Goal: Book appointment/travel/reservation

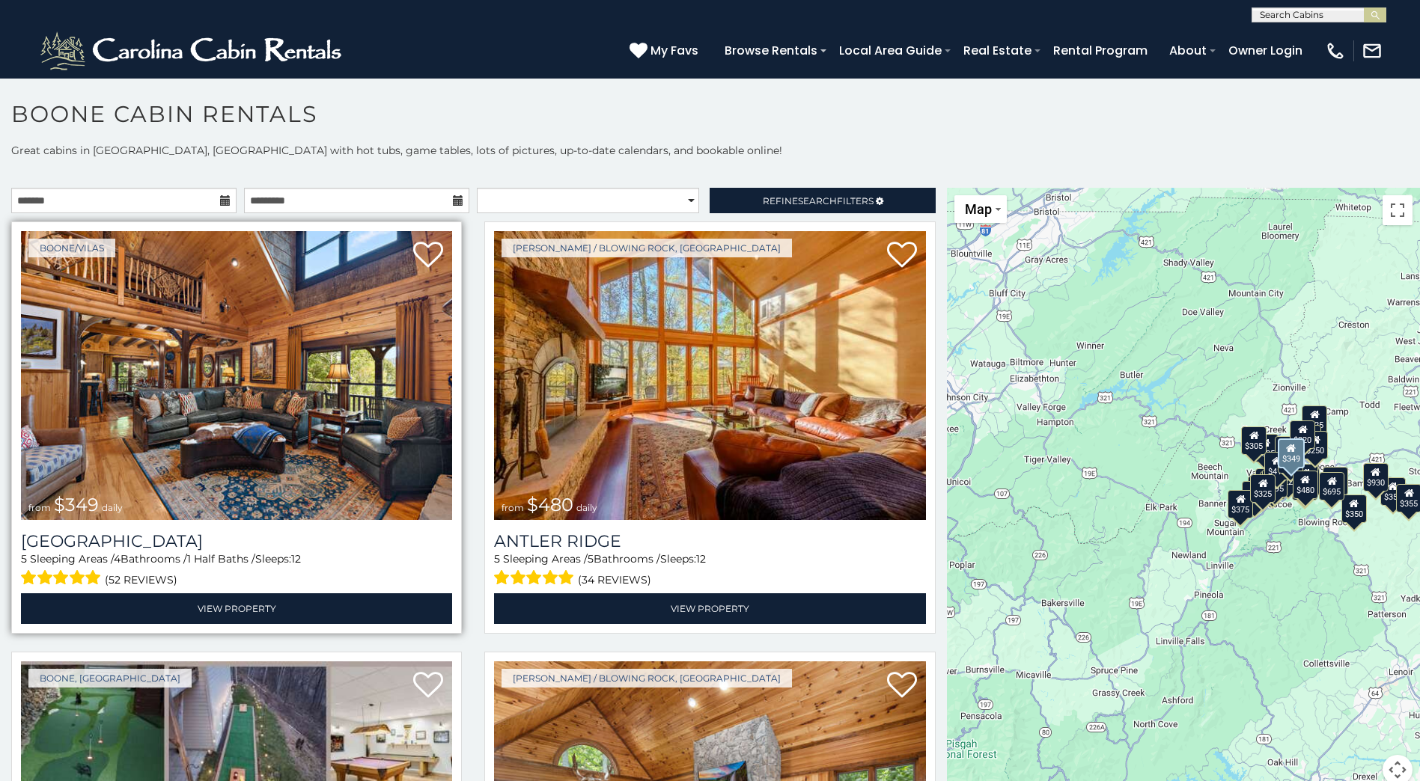
click at [223, 403] on img at bounding box center [236, 375] width 431 height 289
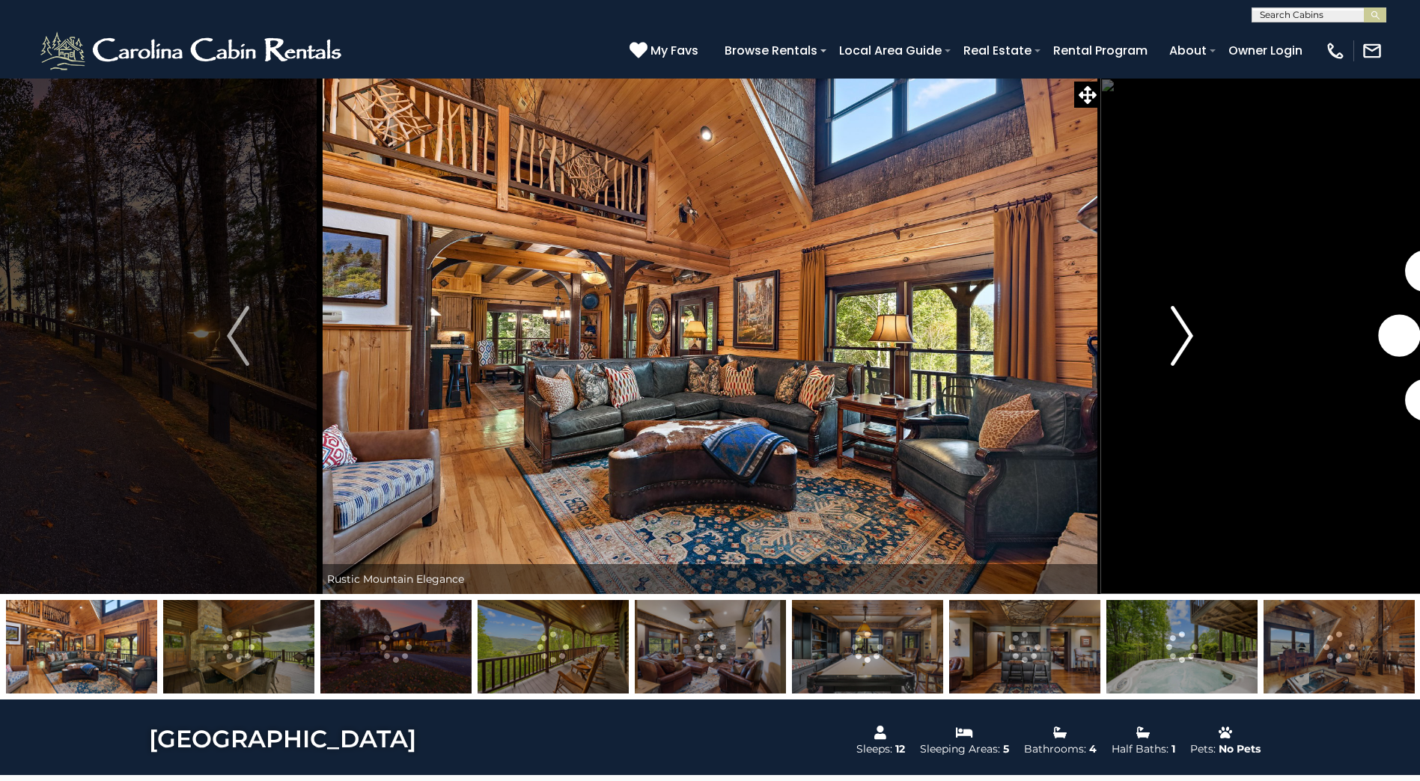
click at [1187, 336] on img "Next" at bounding box center [1181, 336] width 22 height 60
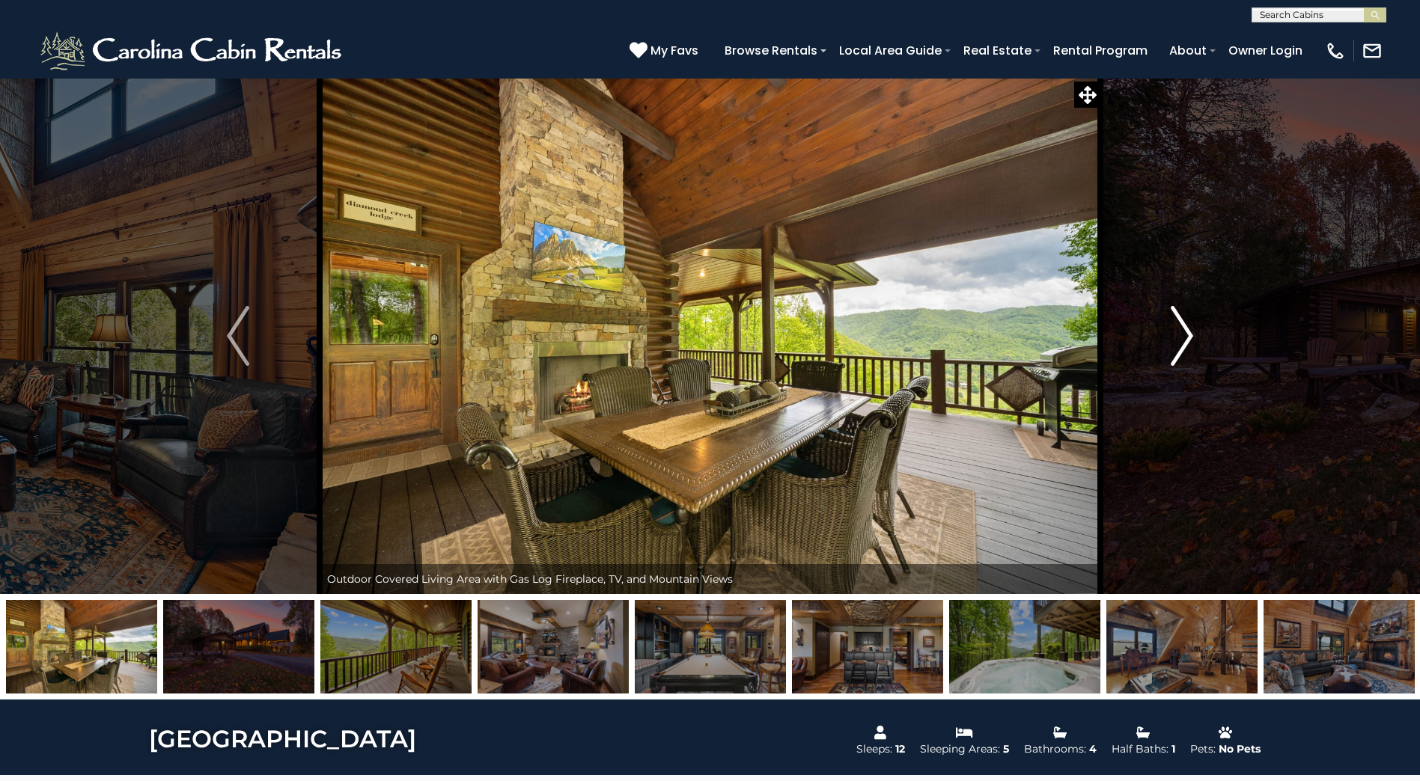
click at [1187, 336] on img "Next" at bounding box center [1181, 336] width 22 height 60
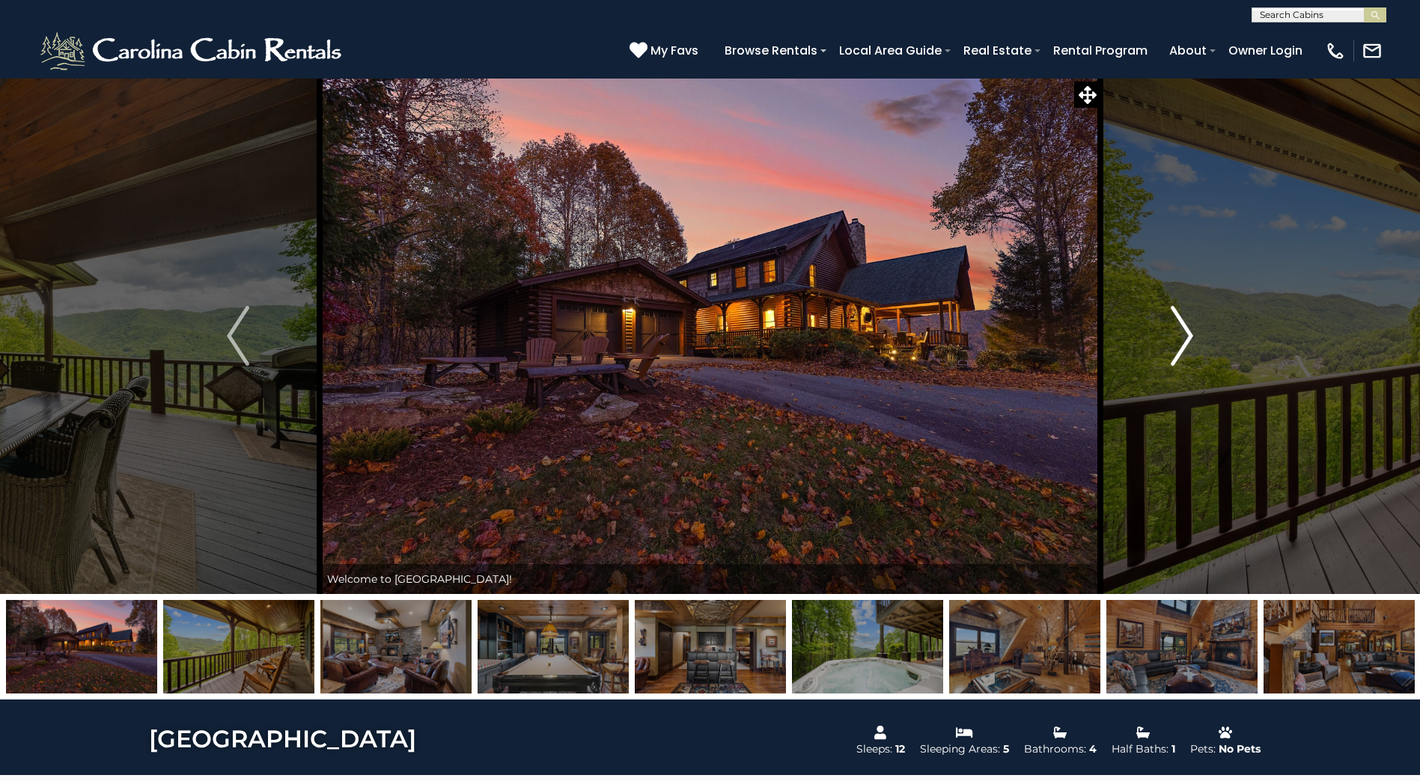
click at [1187, 336] on img "Next" at bounding box center [1181, 336] width 22 height 60
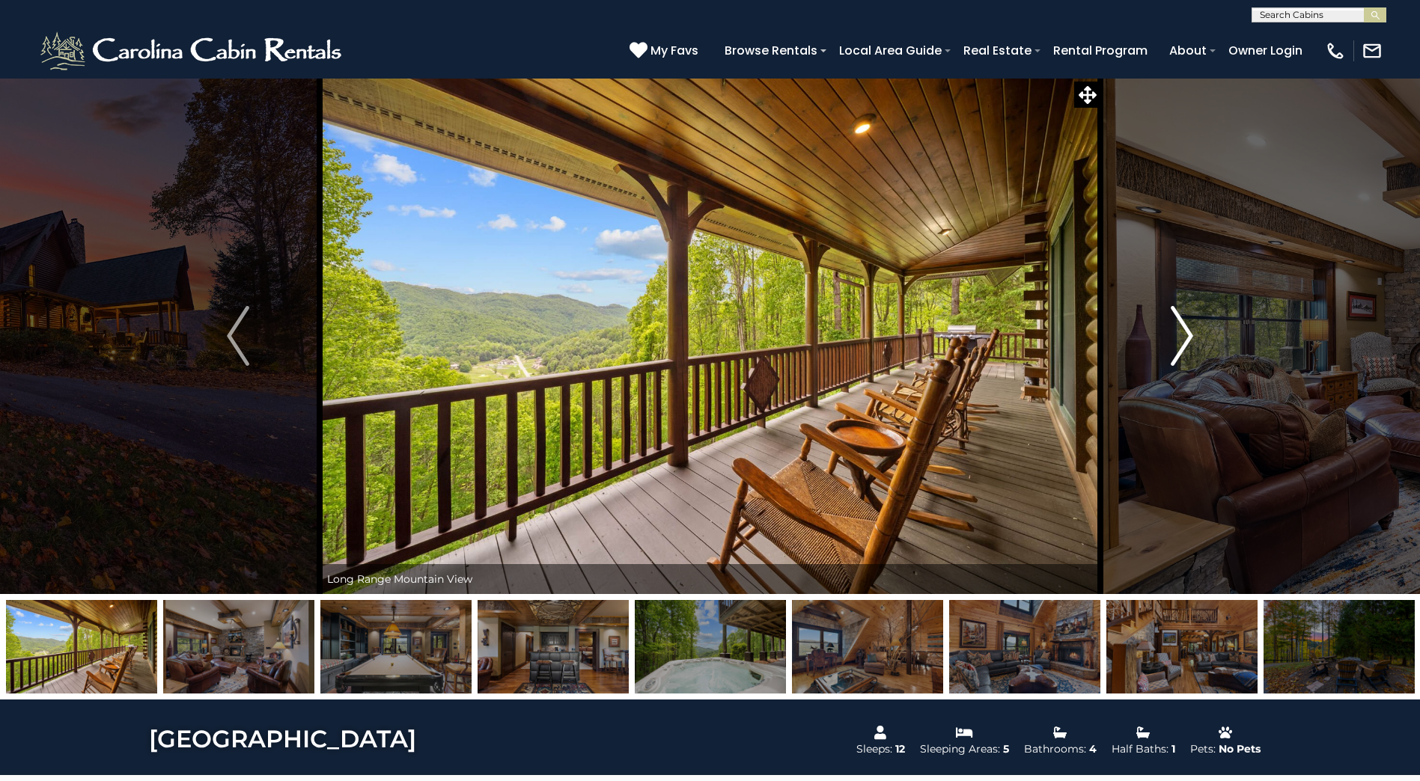
click at [1187, 336] on img "Next" at bounding box center [1181, 336] width 22 height 60
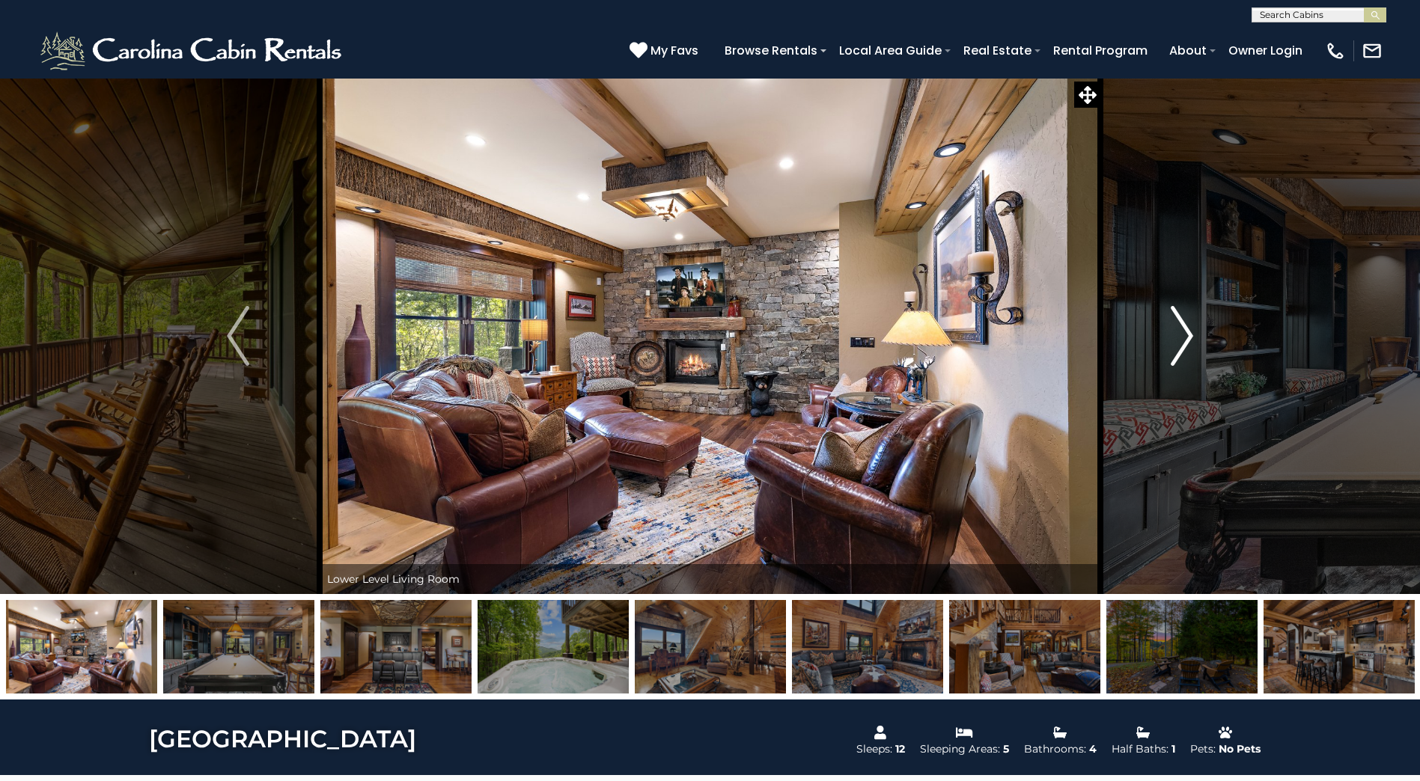
click at [1187, 336] on img "Next" at bounding box center [1181, 336] width 22 height 60
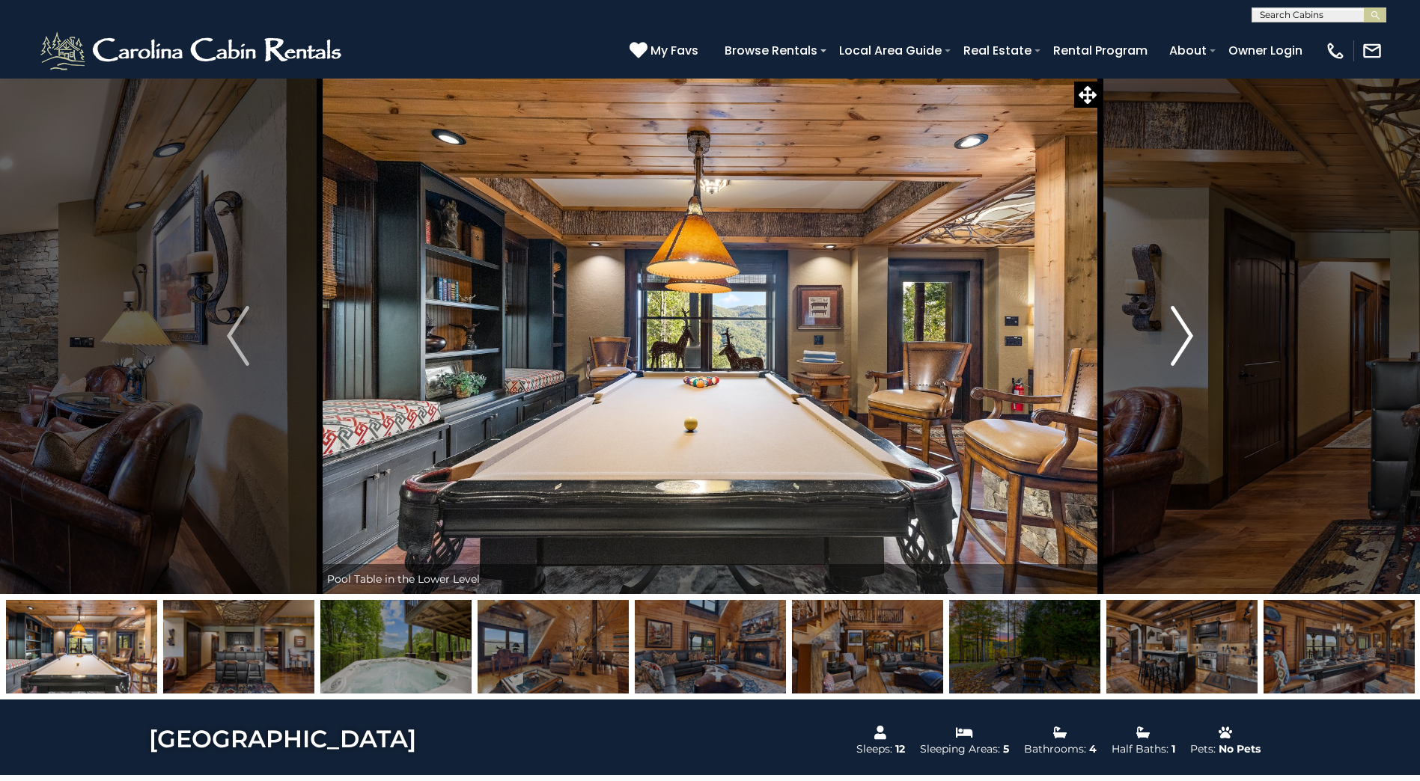
click at [1187, 336] on img "Next" at bounding box center [1181, 336] width 22 height 60
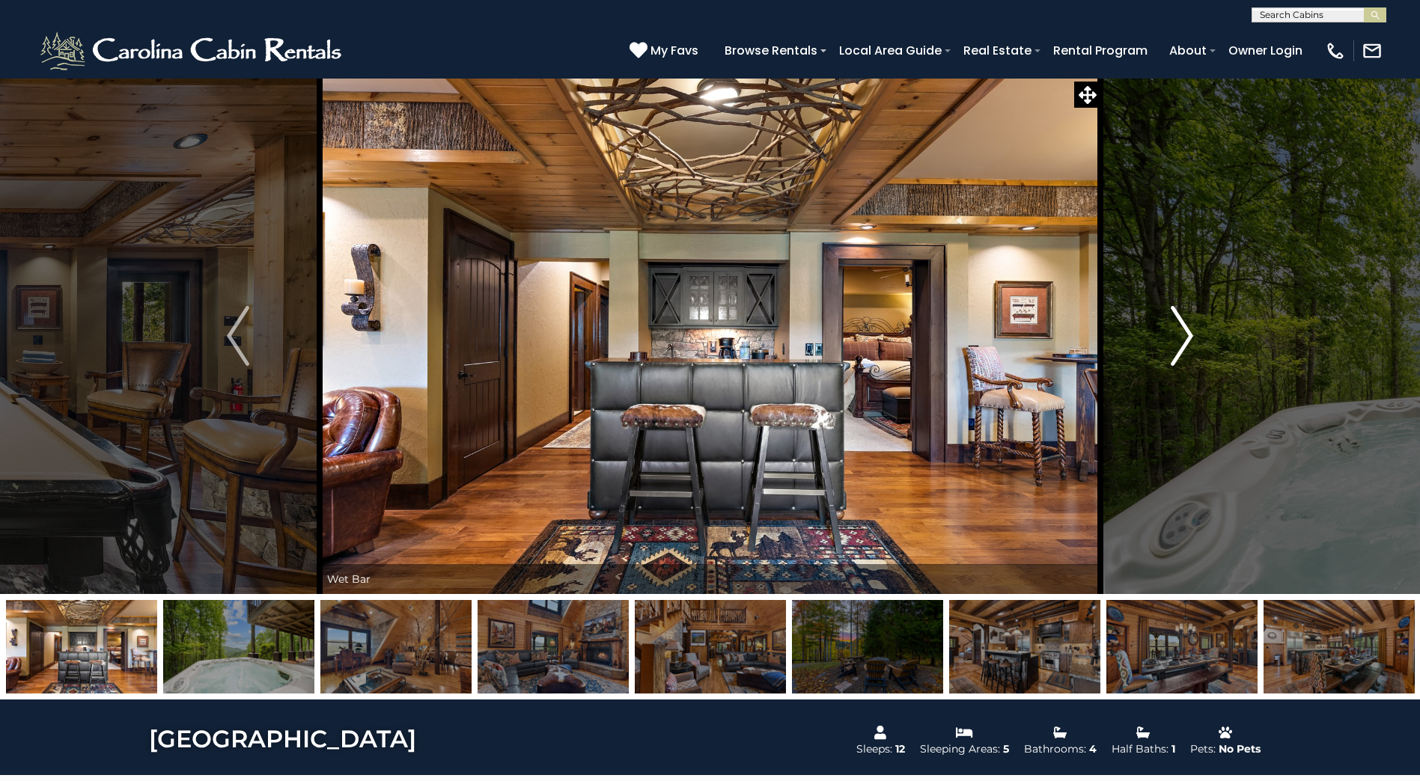
click at [1187, 336] on img "Next" at bounding box center [1181, 336] width 22 height 60
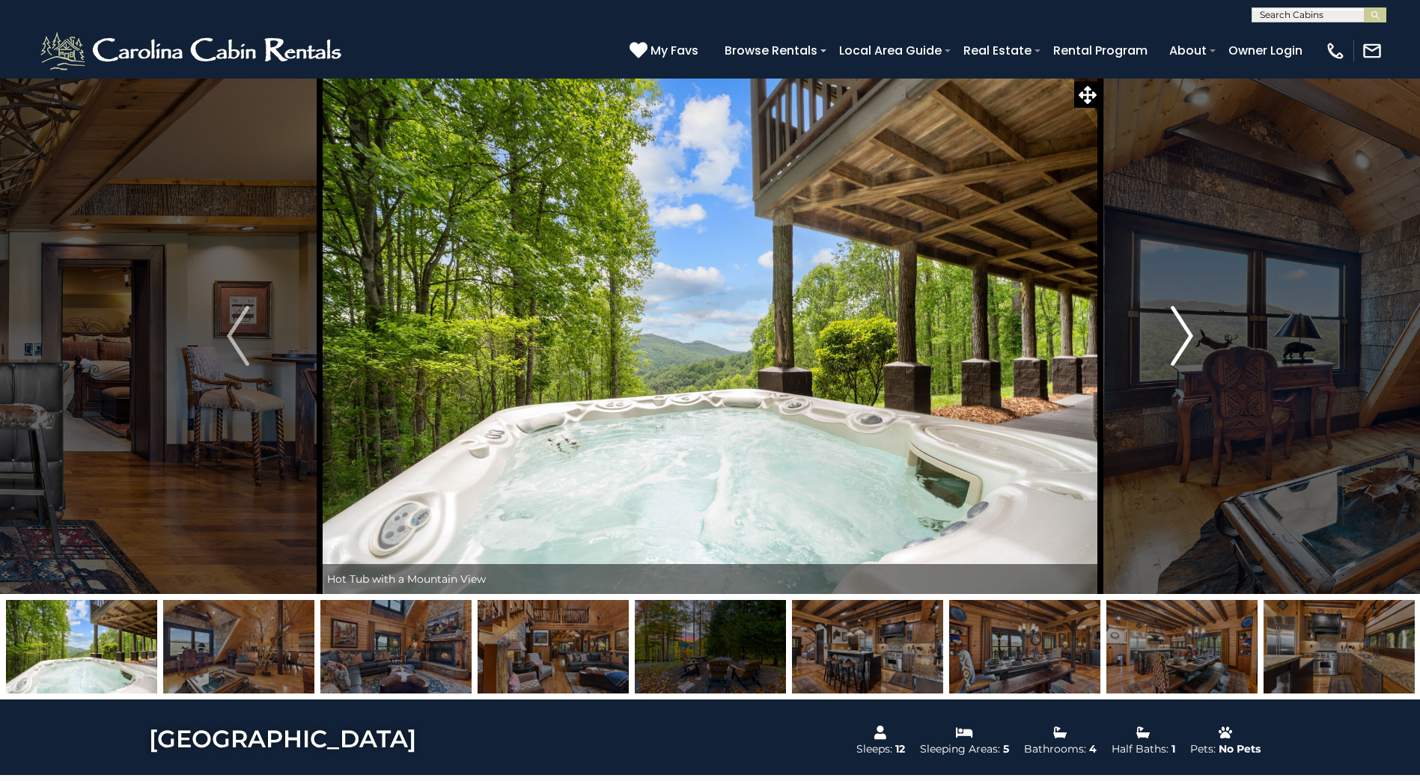
click at [1187, 336] on img "Next" at bounding box center [1181, 336] width 22 height 60
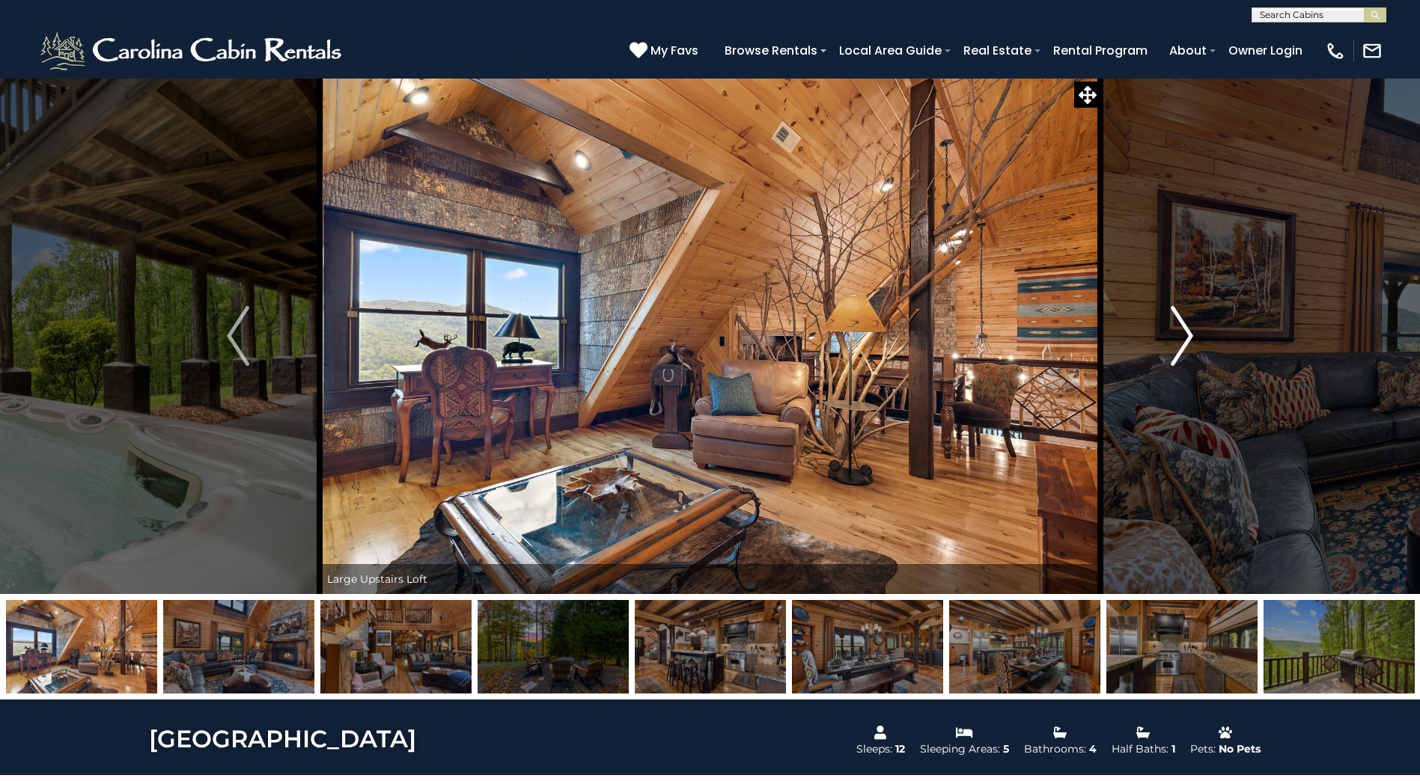
click at [1187, 336] on img "Next" at bounding box center [1181, 336] width 22 height 60
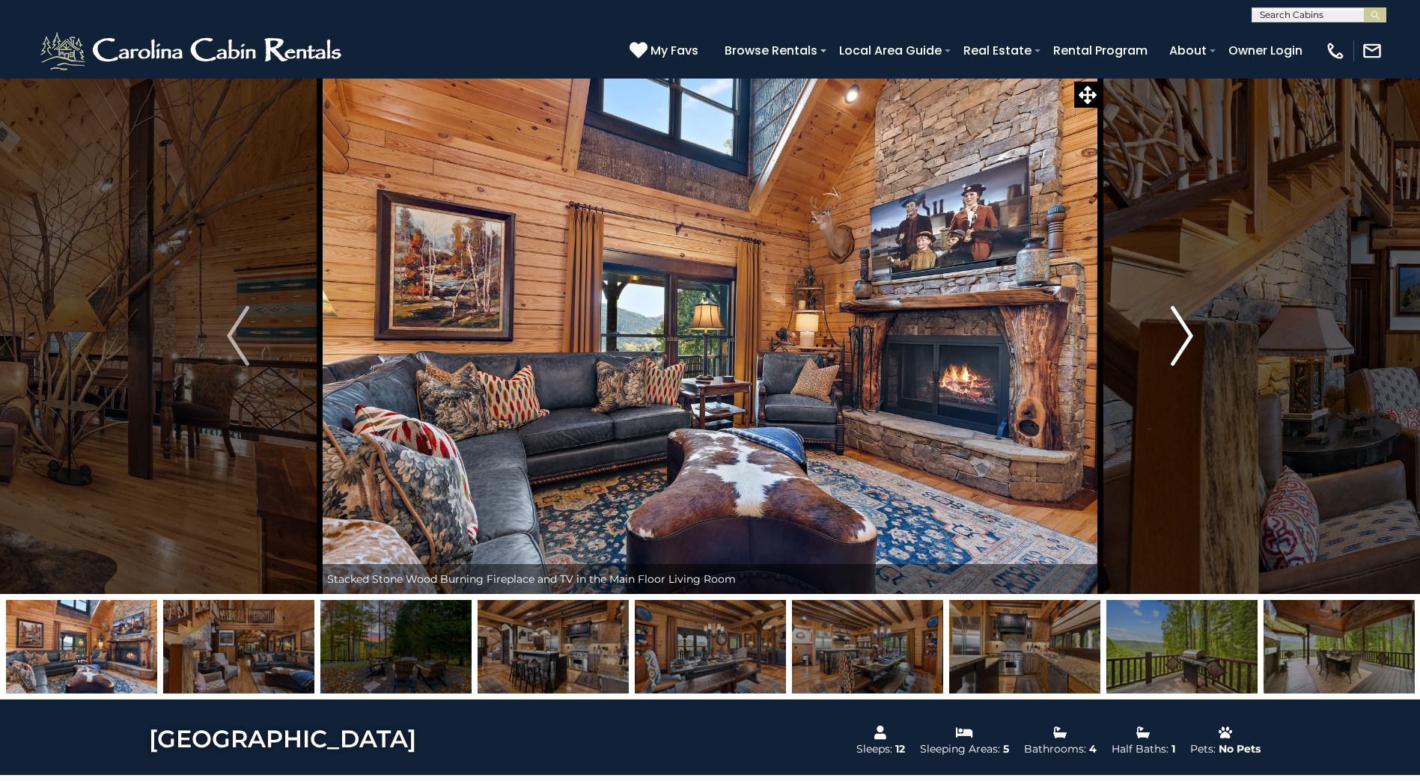
click at [1187, 336] on img "Next" at bounding box center [1181, 336] width 22 height 60
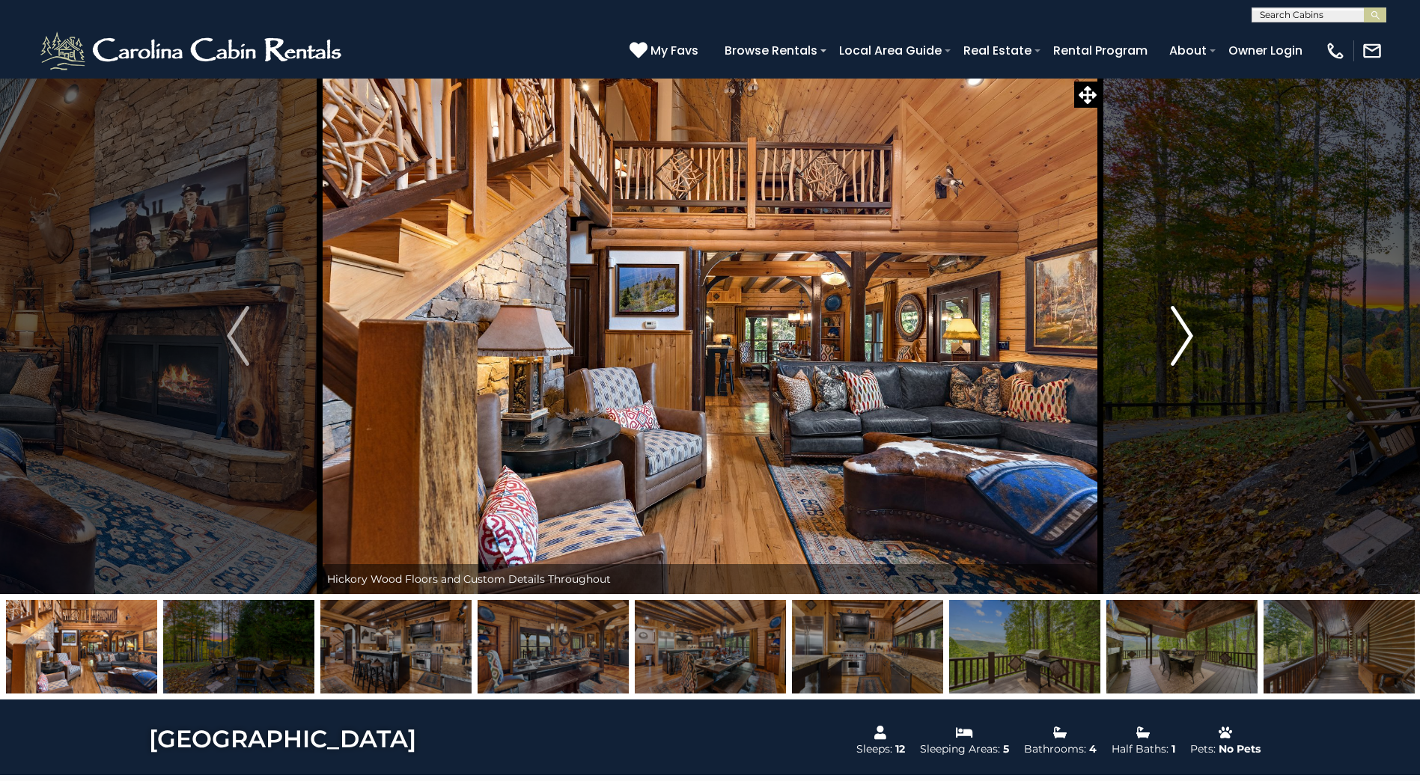
click at [1187, 336] on img "Next" at bounding box center [1181, 336] width 22 height 60
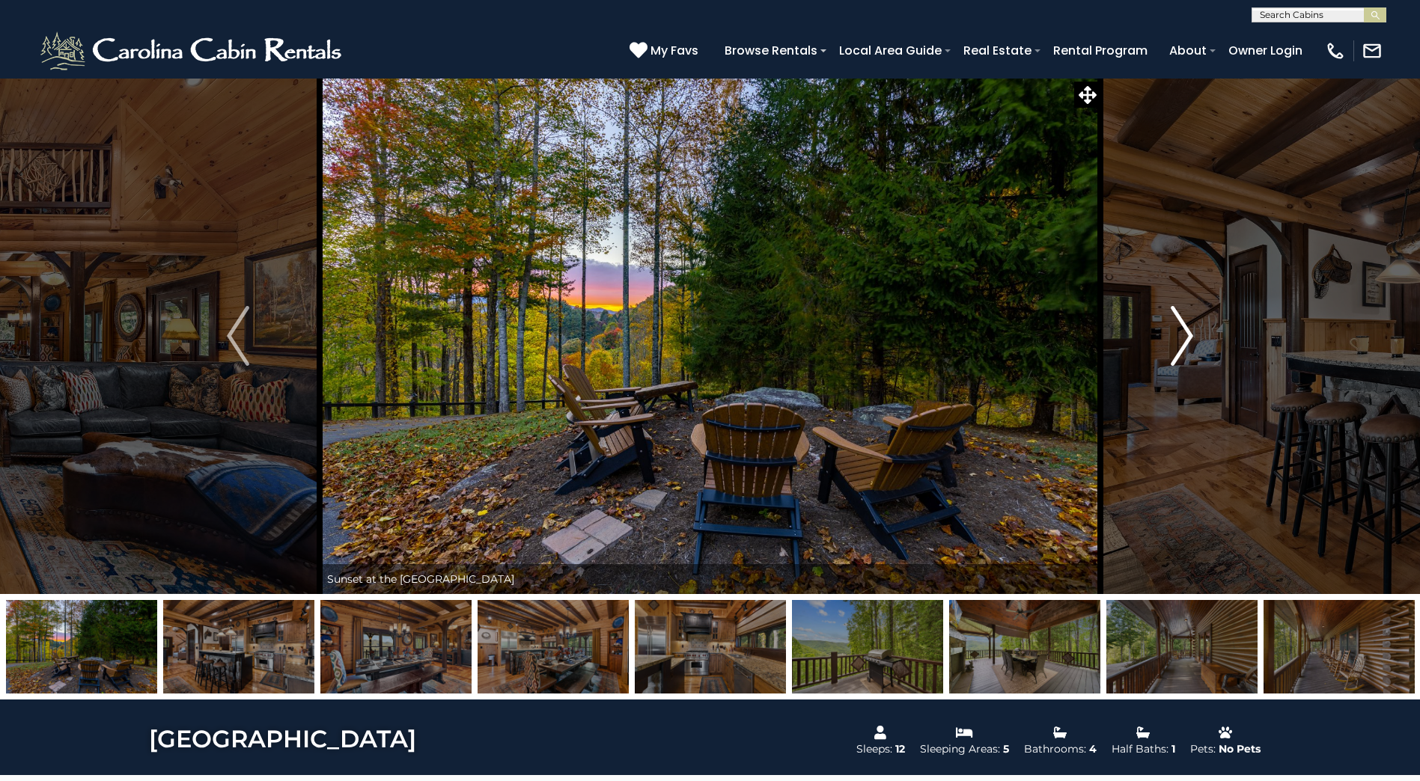
click at [1187, 336] on img "Next" at bounding box center [1181, 336] width 22 height 60
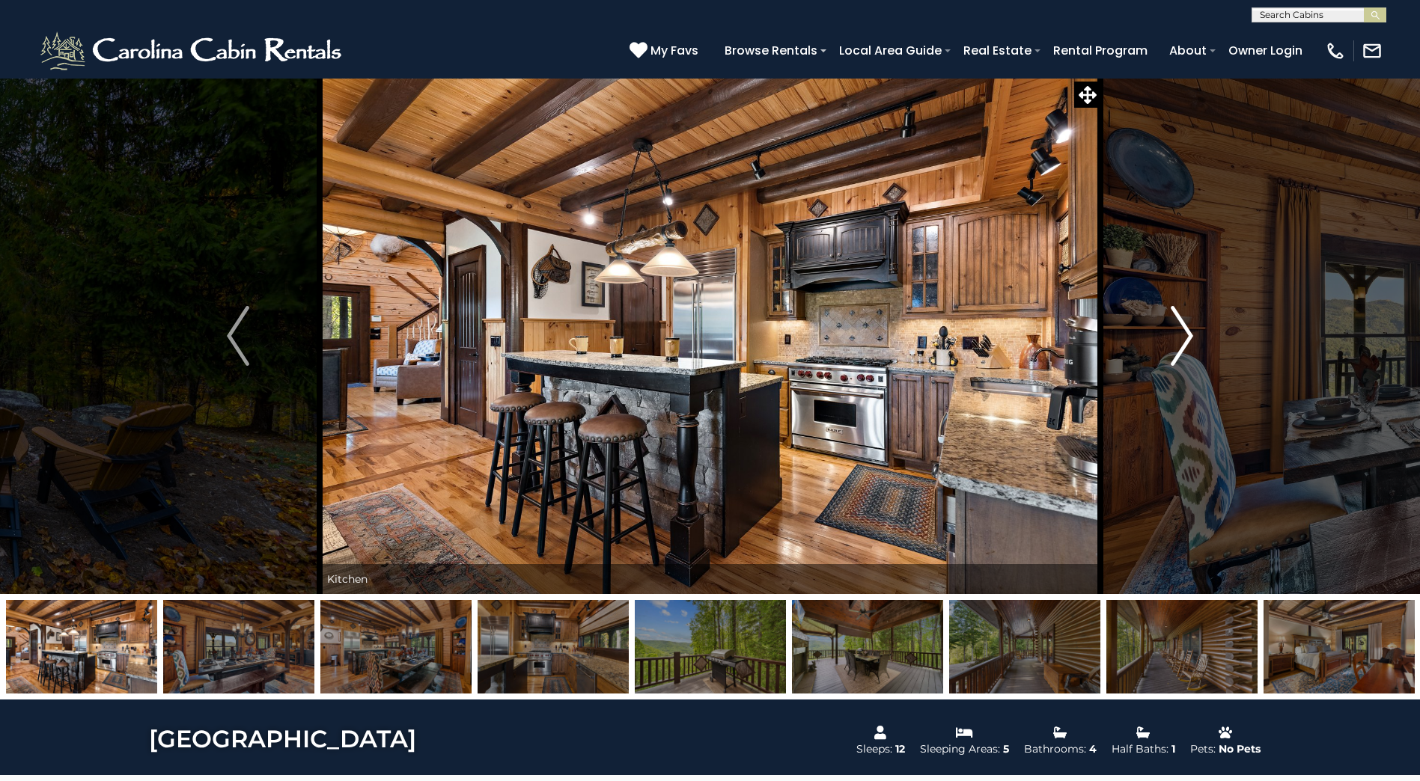
click at [1187, 336] on img "Next" at bounding box center [1181, 336] width 22 height 60
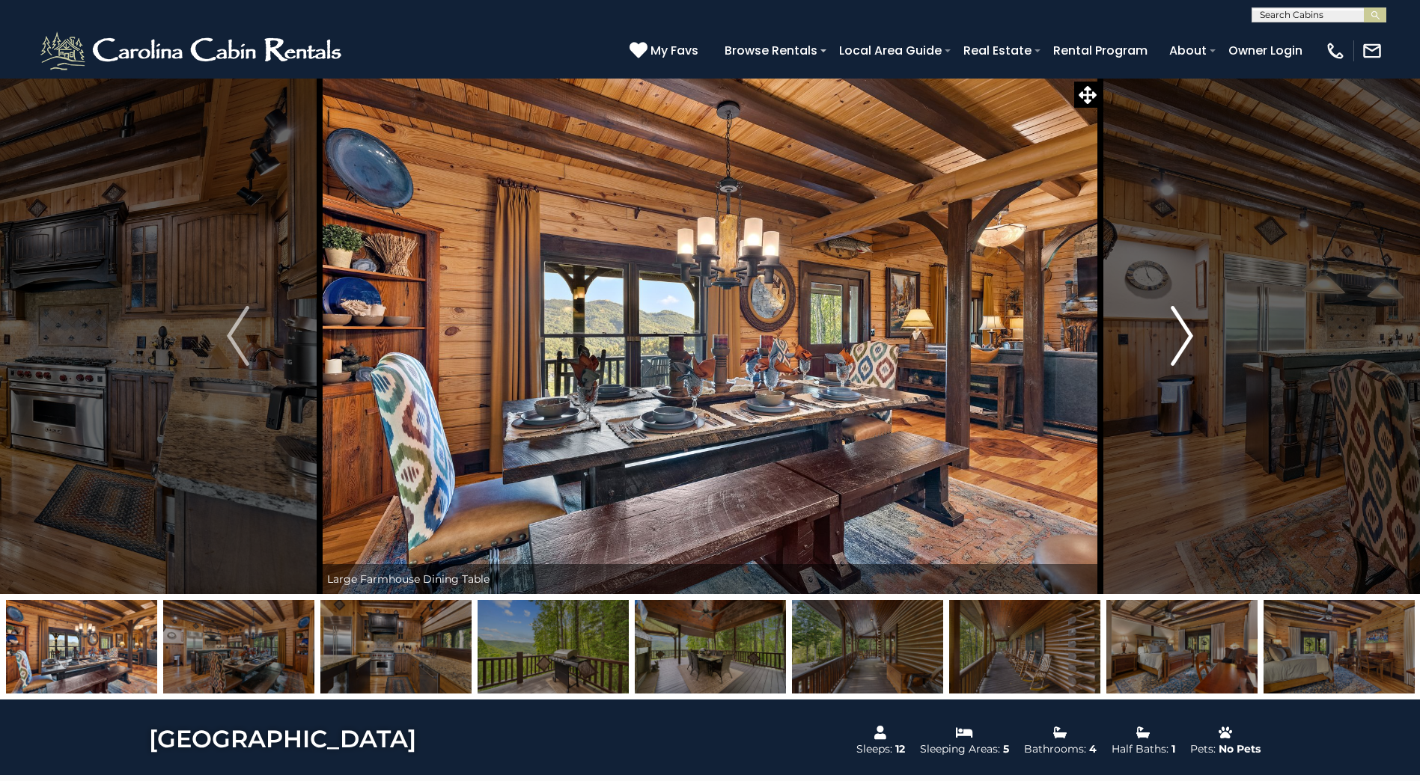
click at [1187, 336] on img "Next" at bounding box center [1181, 336] width 22 height 60
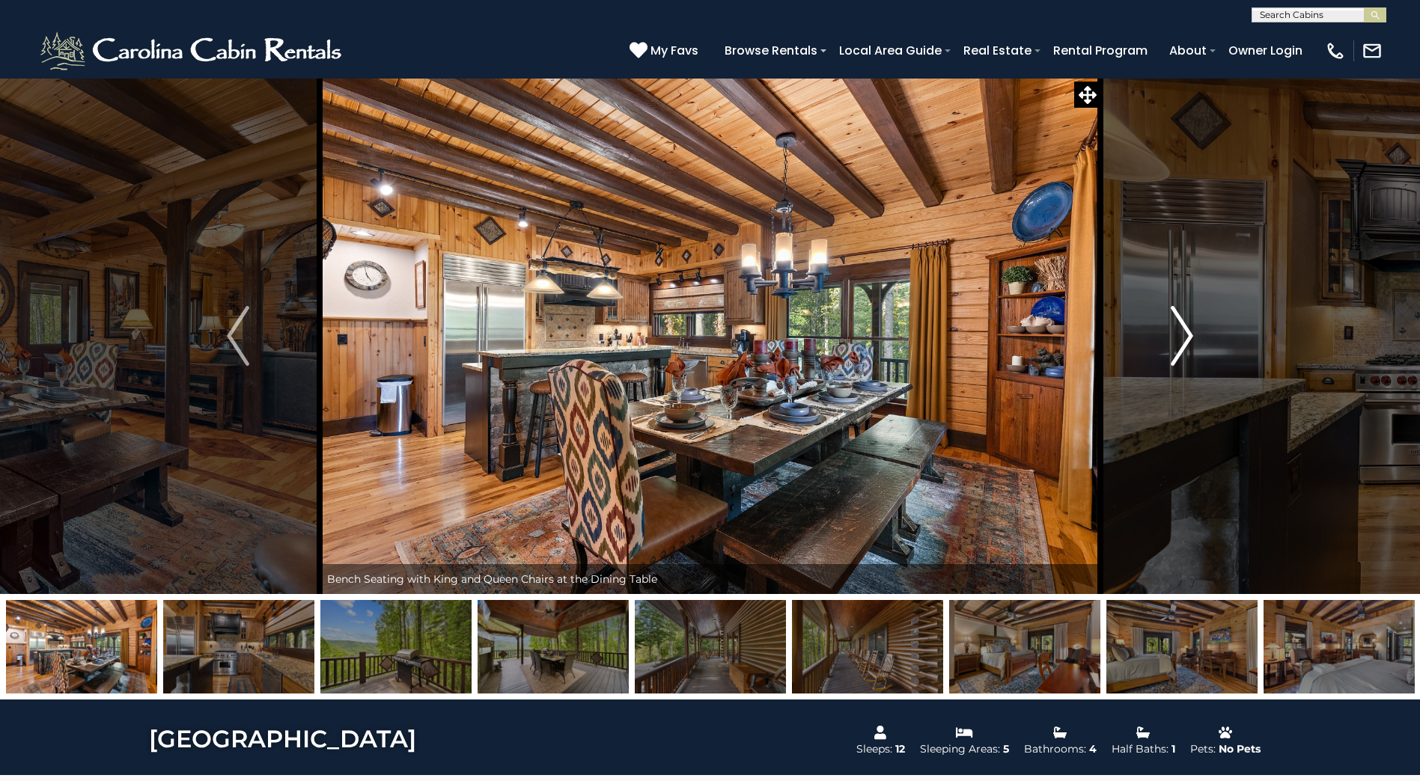
click at [1187, 336] on img "Next" at bounding box center [1181, 336] width 22 height 60
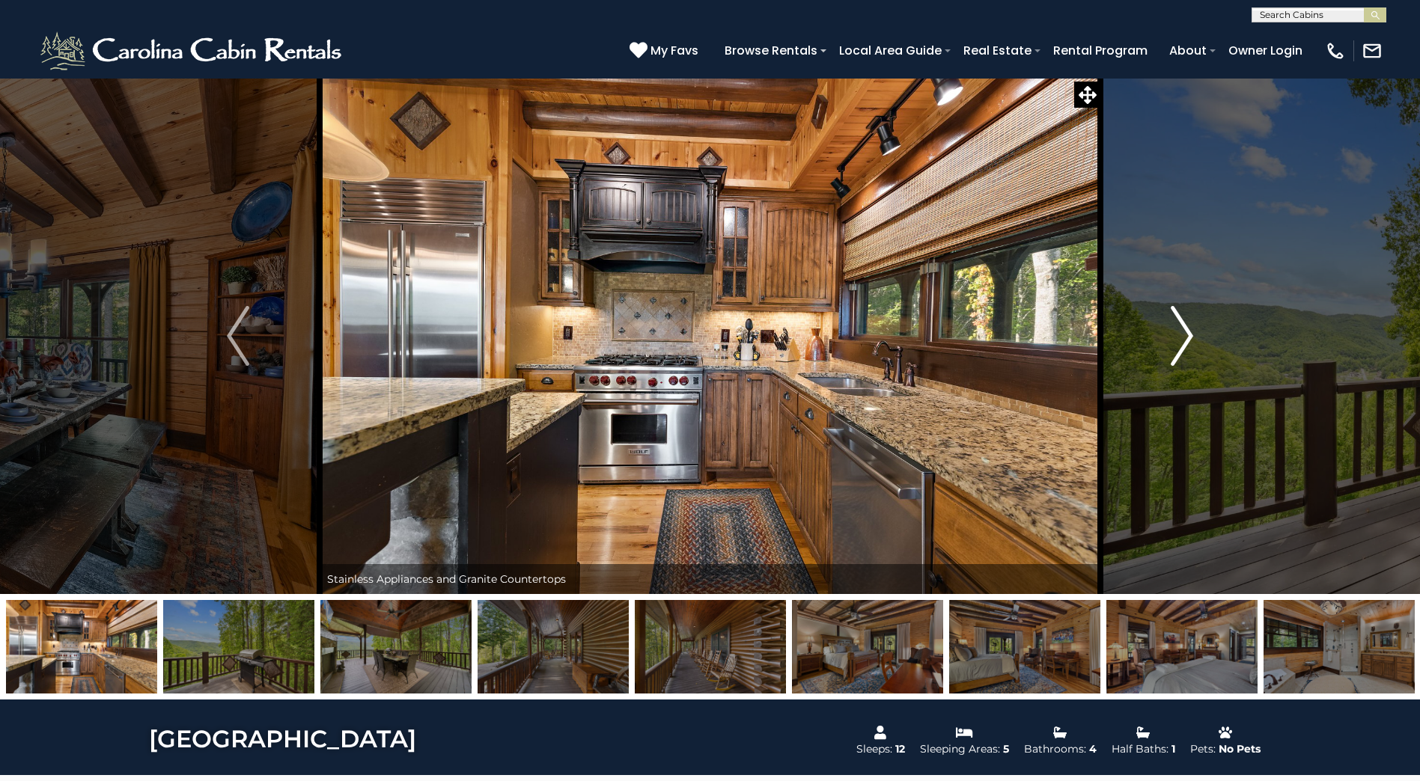
click at [1187, 336] on img "Next" at bounding box center [1181, 336] width 22 height 60
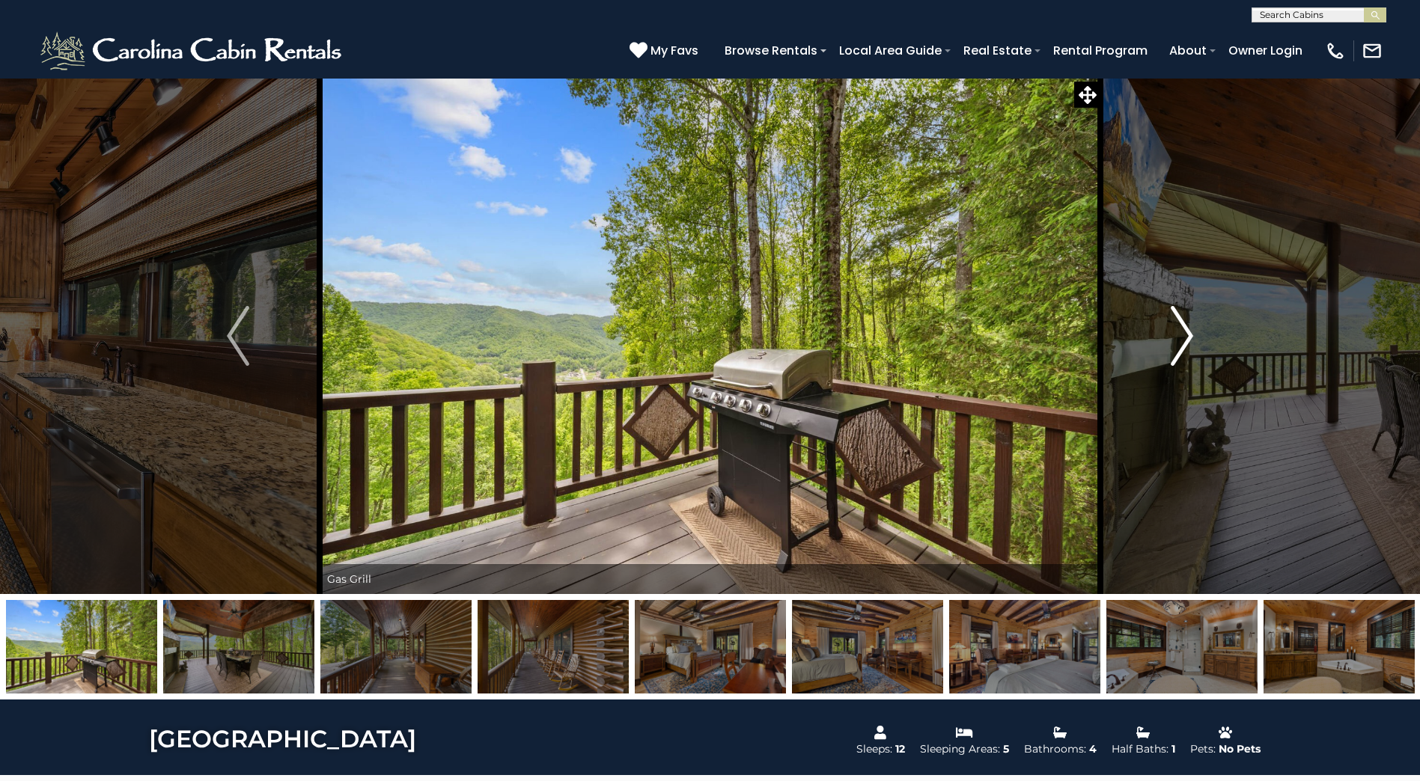
click at [1187, 336] on img "Next" at bounding box center [1181, 336] width 22 height 60
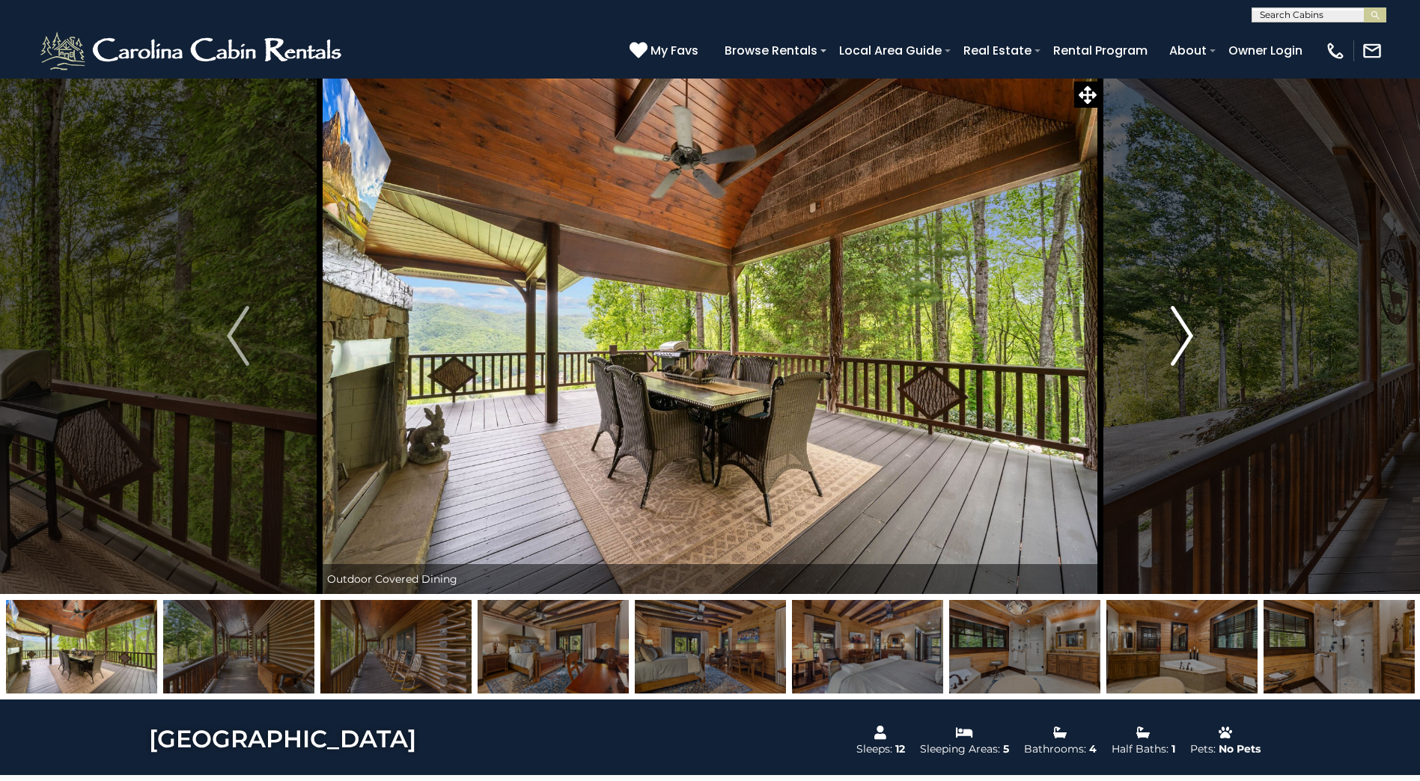
click at [1187, 336] on img "Next" at bounding box center [1181, 336] width 22 height 60
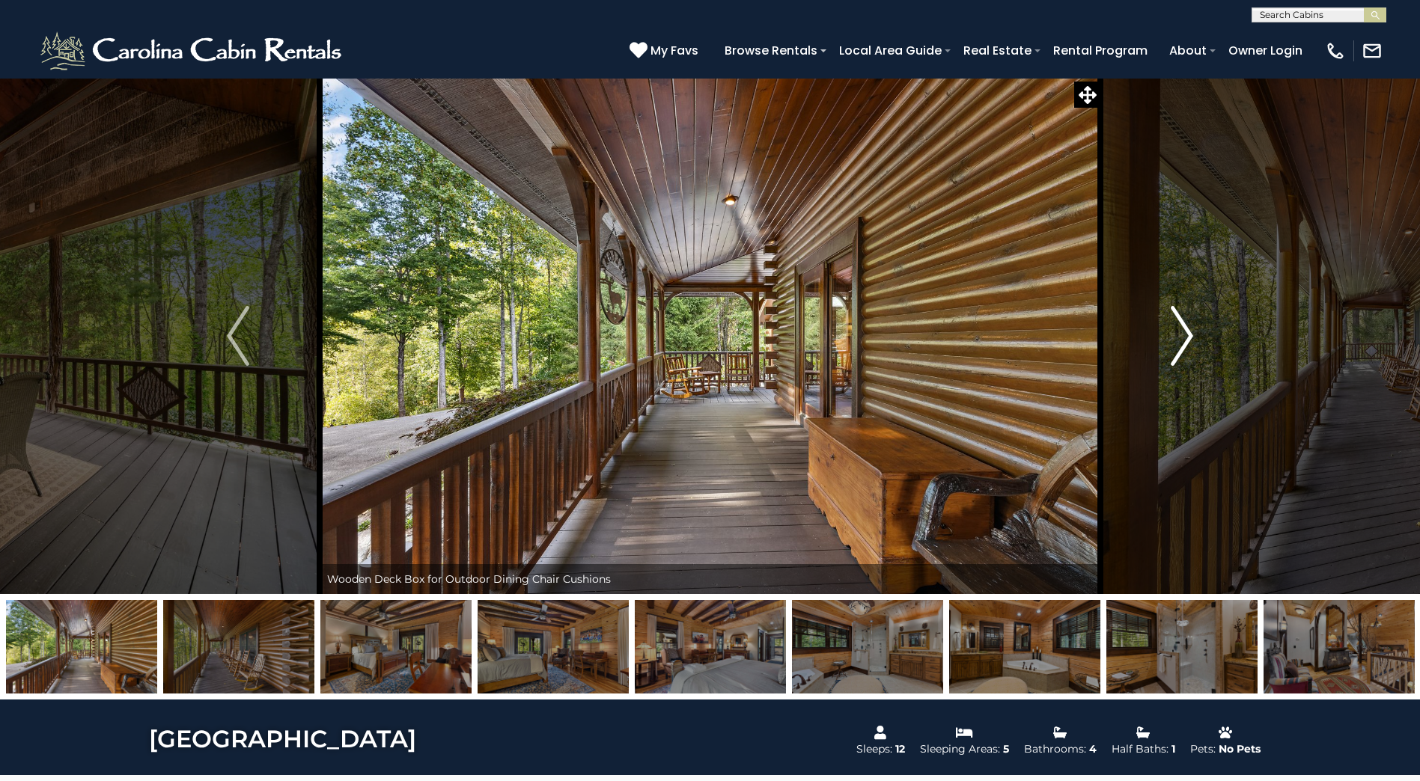
click at [1187, 336] on img "Next" at bounding box center [1181, 336] width 22 height 60
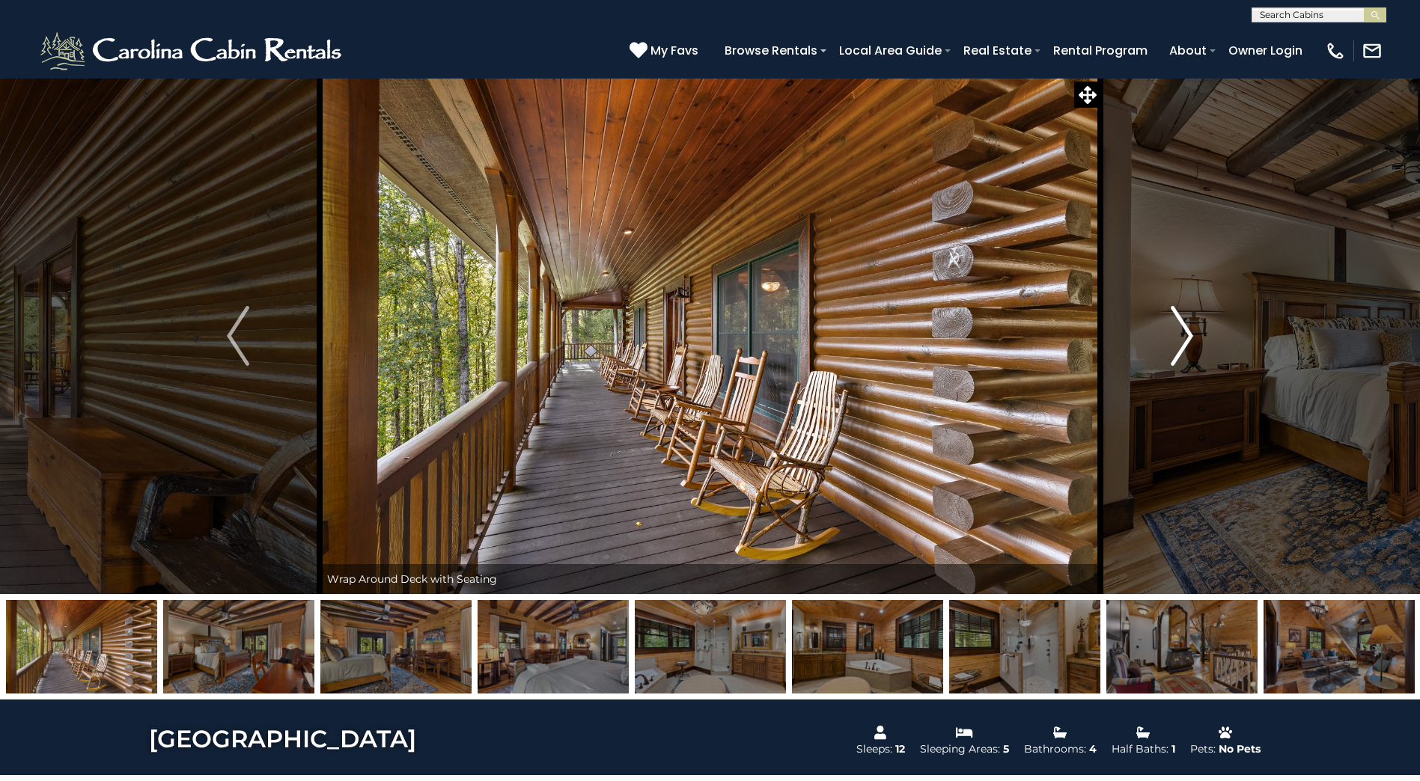
click at [1187, 336] on img "Next" at bounding box center [1181, 336] width 22 height 60
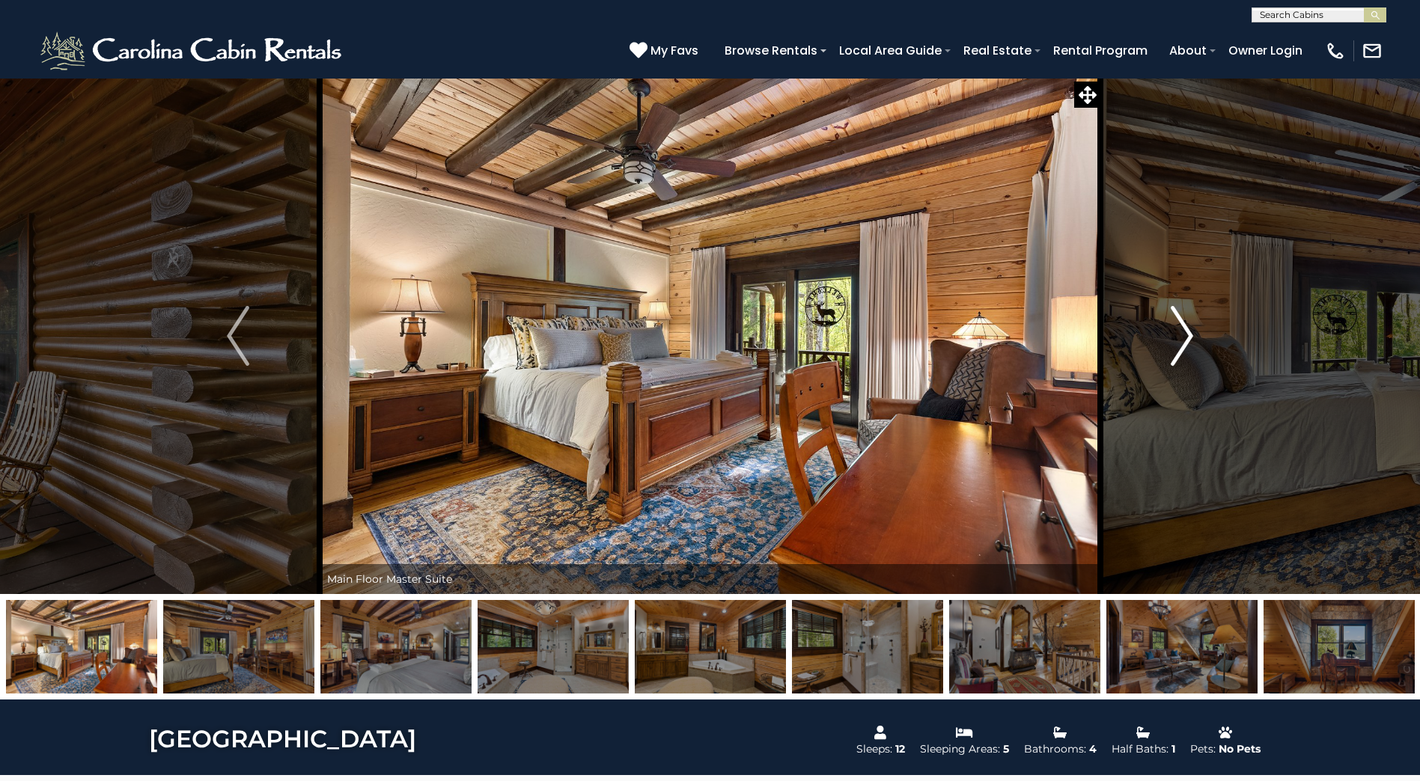
click at [1187, 336] on img "Next" at bounding box center [1181, 336] width 22 height 60
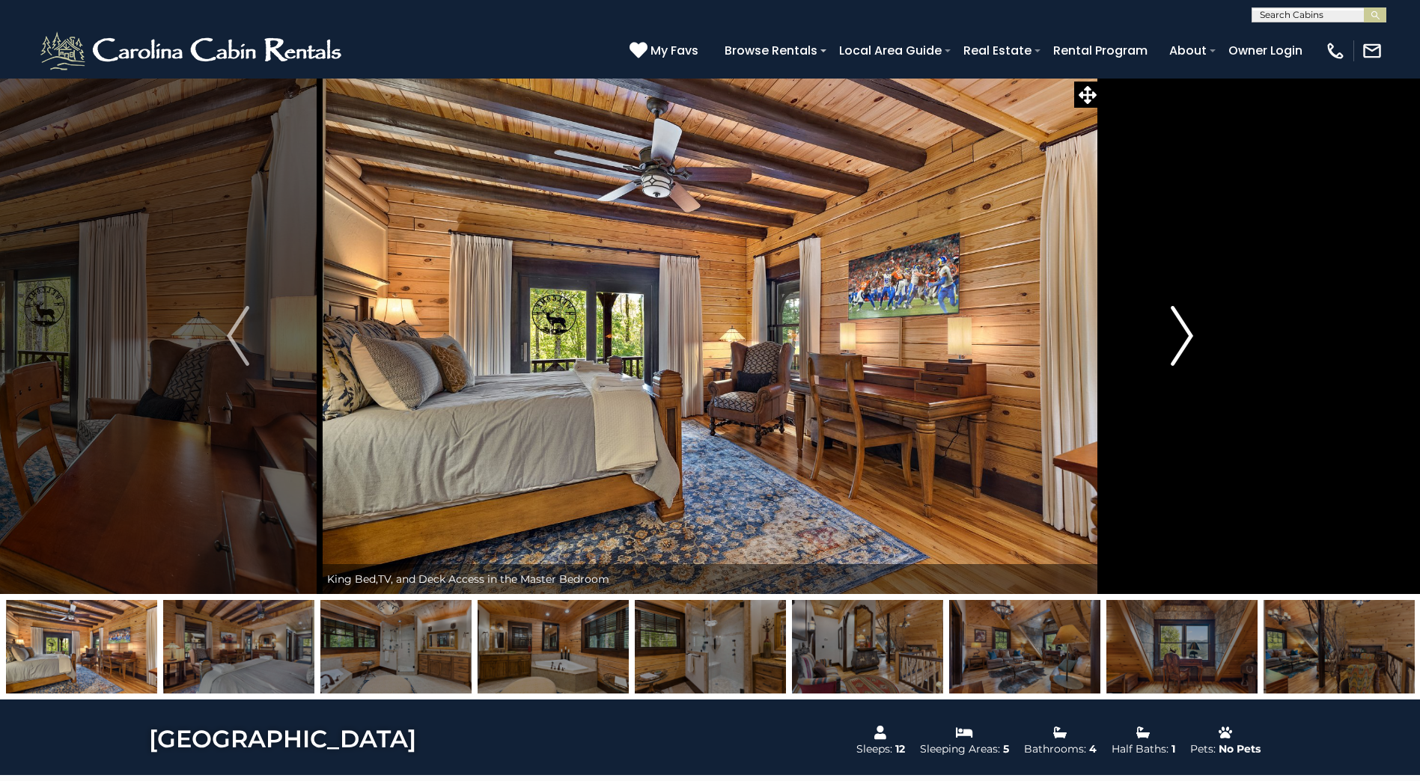
click at [1187, 336] on img "Next" at bounding box center [1181, 336] width 22 height 60
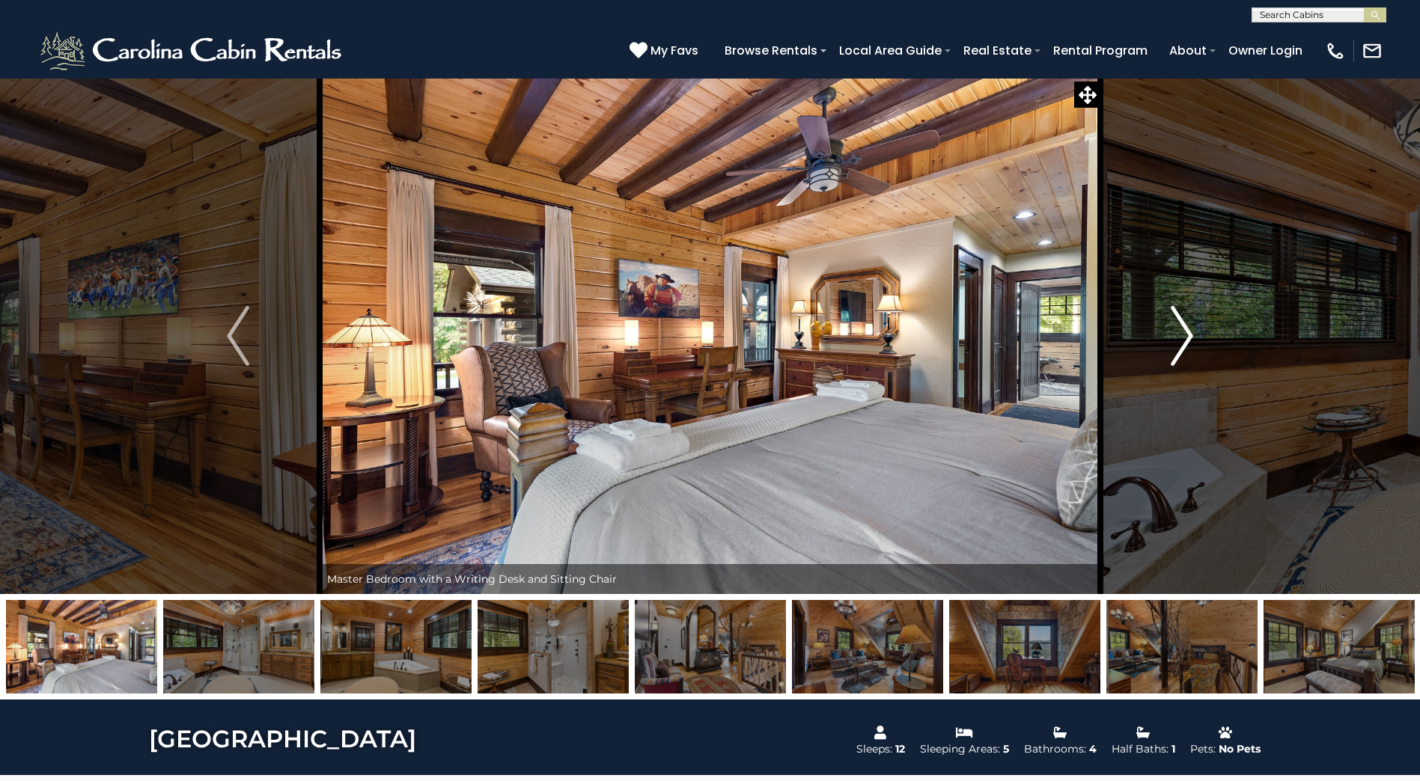
click at [1187, 336] on img "Next" at bounding box center [1181, 336] width 22 height 60
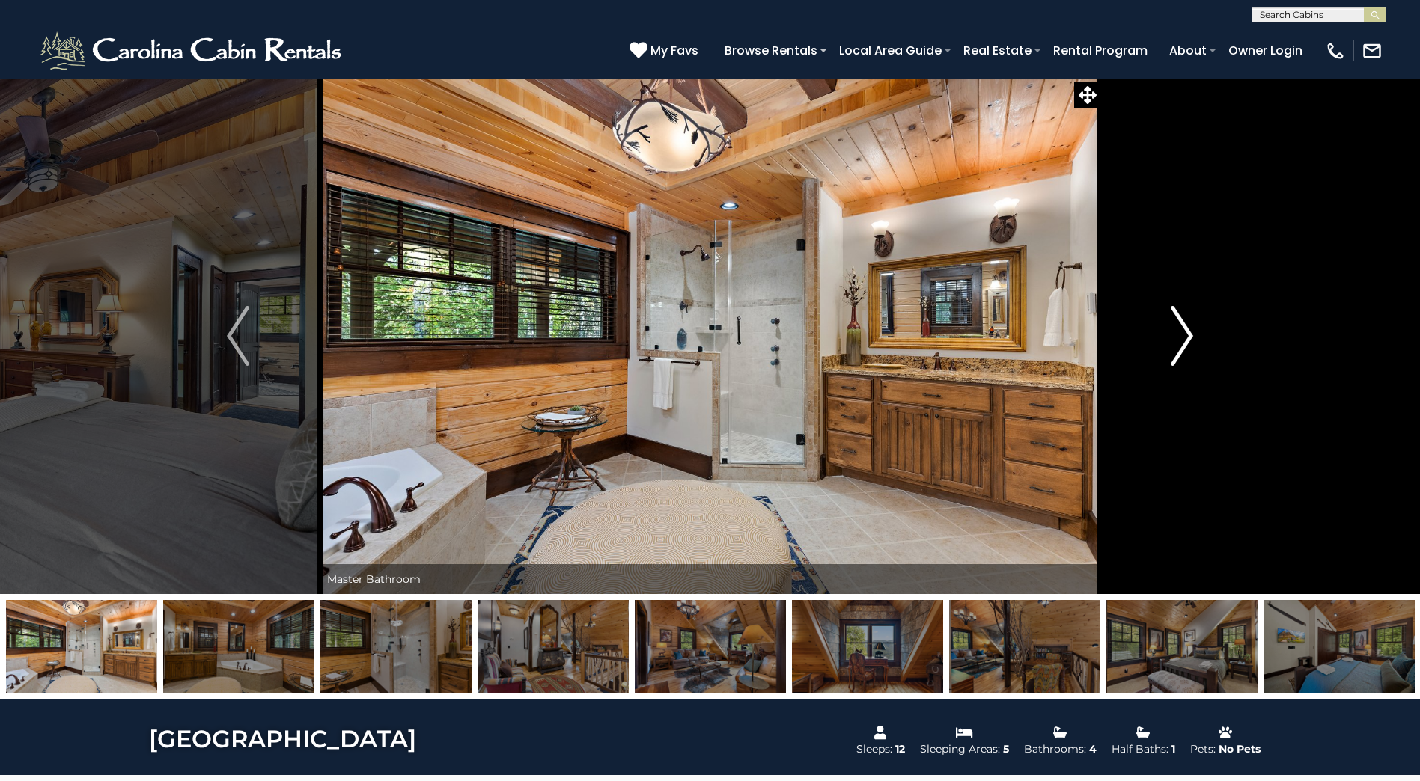
click at [1187, 336] on img "Next" at bounding box center [1181, 336] width 22 height 60
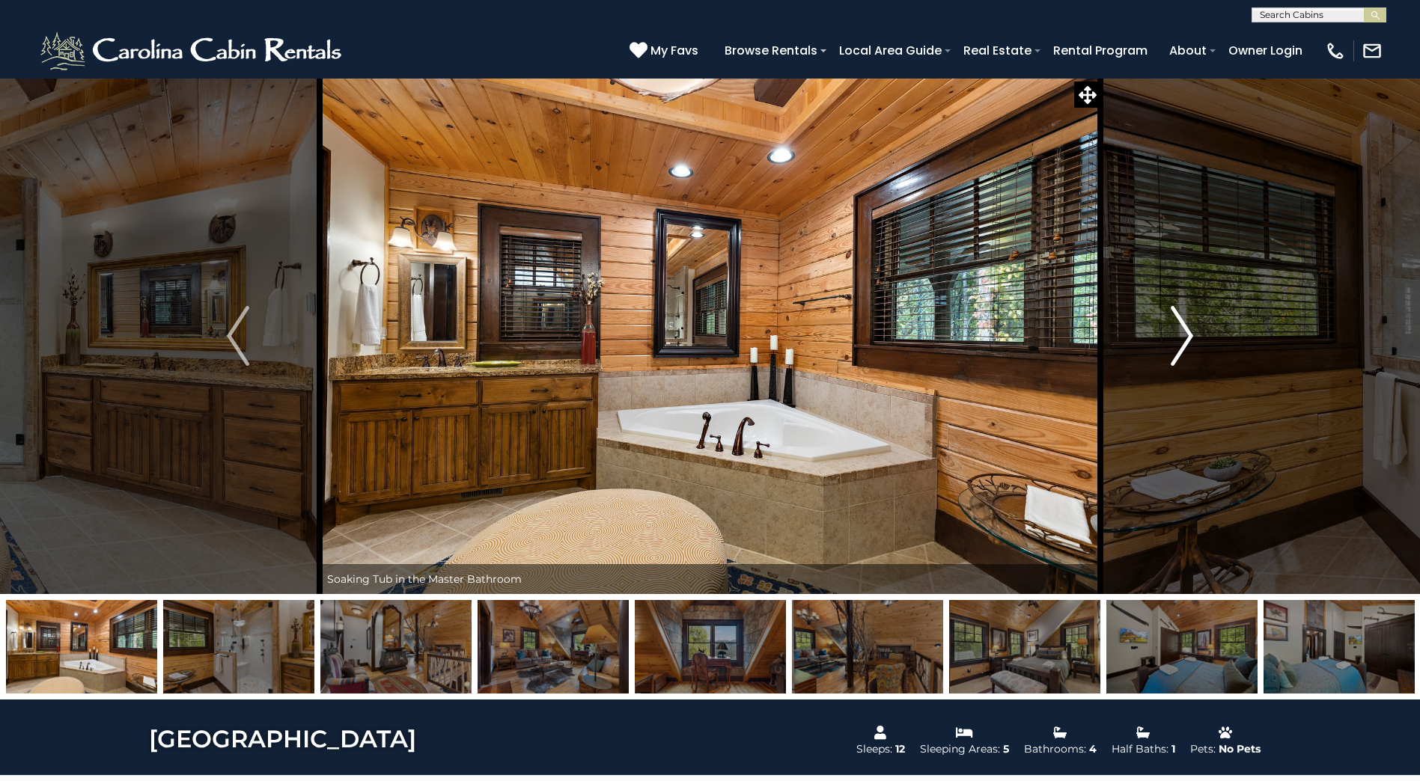
click at [1187, 336] on img "Next" at bounding box center [1181, 336] width 22 height 60
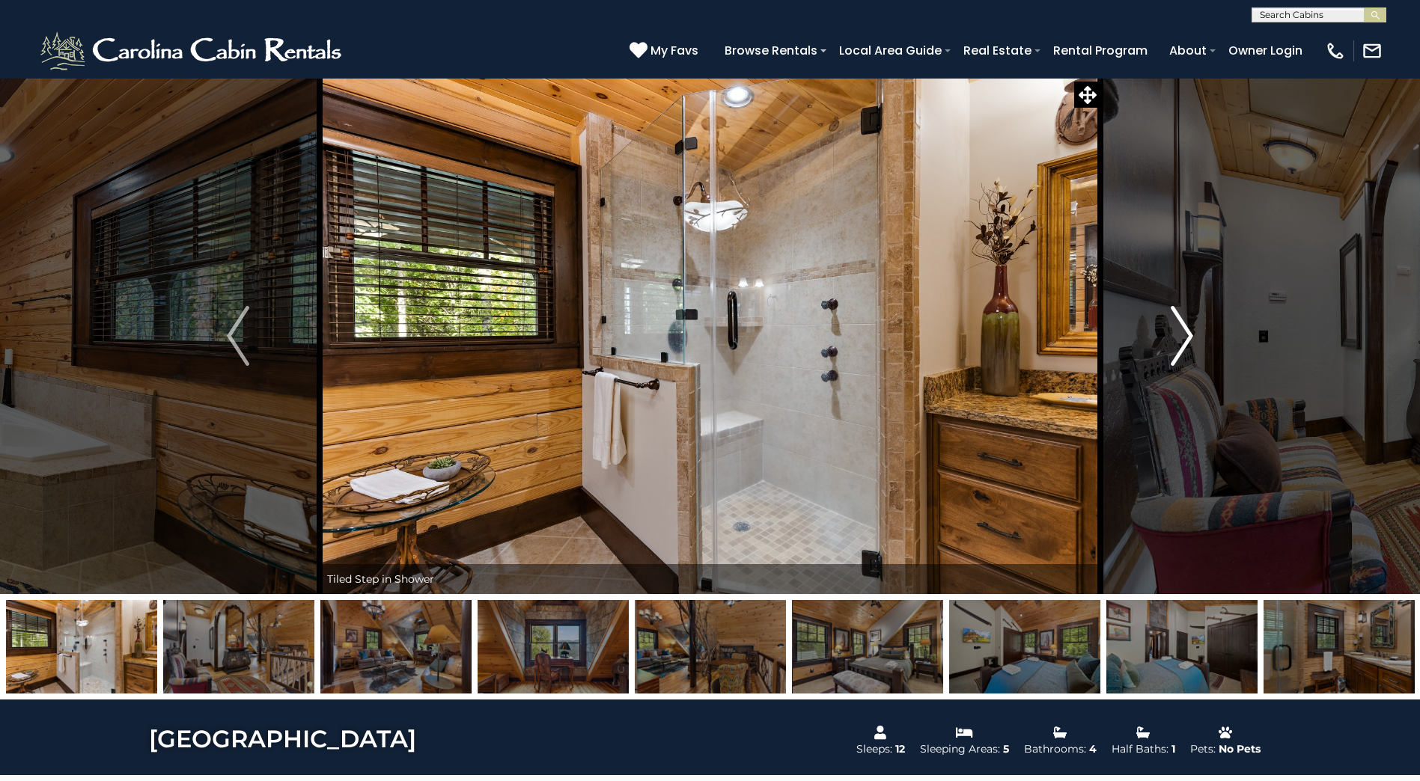
click at [1187, 336] on img "Next" at bounding box center [1181, 336] width 22 height 60
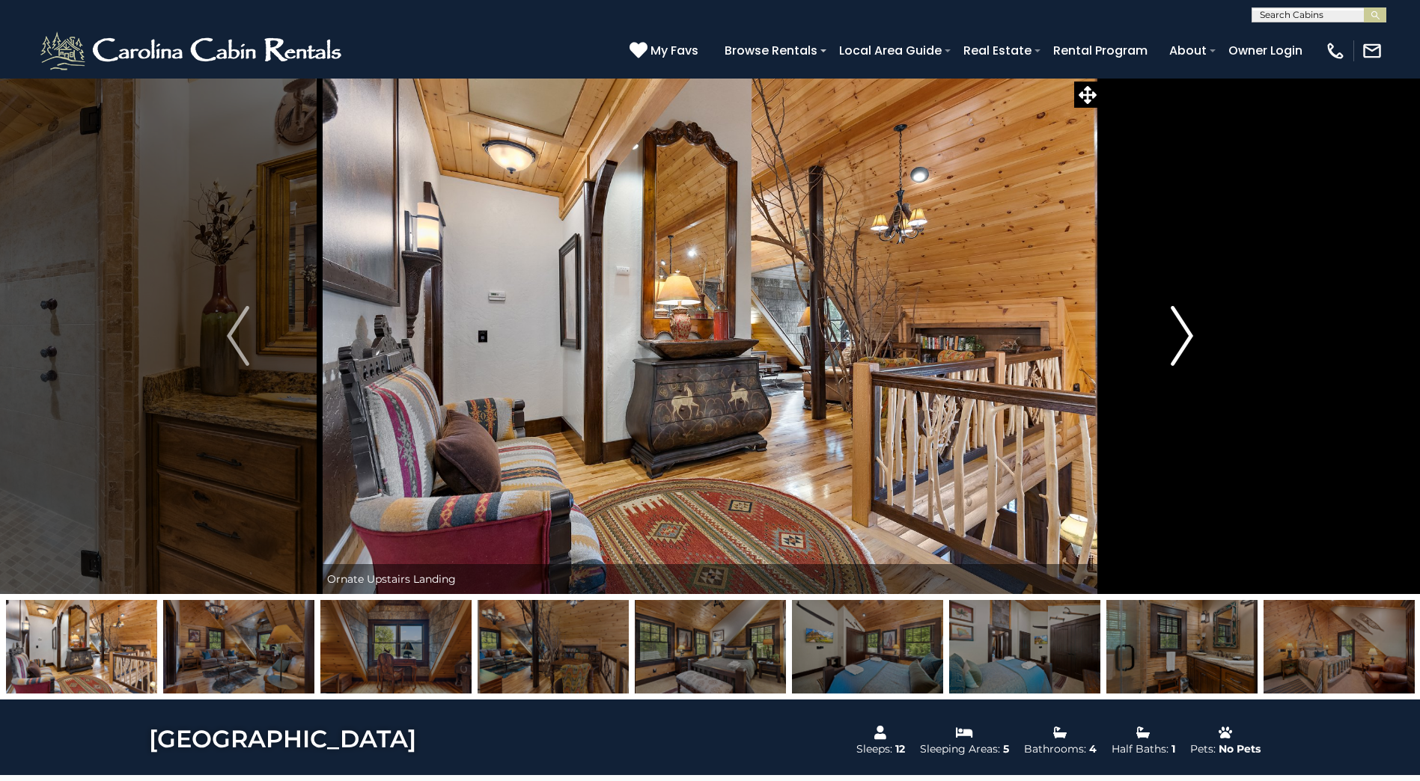
click at [1187, 336] on img "Next" at bounding box center [1181, 336] width 22 height 60
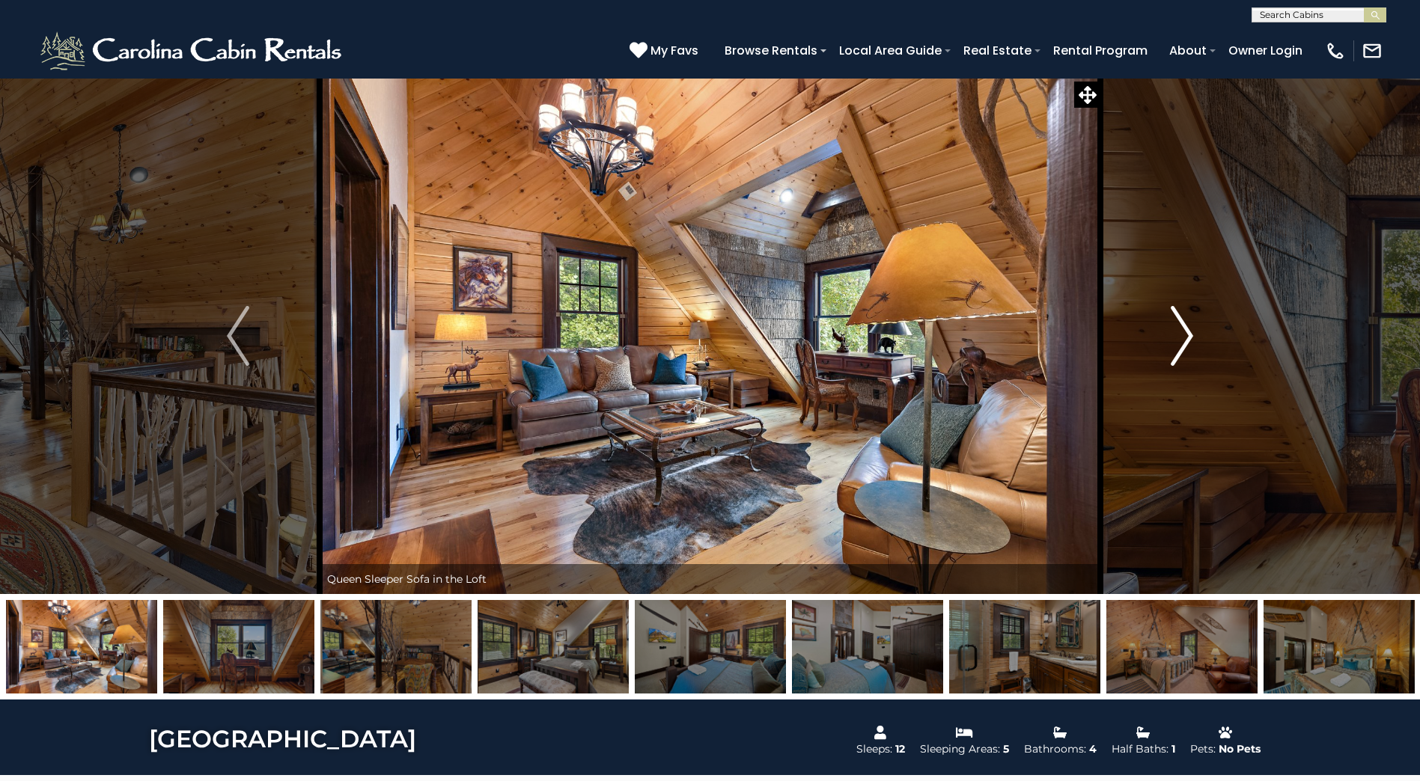
click at [1187, 336] on img "Next" at bounding box center [1181, 336] width 22 height 60
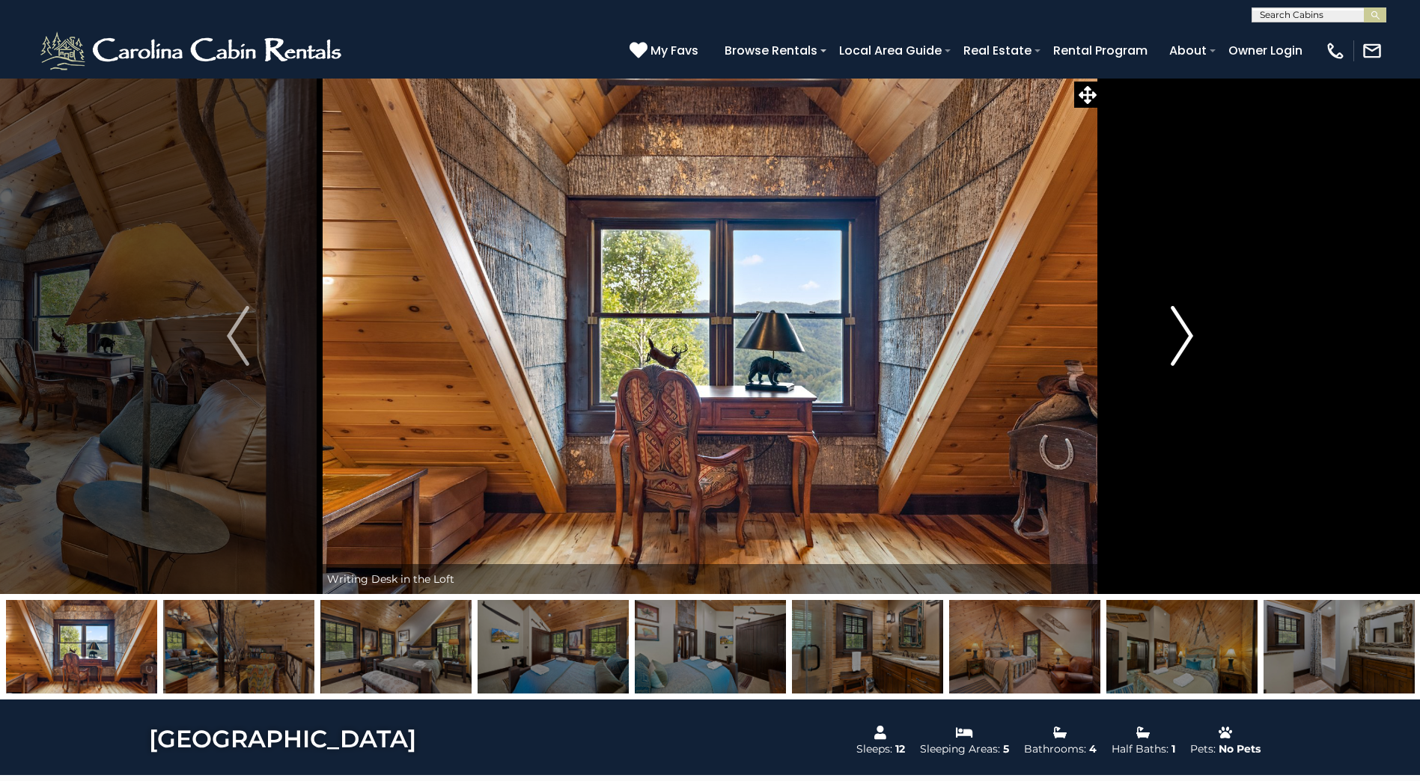
click at [1187, 336] on img "Next" at bounding box center [1181, 336] width 22 height 60
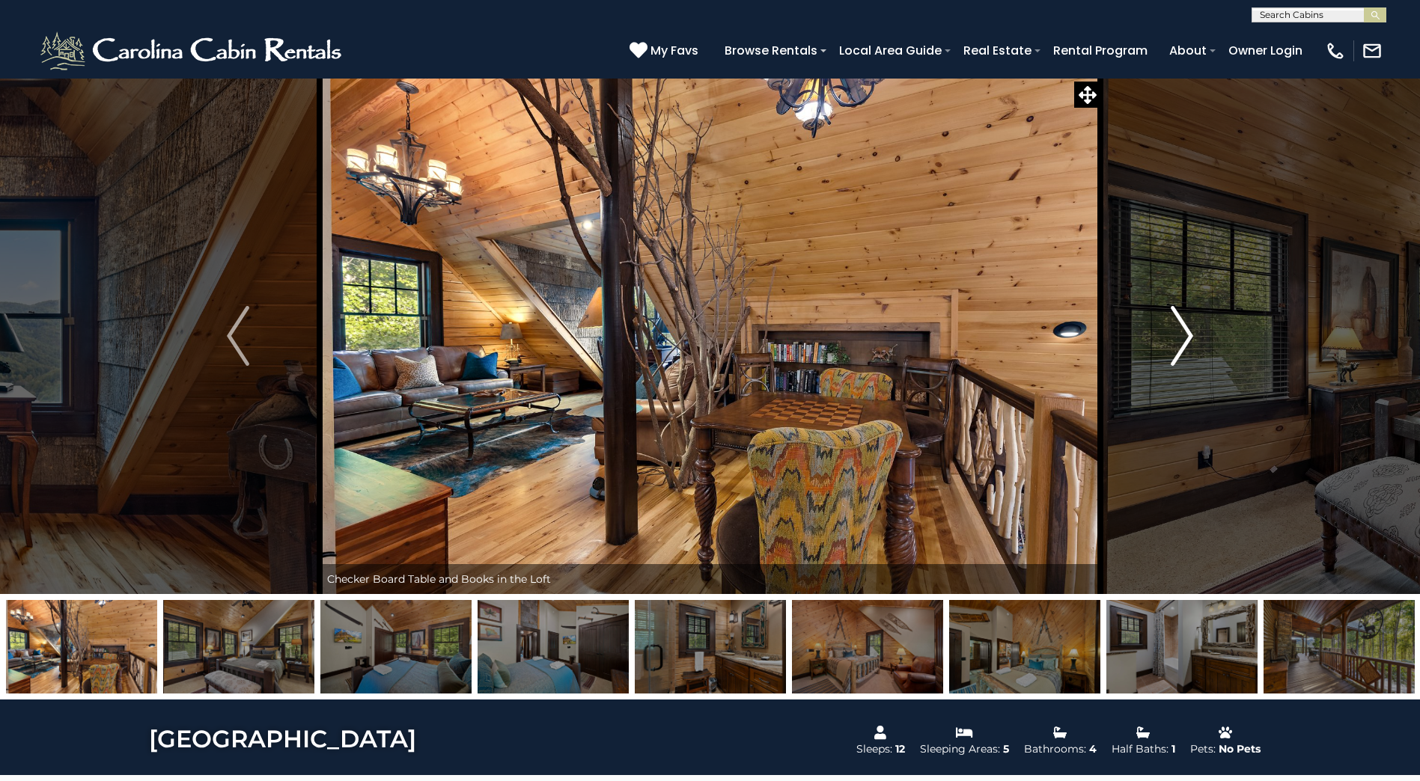
click at [1187, 336] on img "Next" at bounding box center [1181, 336] width 22 height 60
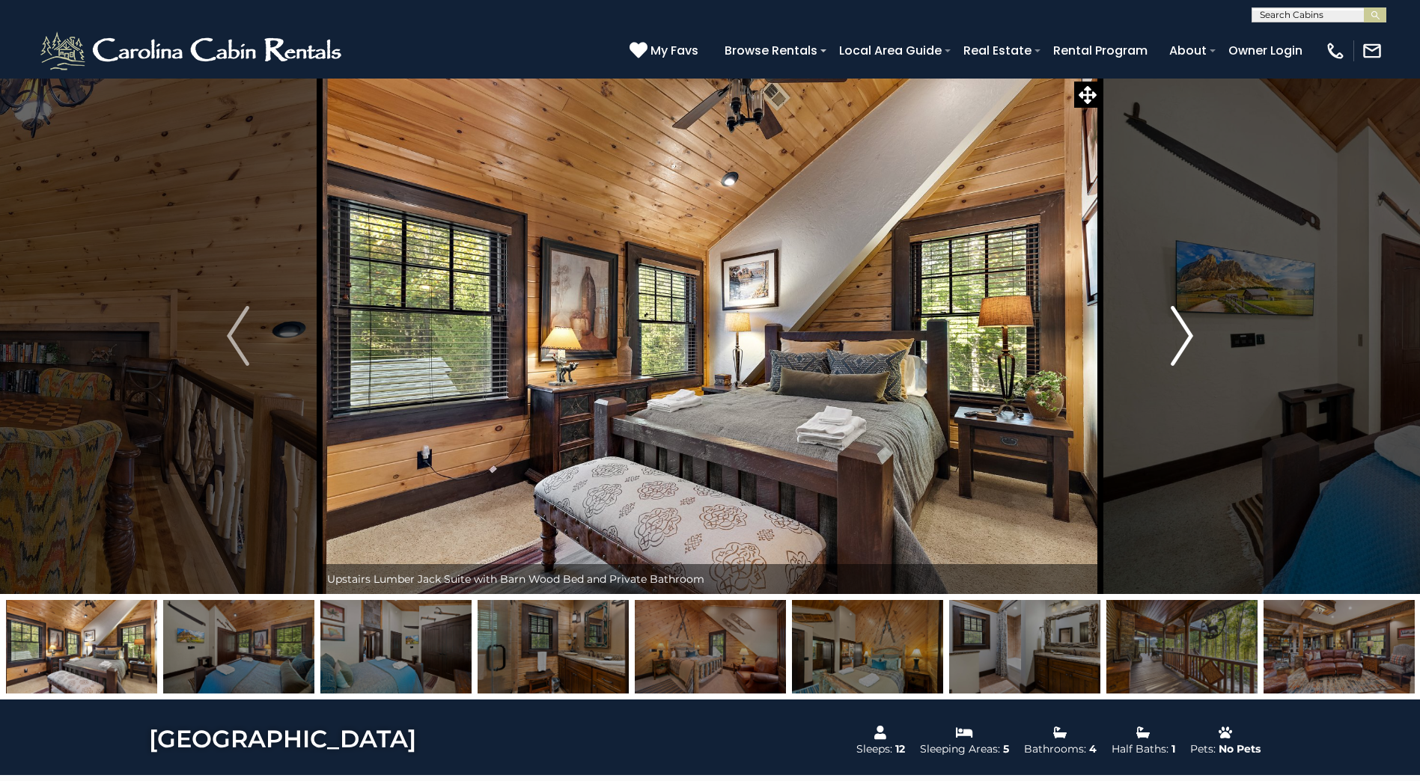
click at [1187, 336] on img "Next" at bounding box center [1181, 336] width 22 height 60
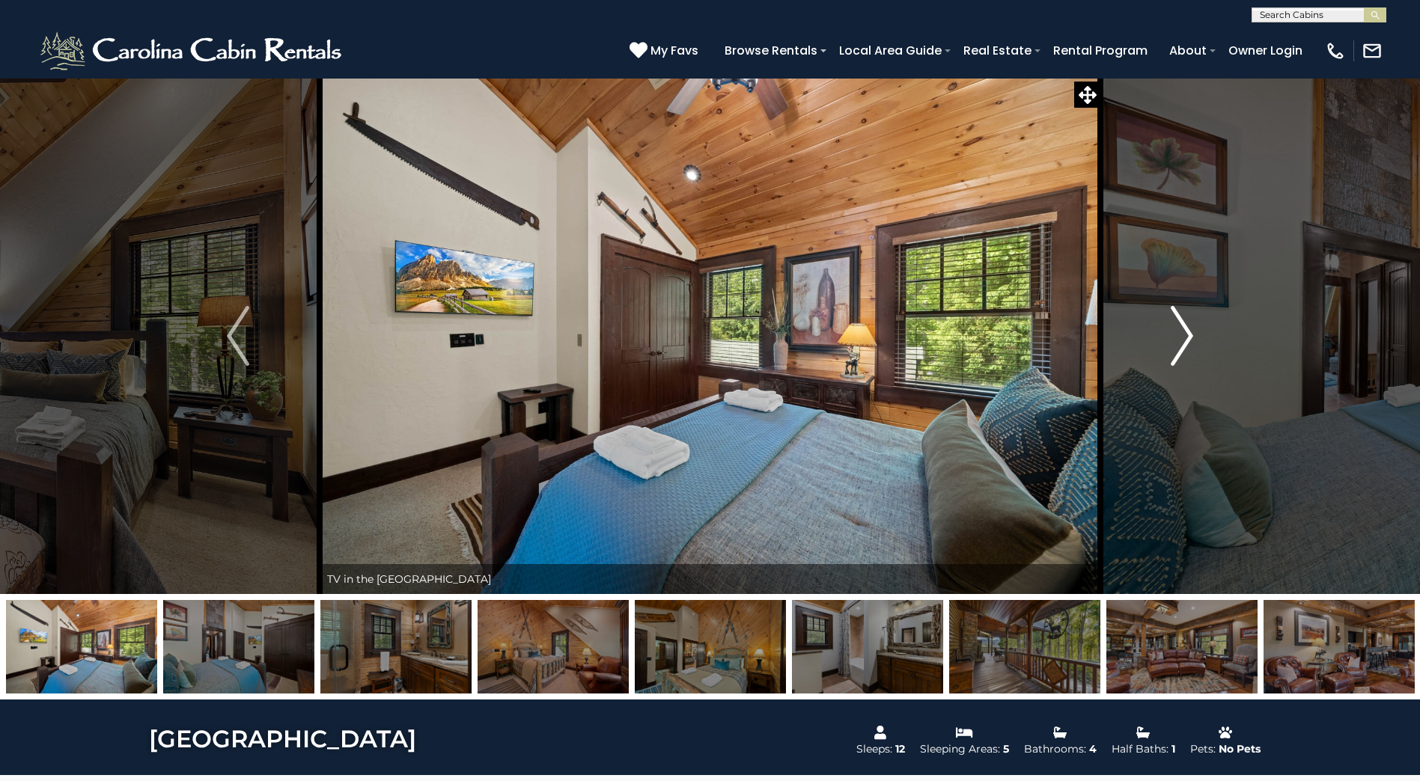
click at [1187, 336] on img "Next" at bounding box center [1181, 336] width 22 height 60
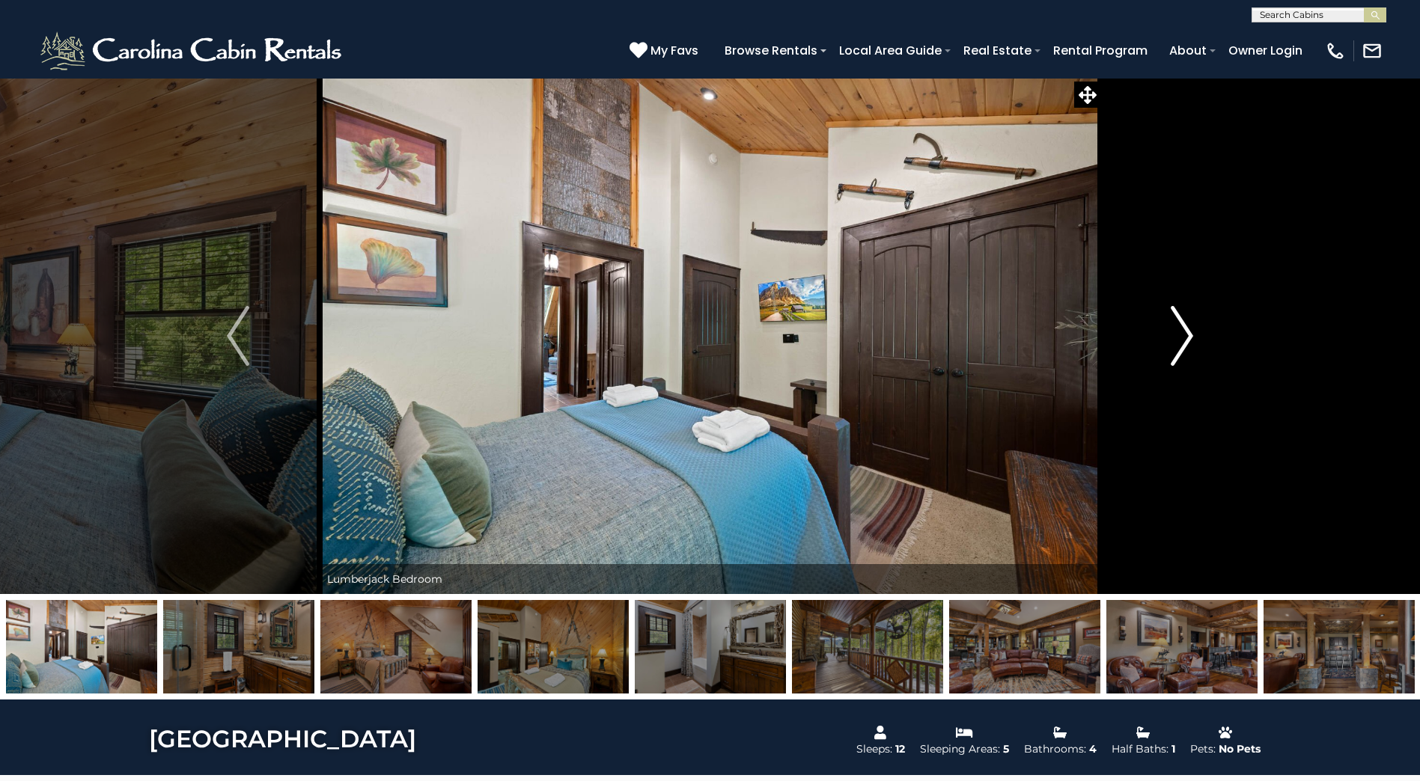
click at [1187, 336] on img "Next" at bounding box center [1181, 336] width 22 height 60
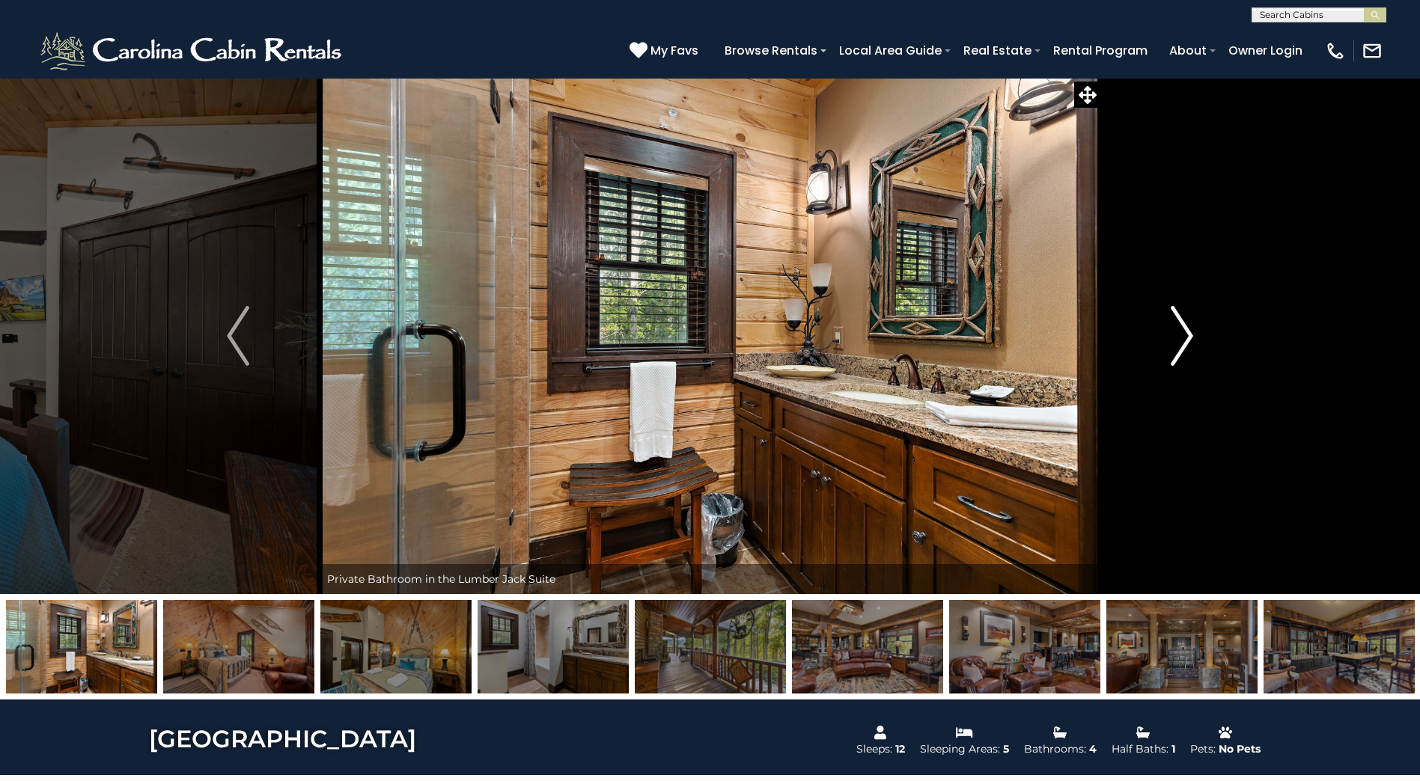
click at [1187, 336] on img "Next" at bounding box center [1181, 336] width 22 height 60
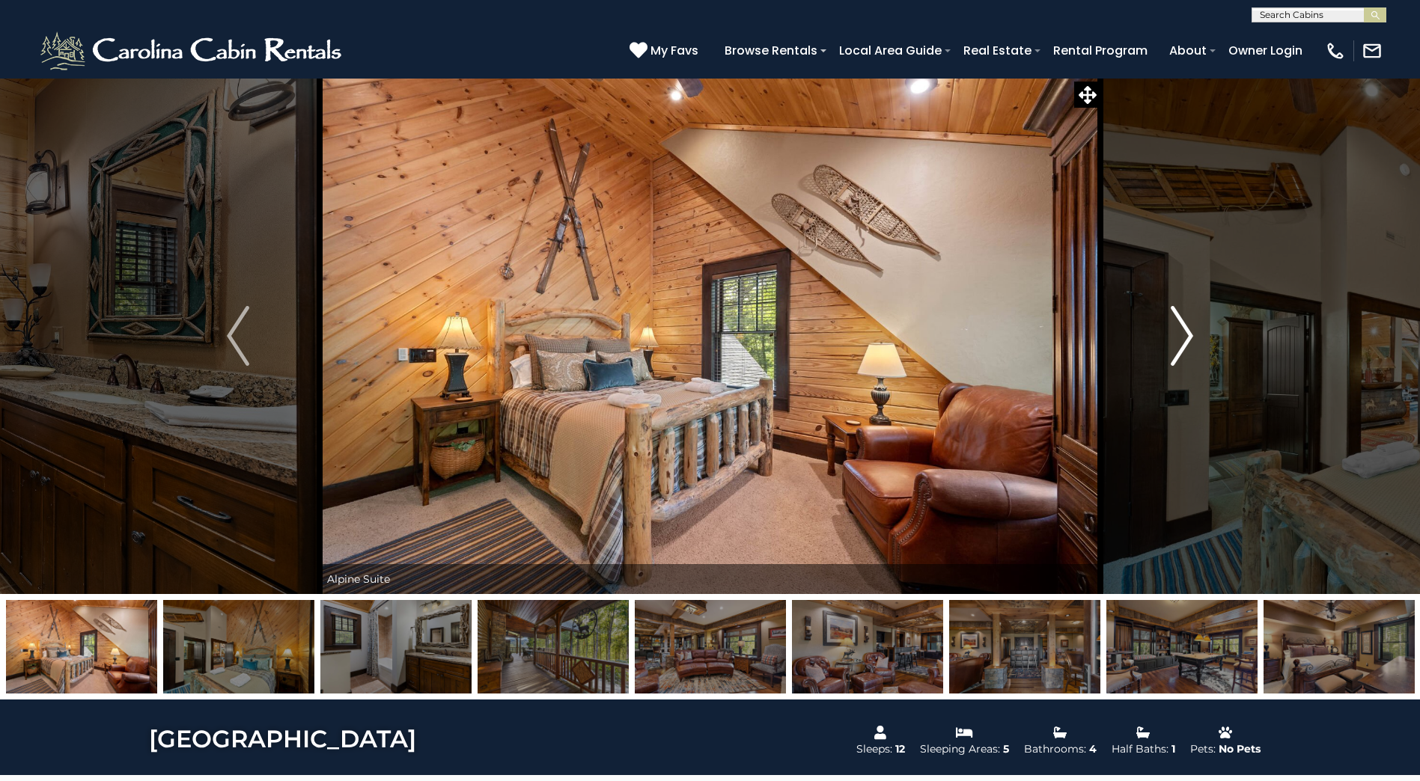
click at [1187, 336] on img "Next" at bounding box center [1181, 336] width 22 height 60
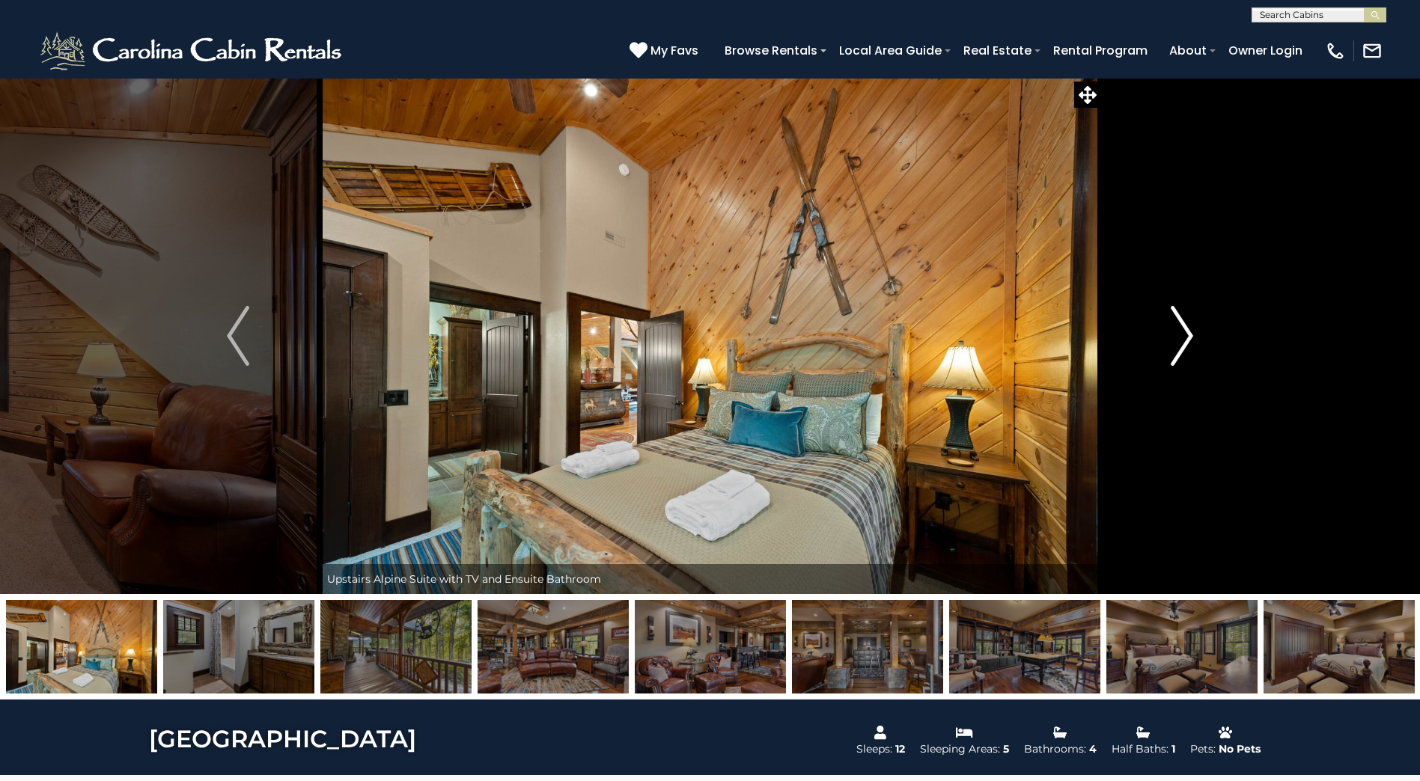
click at [1187, 336] on img "Next" at bounding box center [1181, 336] width 22 height 60
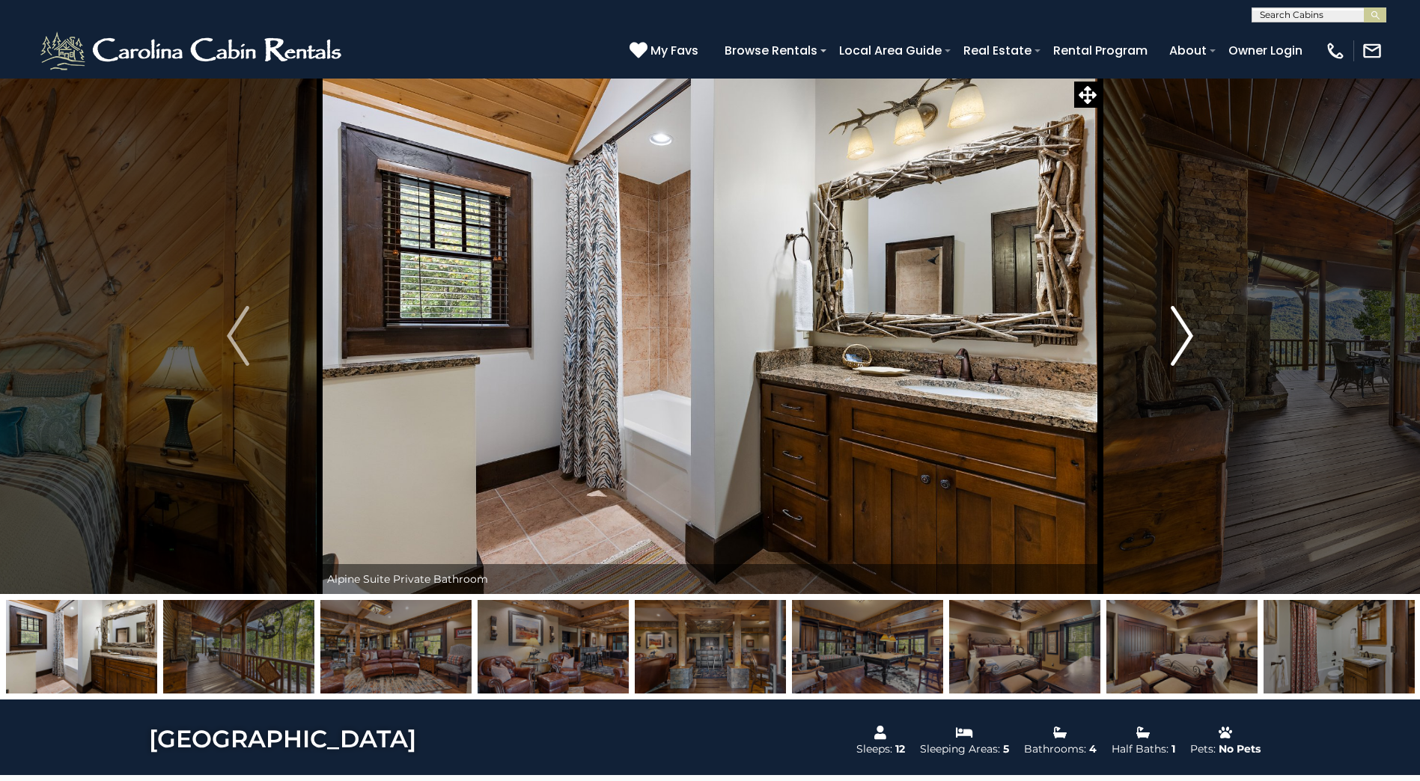
click at [1187, 336] on img "Next" at bounding box center [1181, 336] width 22 height 60
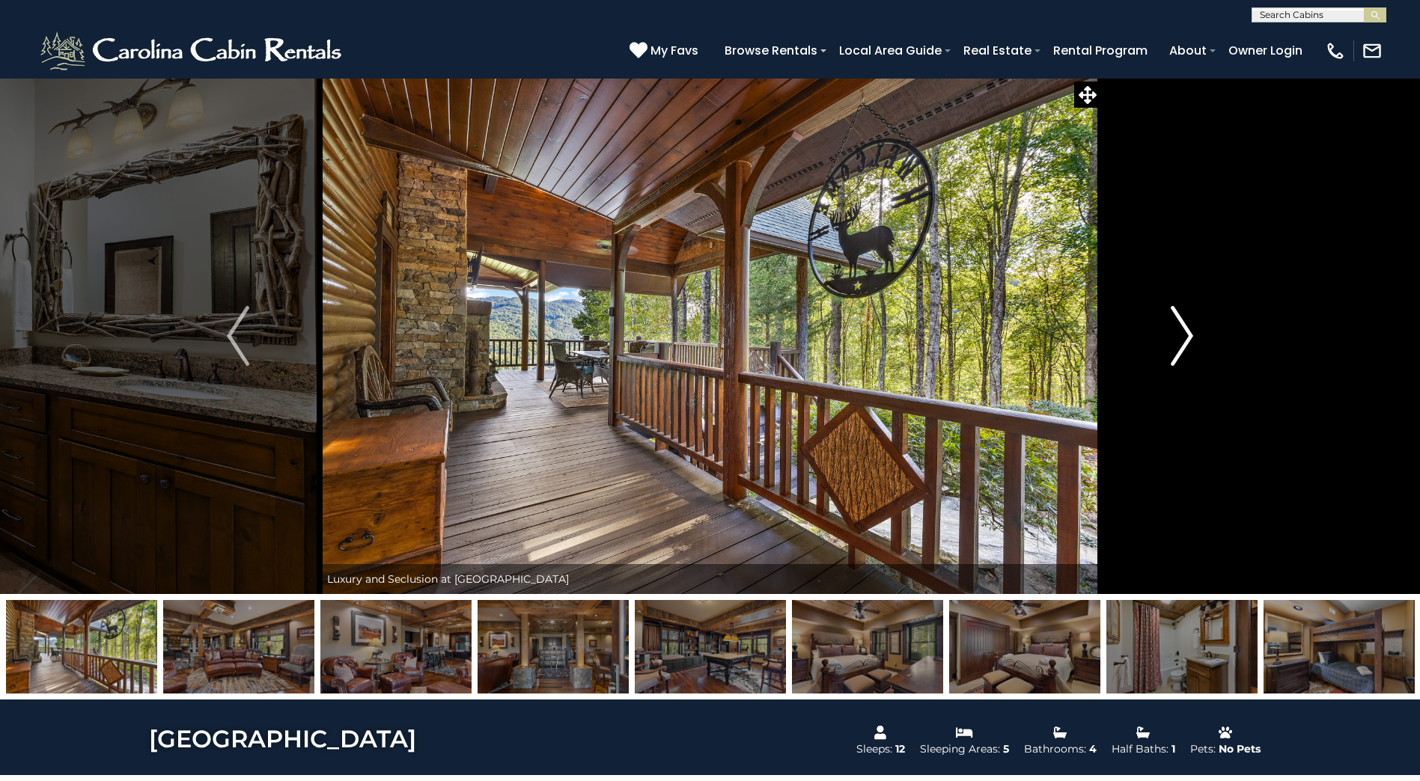
click at [1187, 336] on img "Next" at bounding box center [1181, 336] width 22 height 60
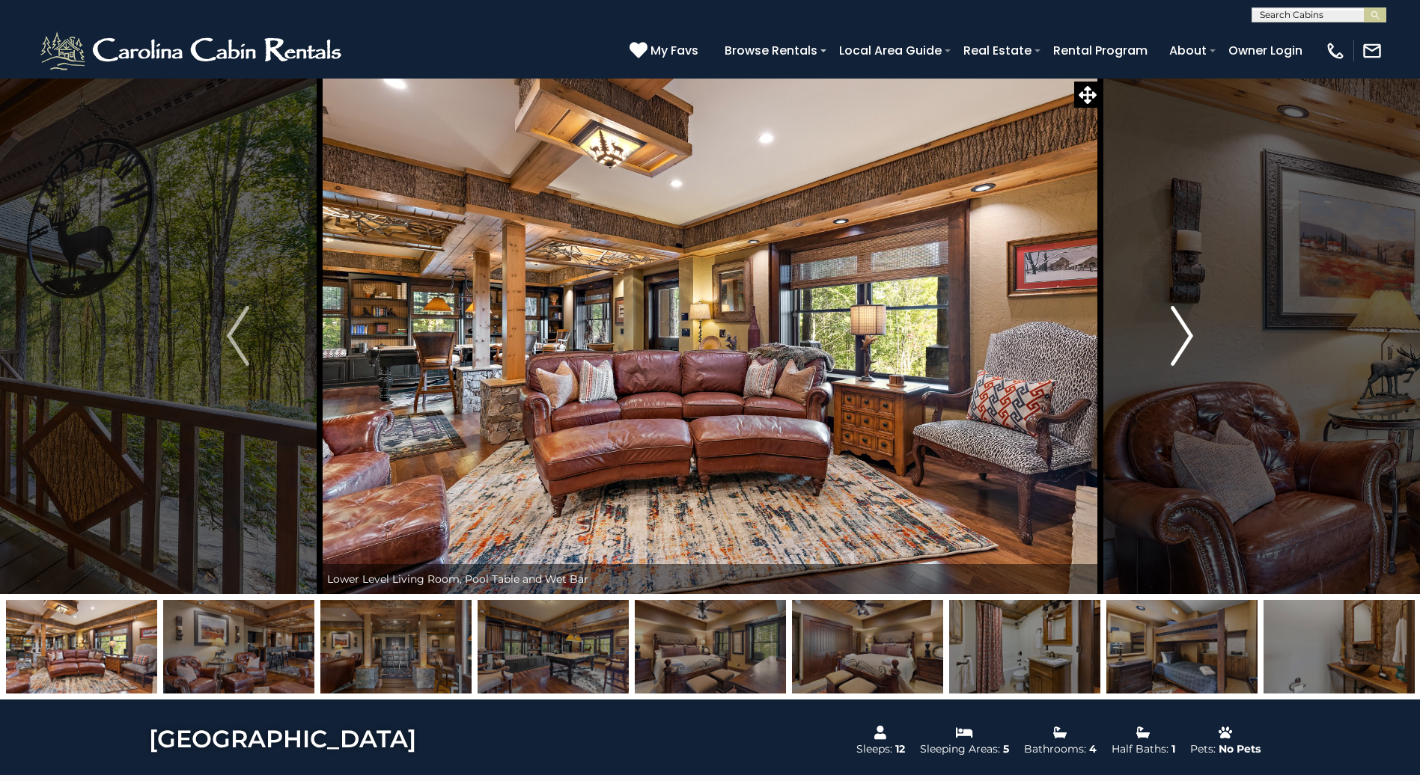
click at [1187, 336] on img "Next" at bounding box center [1181, 336] width 22 height 60
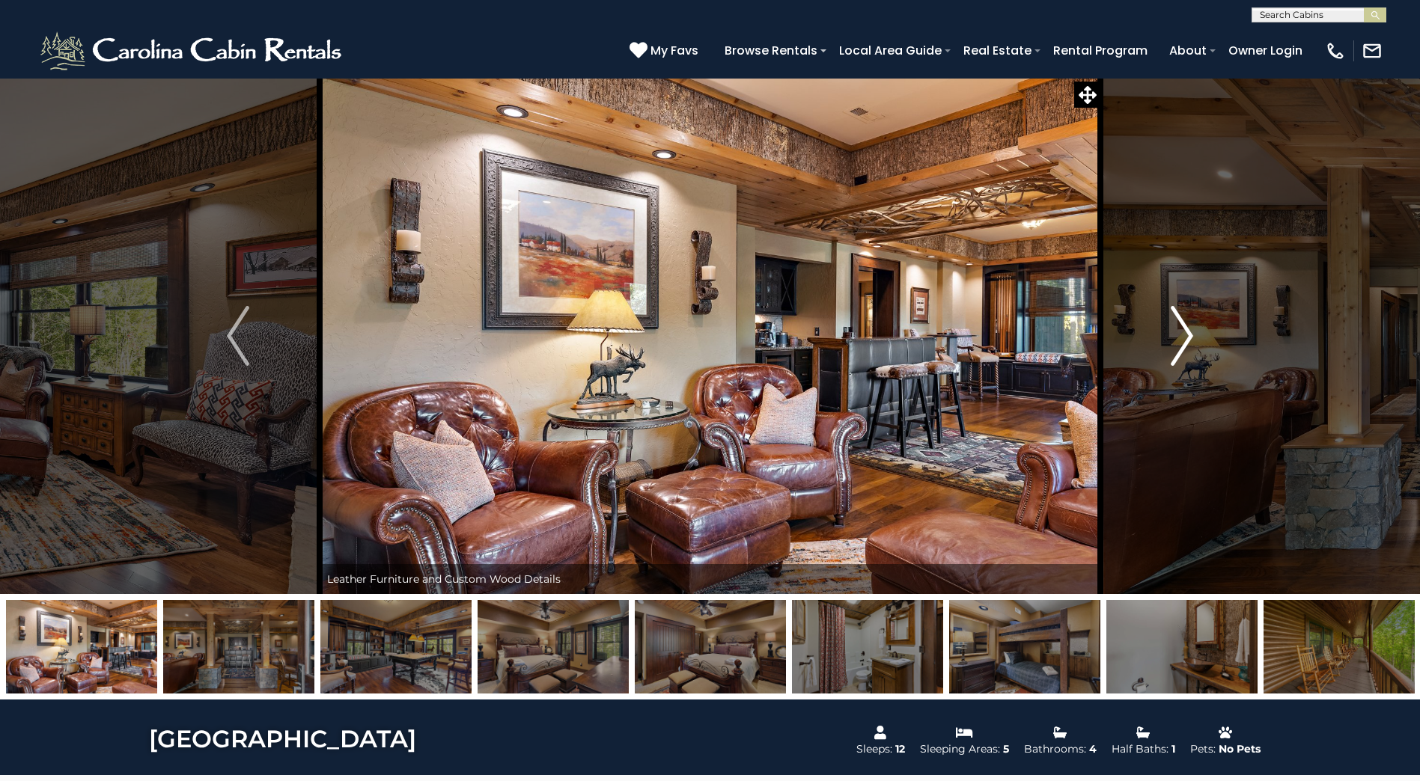
click at [1187, 336] on img "Next" at bounding box center [1181, 336] width 22 height 60
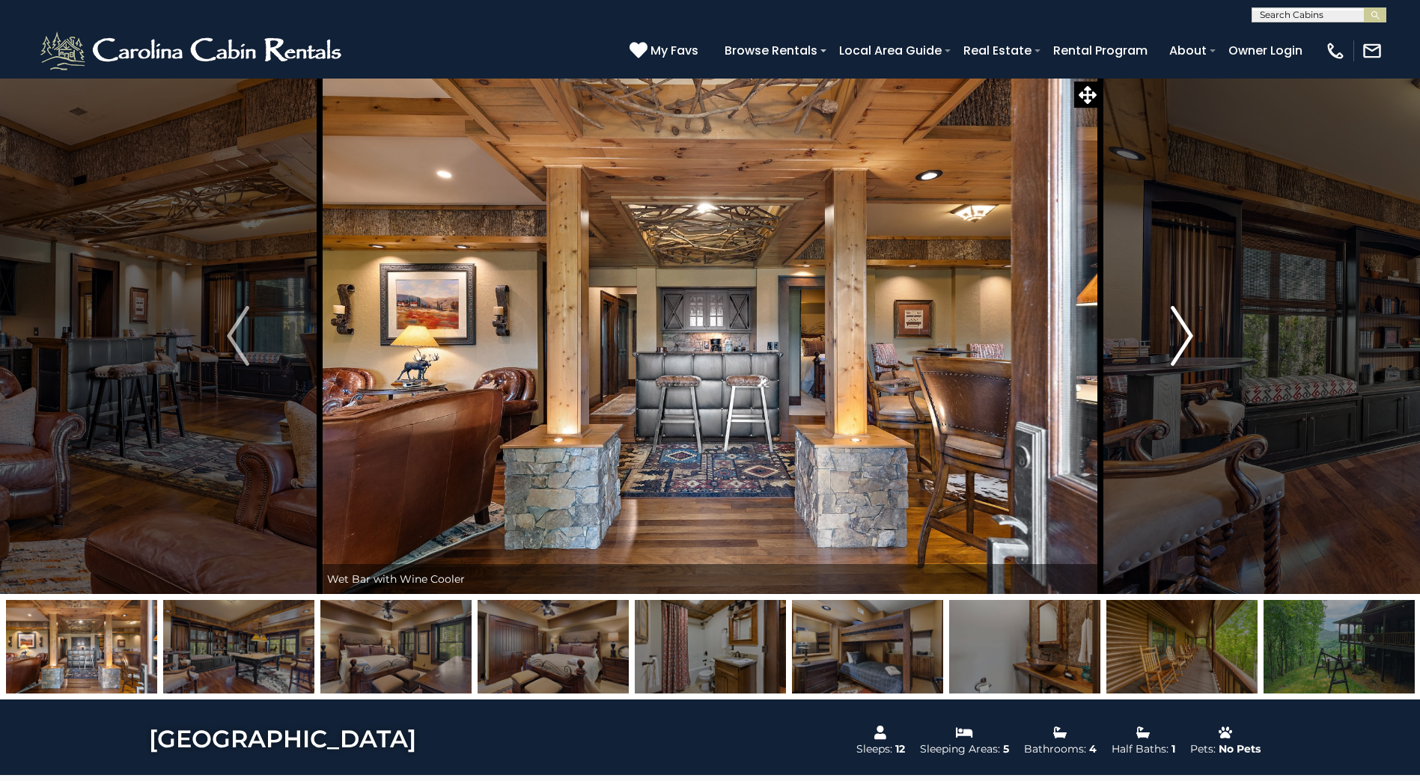
click at [1187, 336] on img "Next" at bounding box center [1181, 336] width 22 height 60
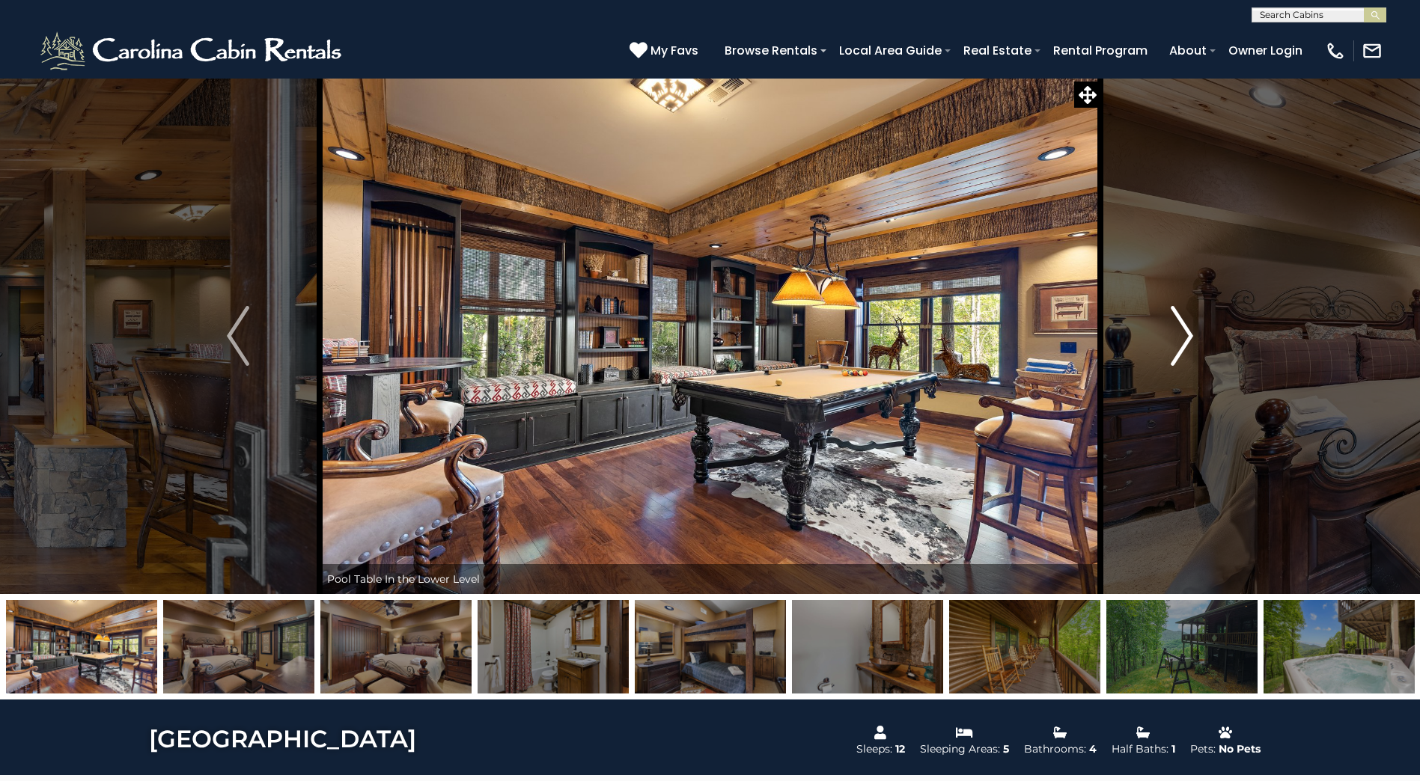
click at [1187, 336] on img "Next" at bounding box center [1181, 336] width 22 height 60
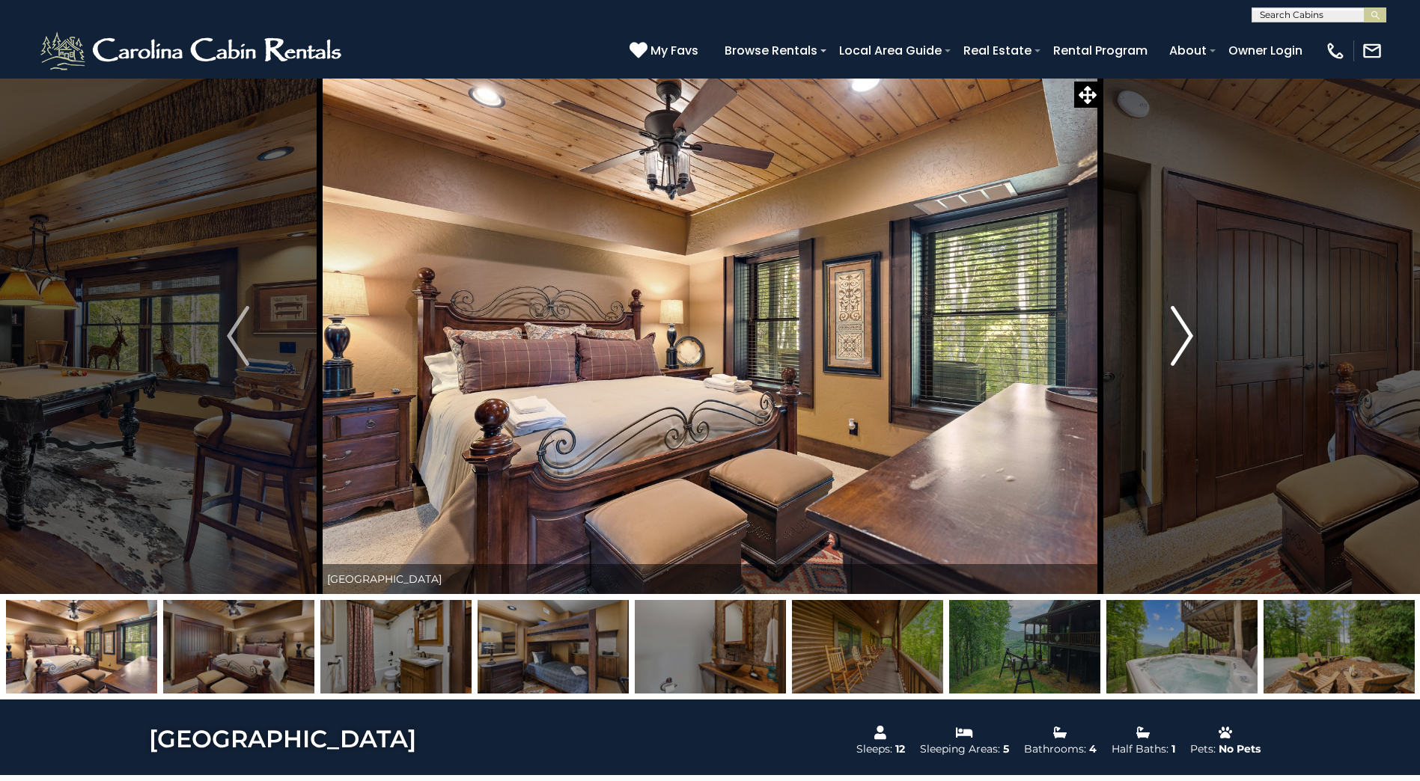
click at [1187, 336] on img "Next" at bounding box center [1181, 336] width 22 height 60
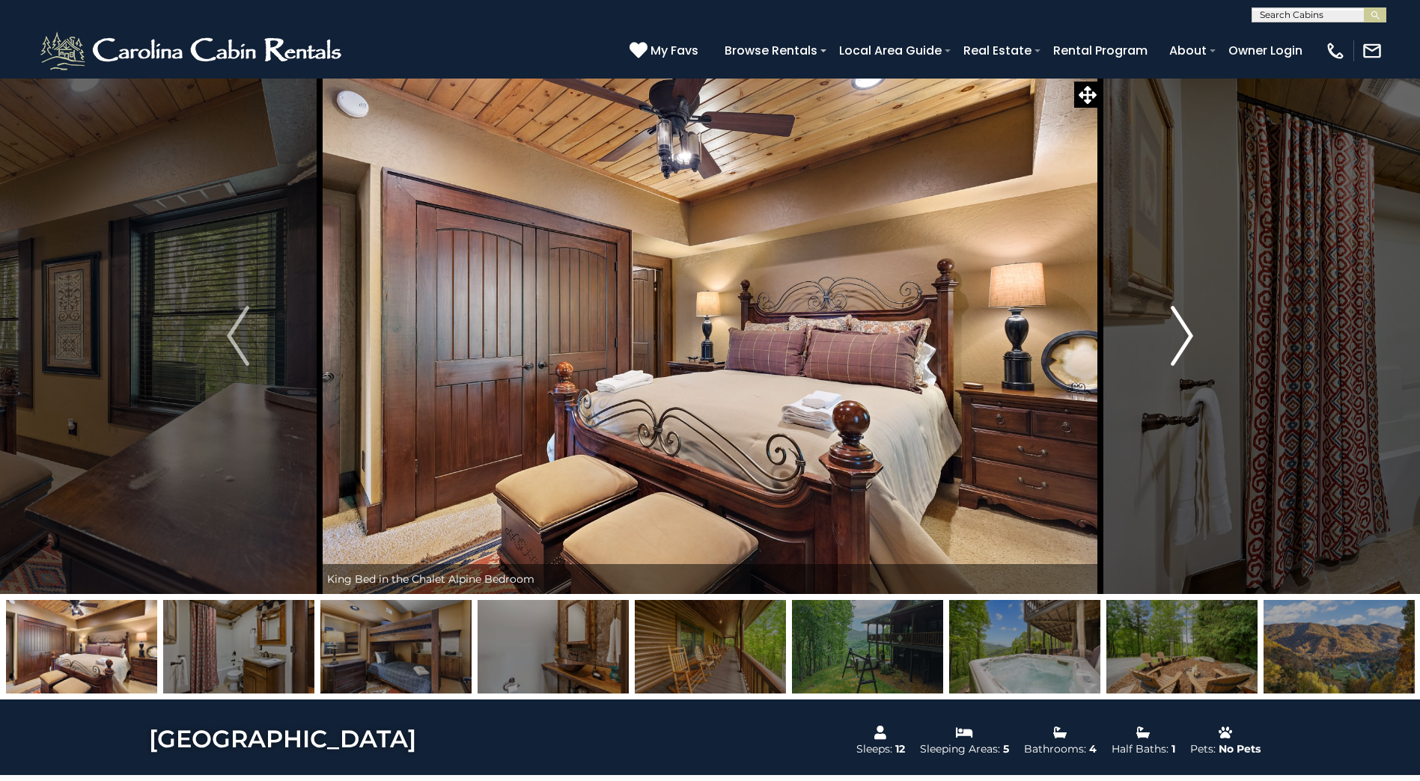
click at [1187, 336] on img "Next" at bounding box center [1181, 336] width 22 height 60
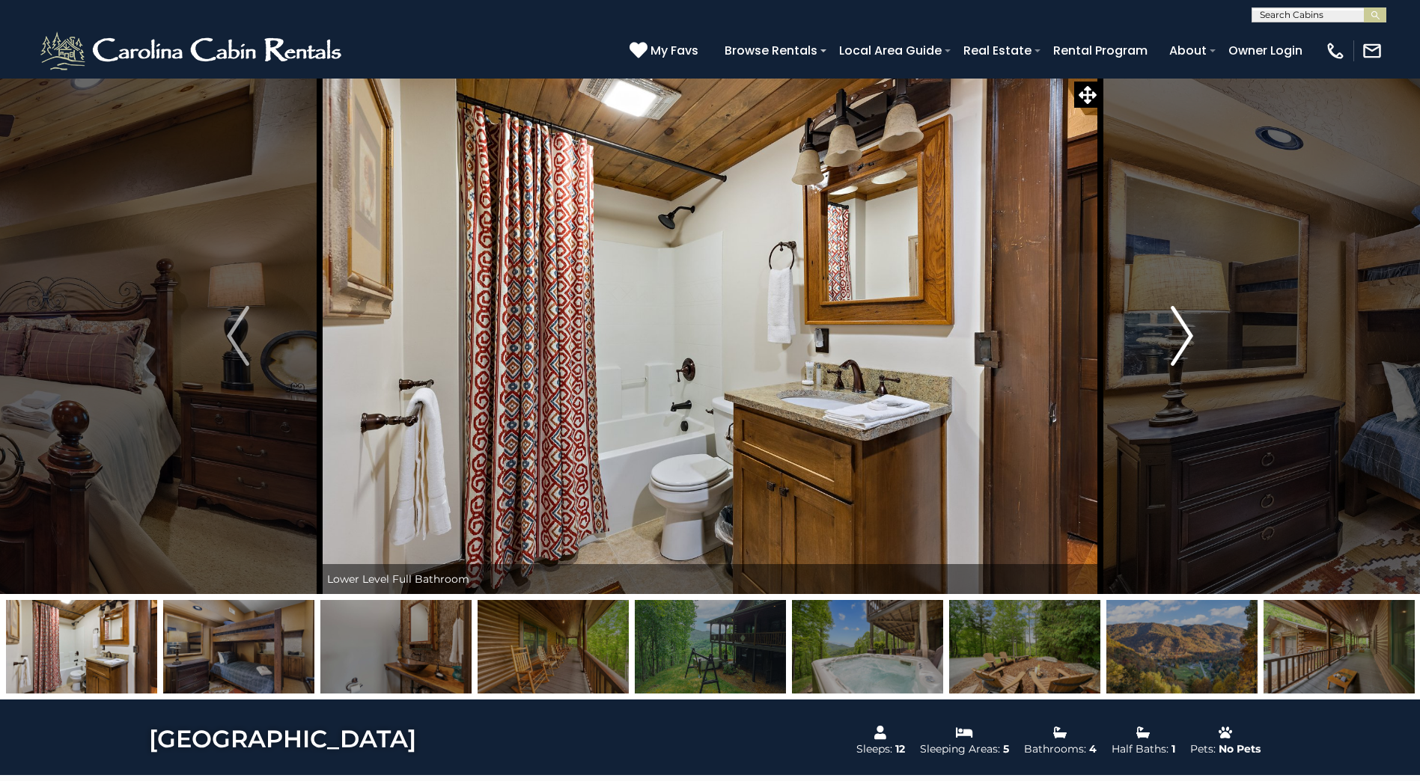
click at [1187, 336] on img "Next" at bounding box center [1181, 336] width 22 height 60
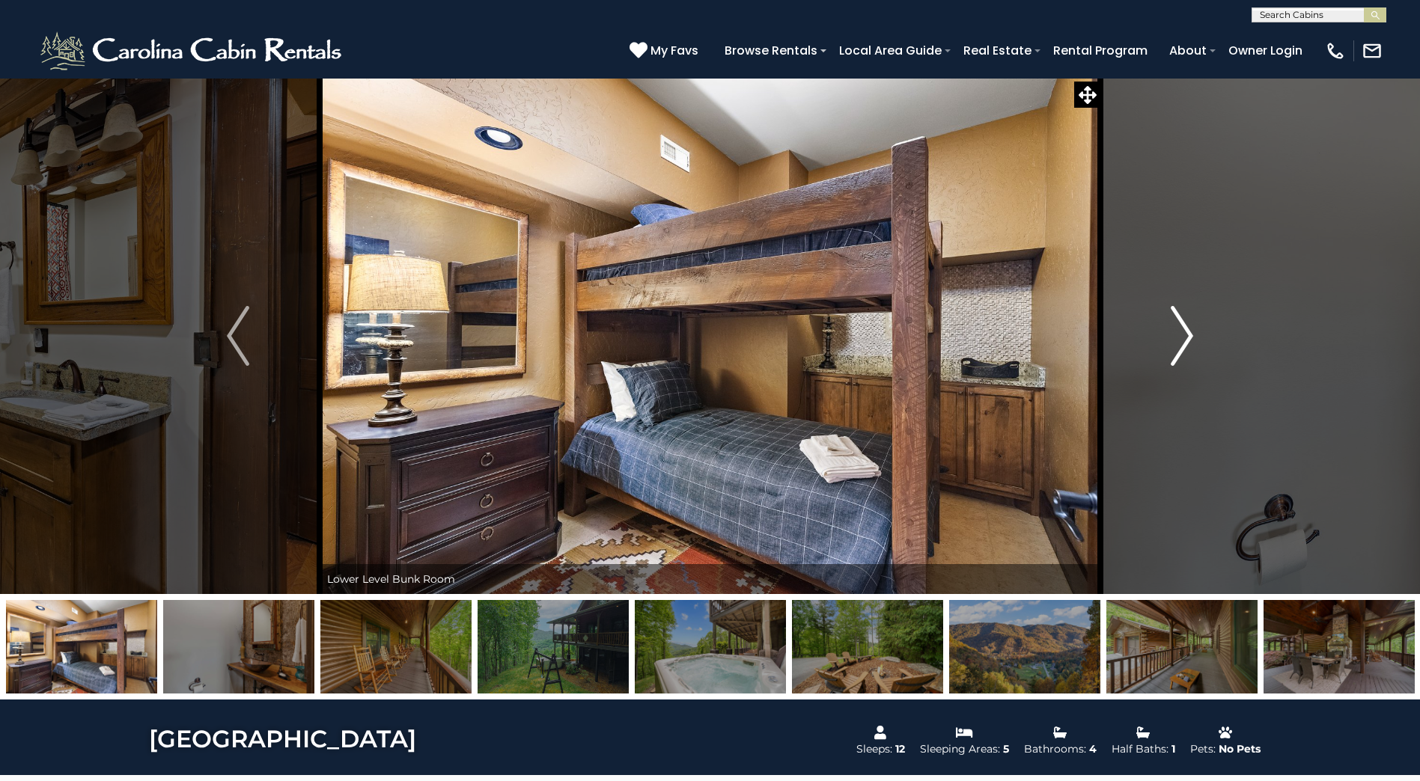
click at [1187, 336] on img "Next" at bounding box center [1181, 336] width 22 height 60
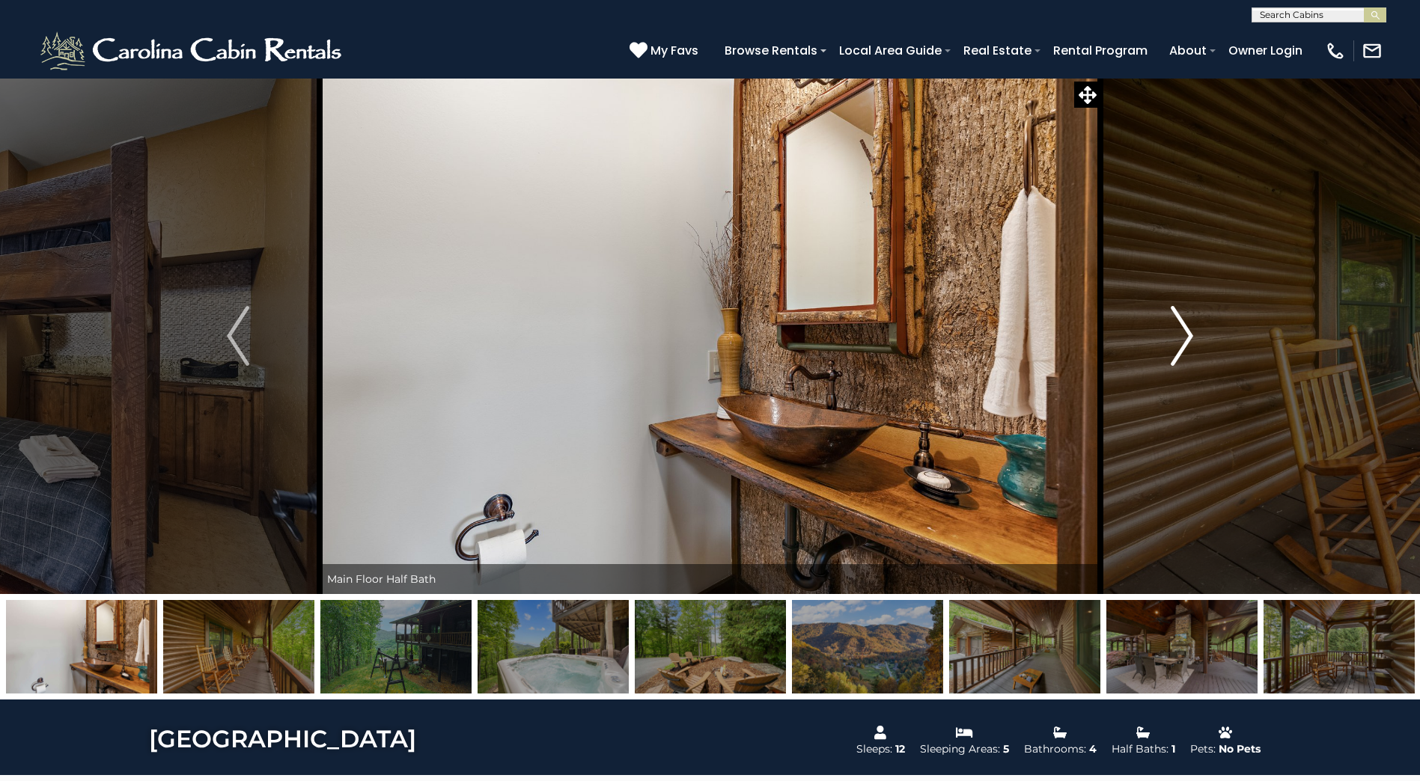
click at [1187, 336] on img "Next" at bounding box center [1181, 336] width 22 height 60
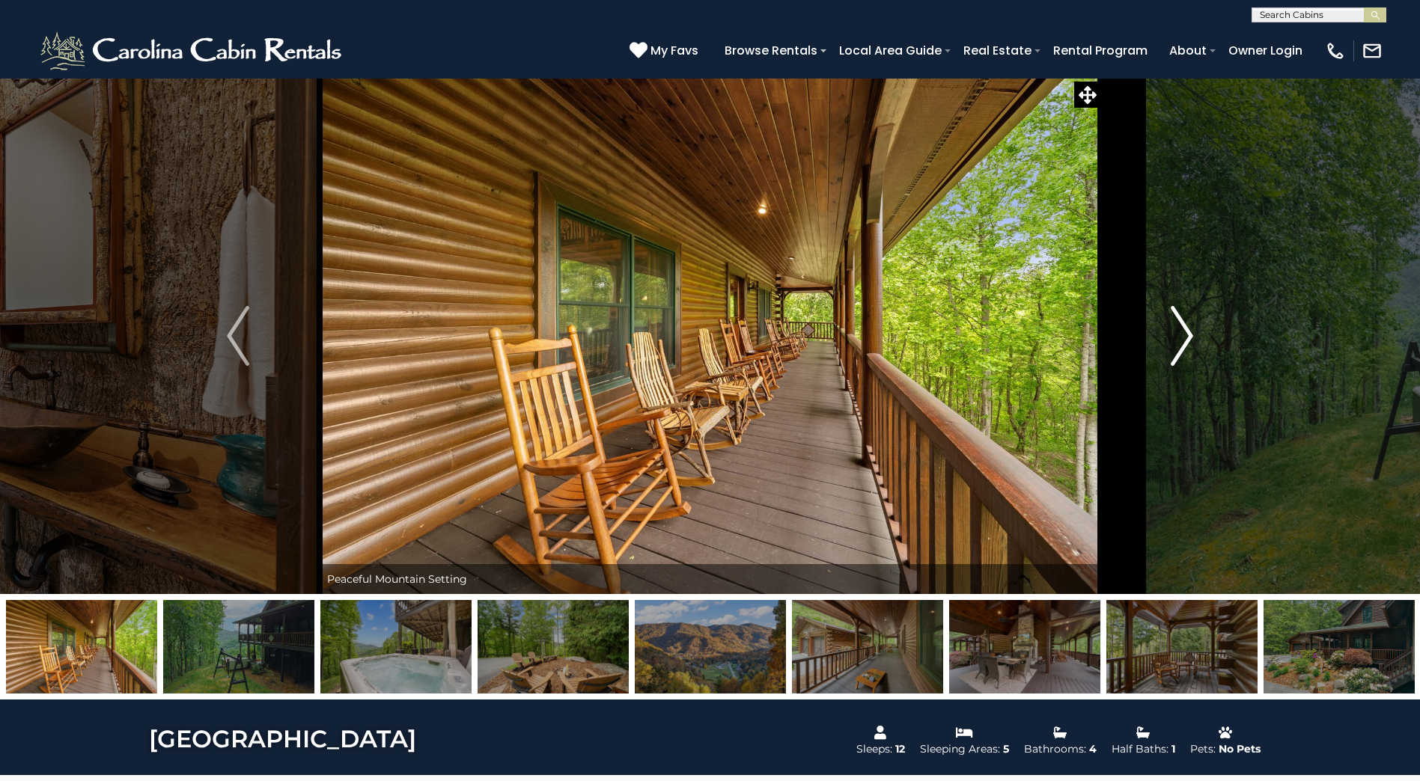
click at [1187, 336] on img "Next" at bounding box center [1181, 336] width 22 height 60
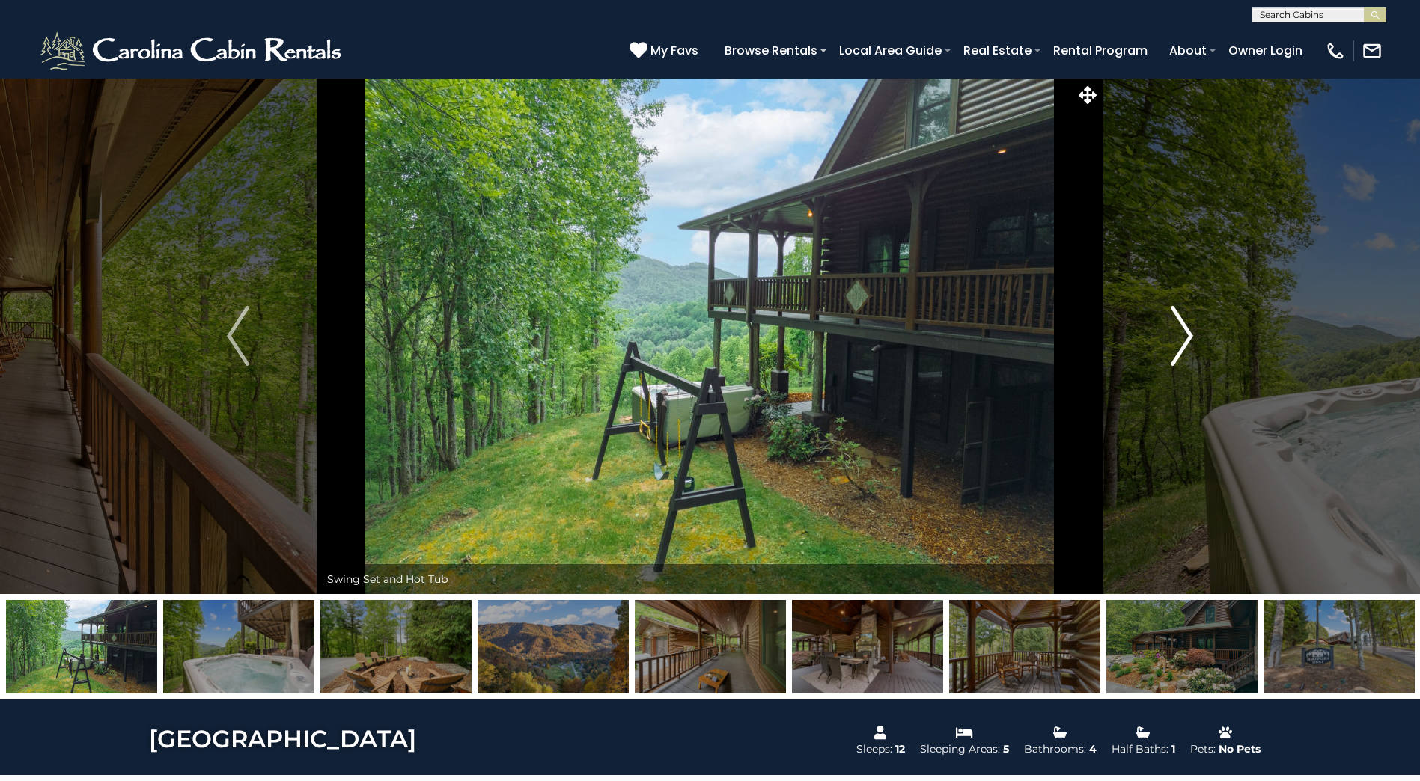
click at [1187, 336] on img "Next" at bounding box center [1181, 336] width 22 height 60
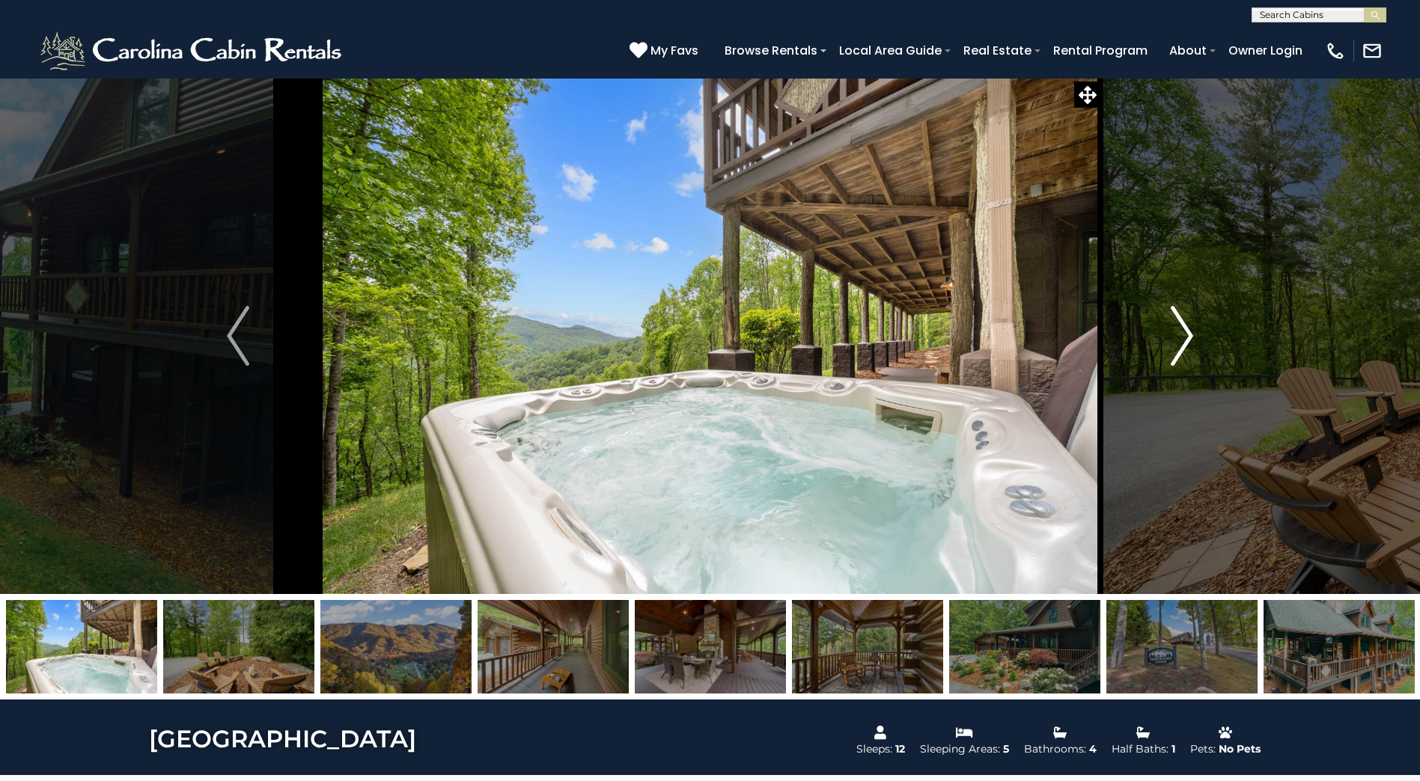
click at [1187, 336] on img "Next" at bounding box center [1181, 336] width 22 height 60
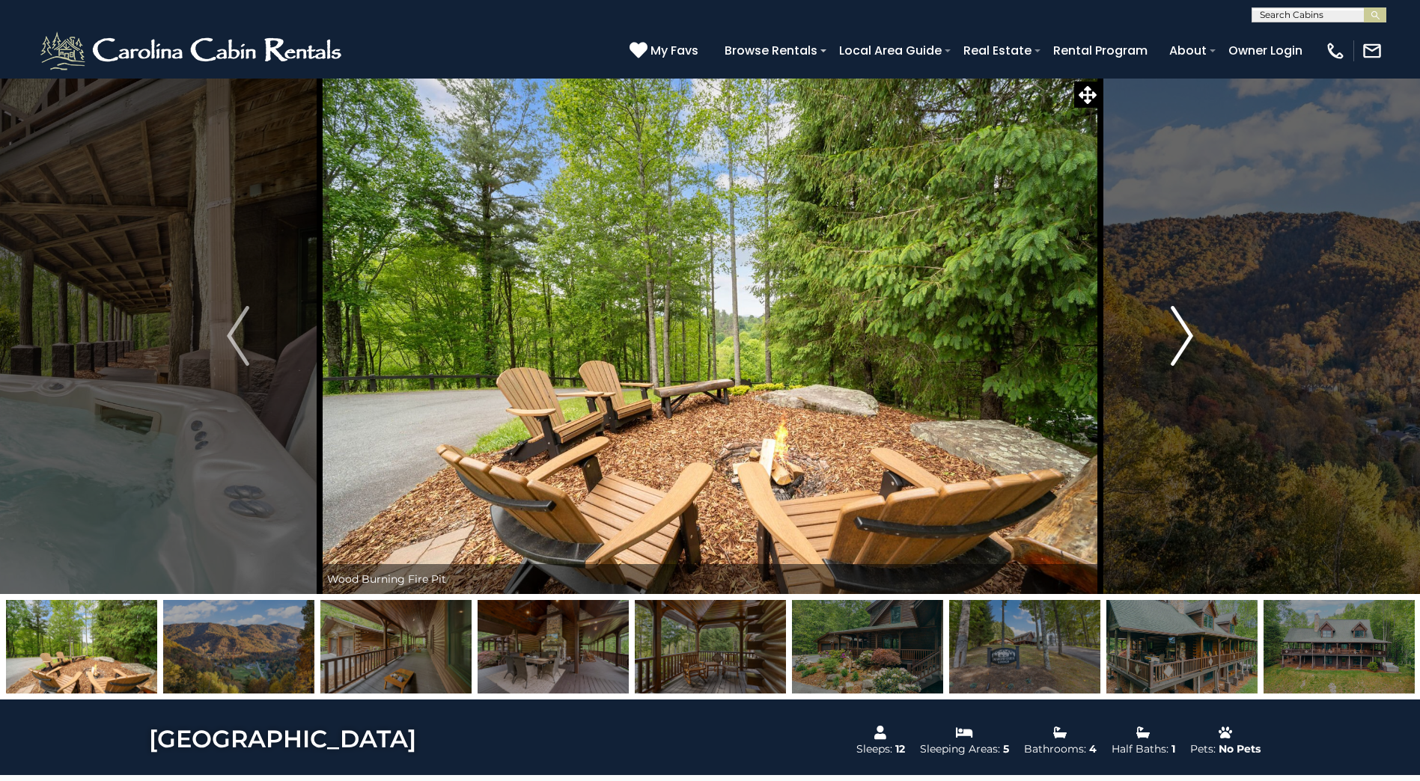
click at [1187, 336] on img "Next" at bounding box center [1181, 336] width 22 height 60
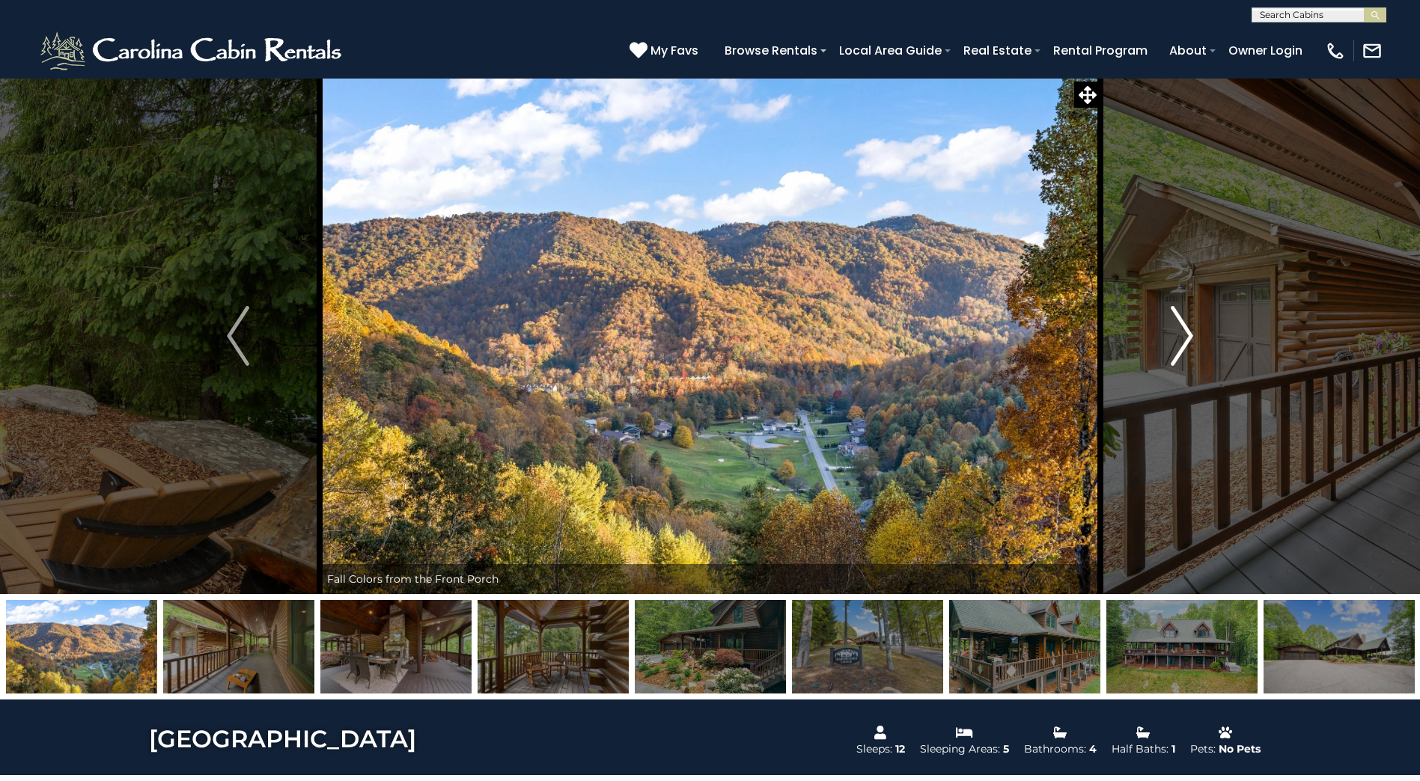
click at [1187, 336] on img "Next" at bounding box center [1181, 336] width 22 height 60
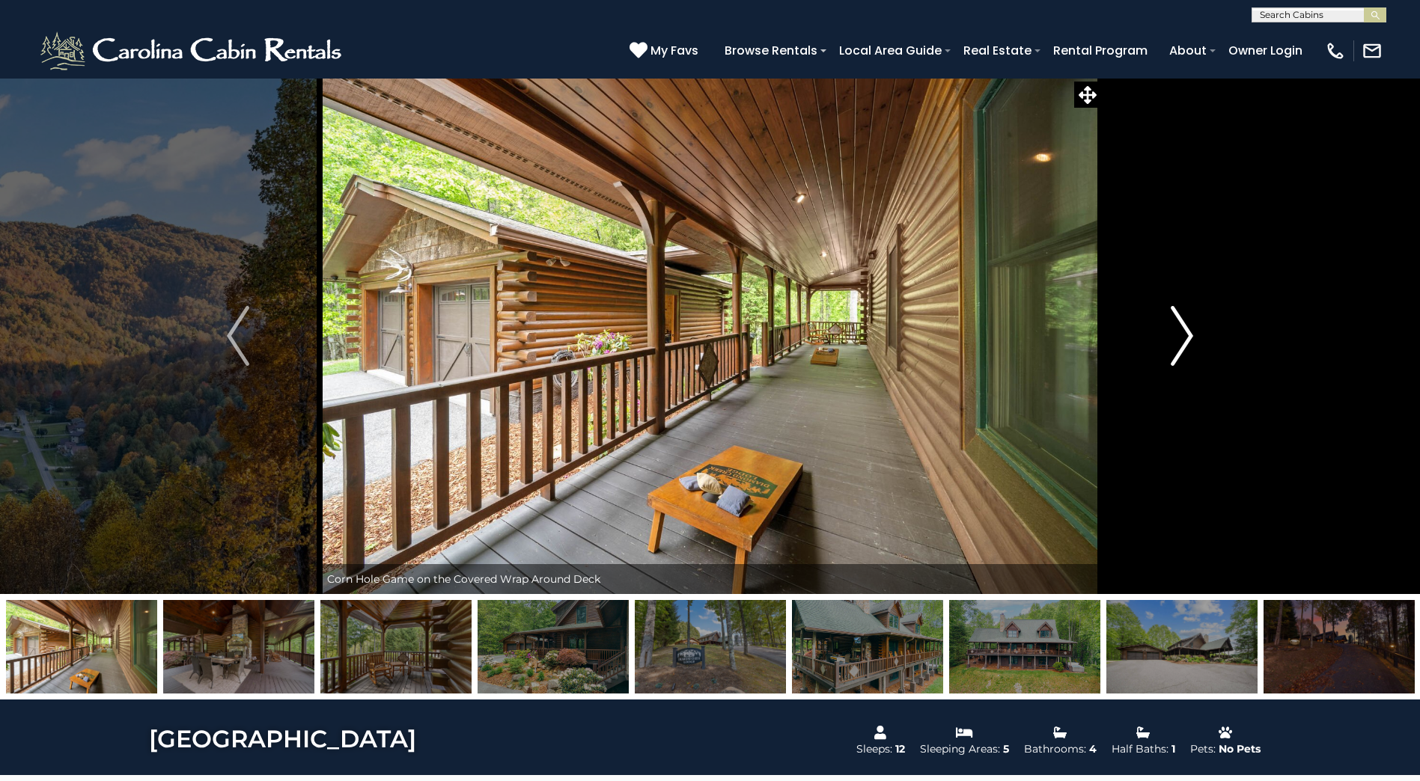
click at [1187, 336] on img "Next" at bounding box center [1181, 336] width 22 height 60
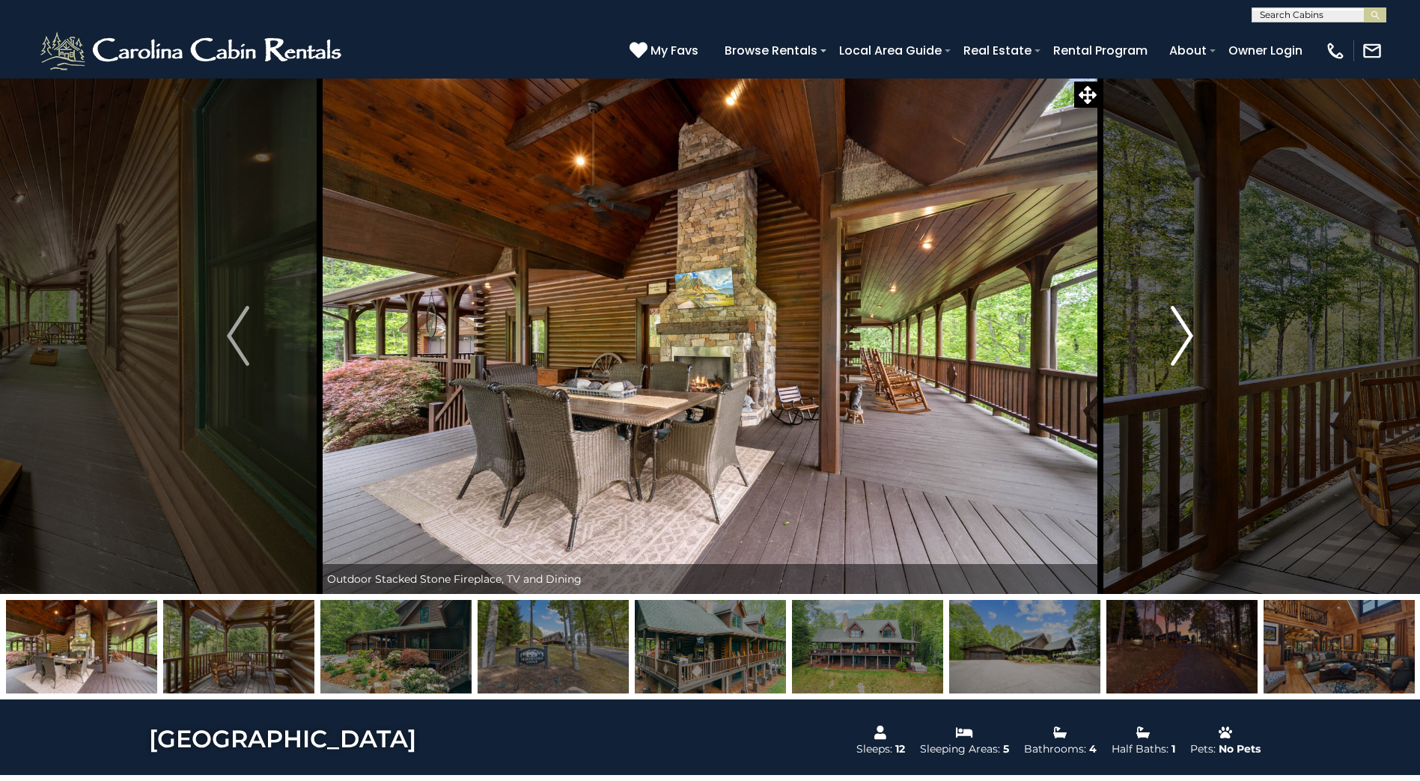
click at [1187, 336] on img "Next" at bounding box center [1181, 336] width 22 height 60
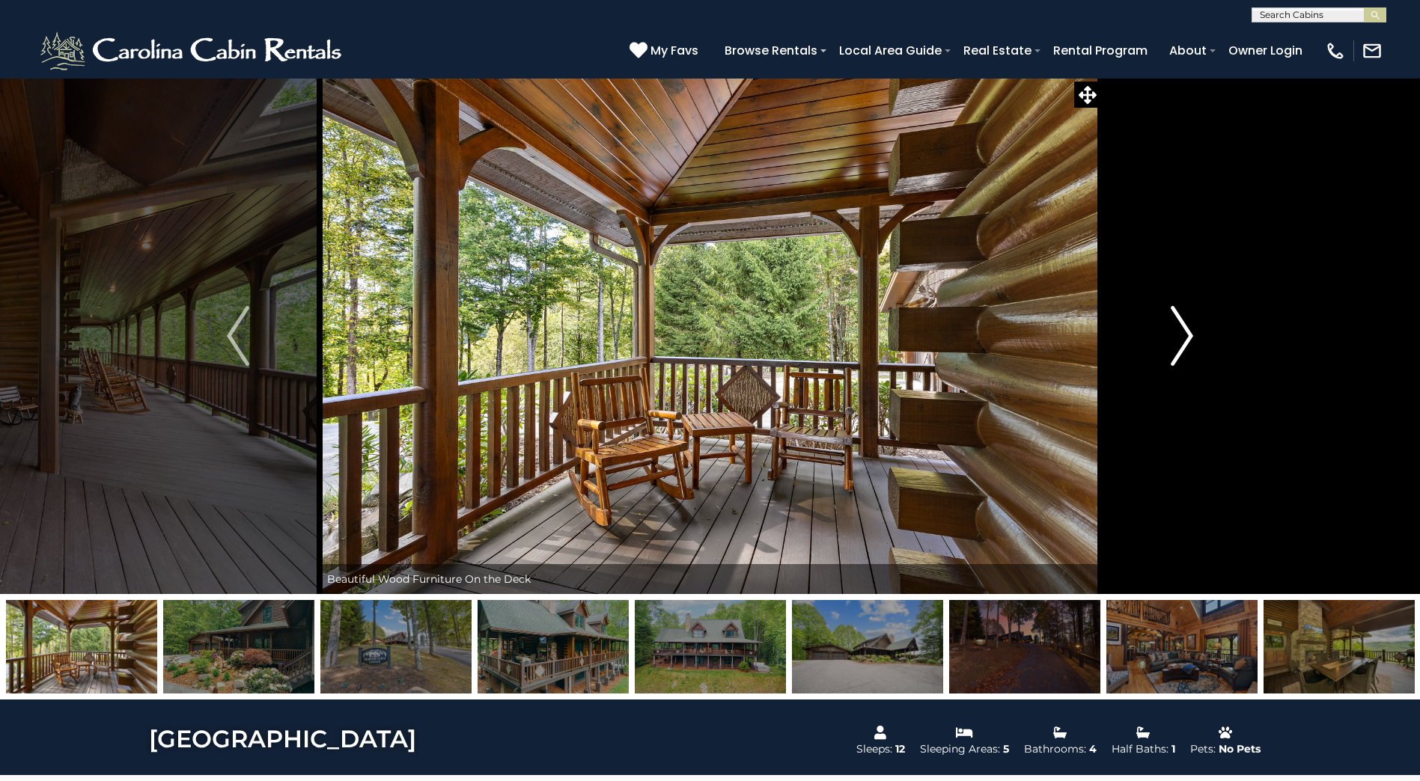
click at [1187, 336] on img "Next" at bounding box center [1181, 336] width 22 height 60
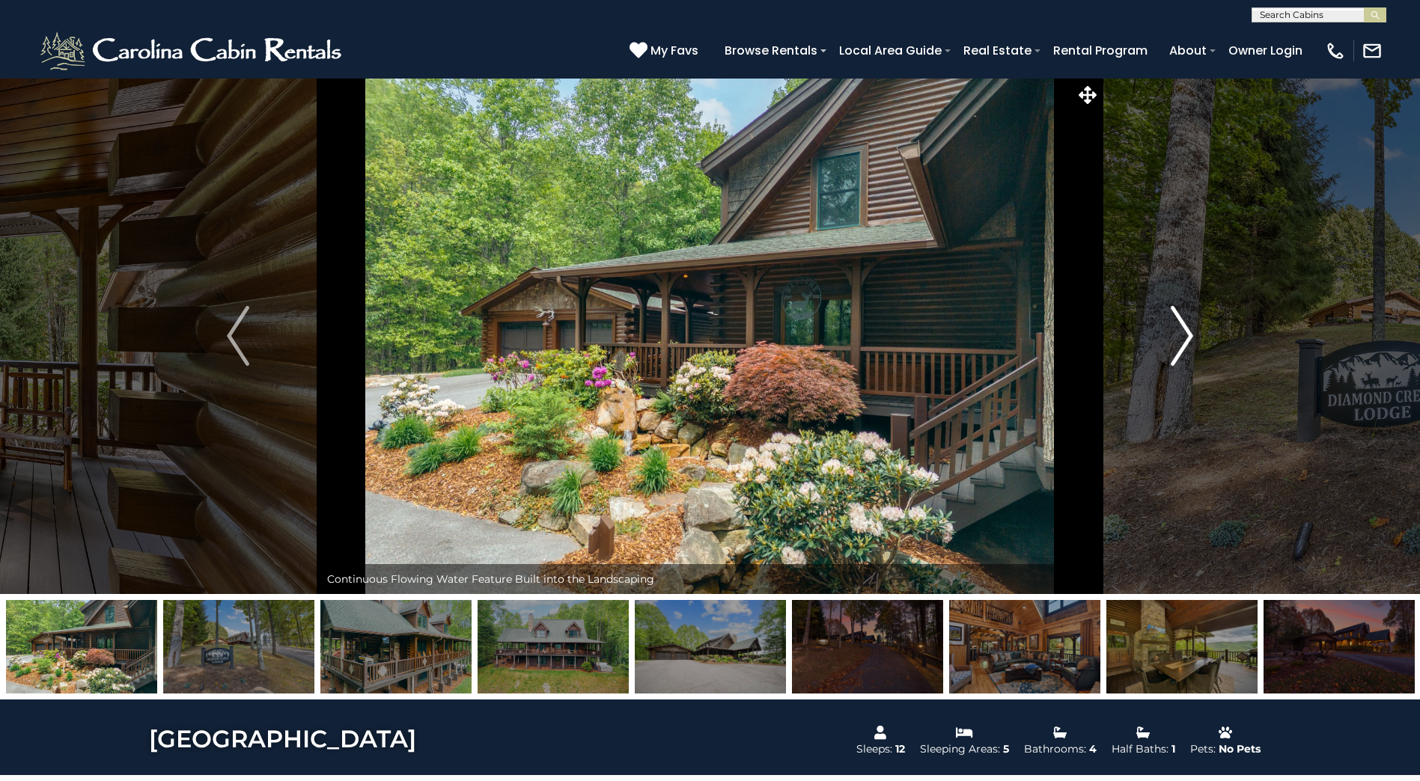
click at [1187, 336] on img "Next" at bounding box center [1181, 336] width 22 height 60
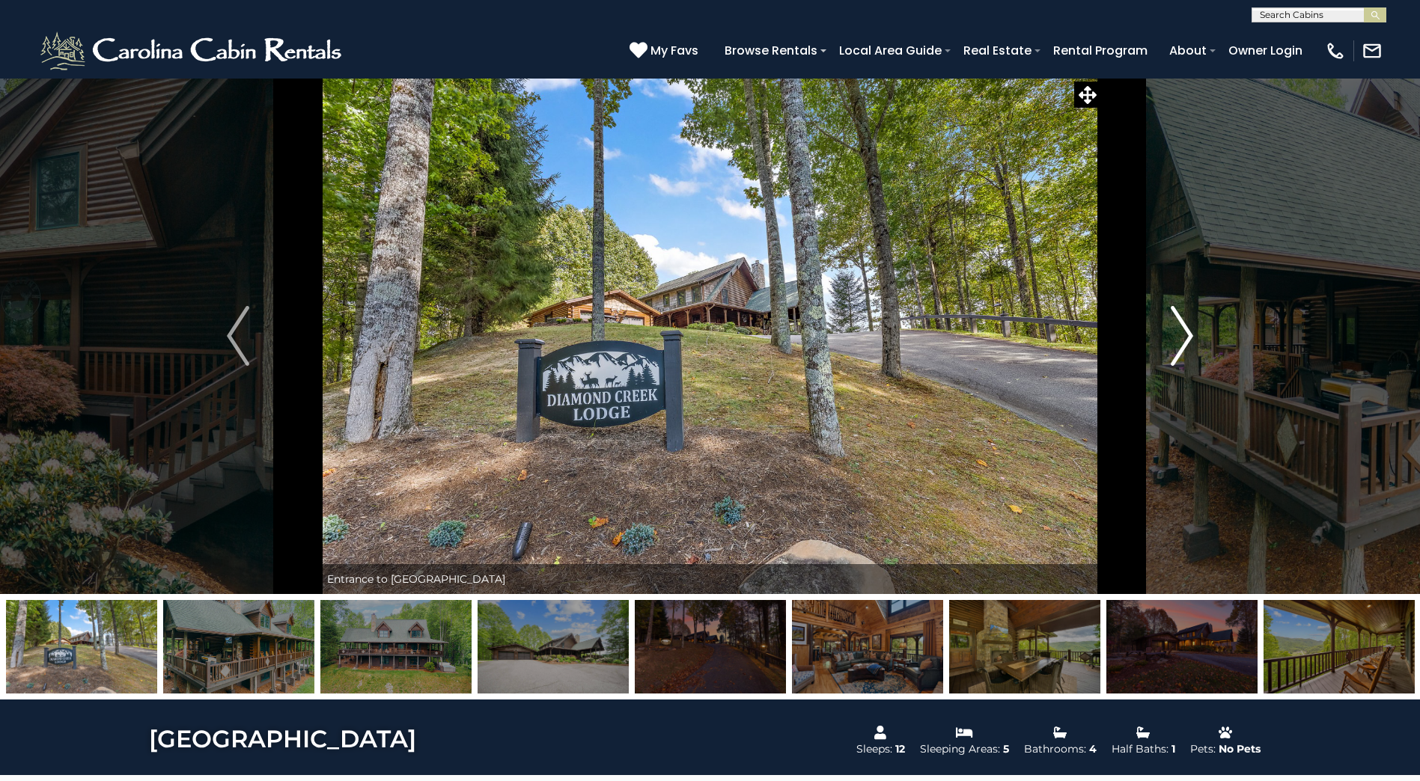
click at [1187, 336] on img "Next" at bounding box center [1181, 336] width 22 height 60
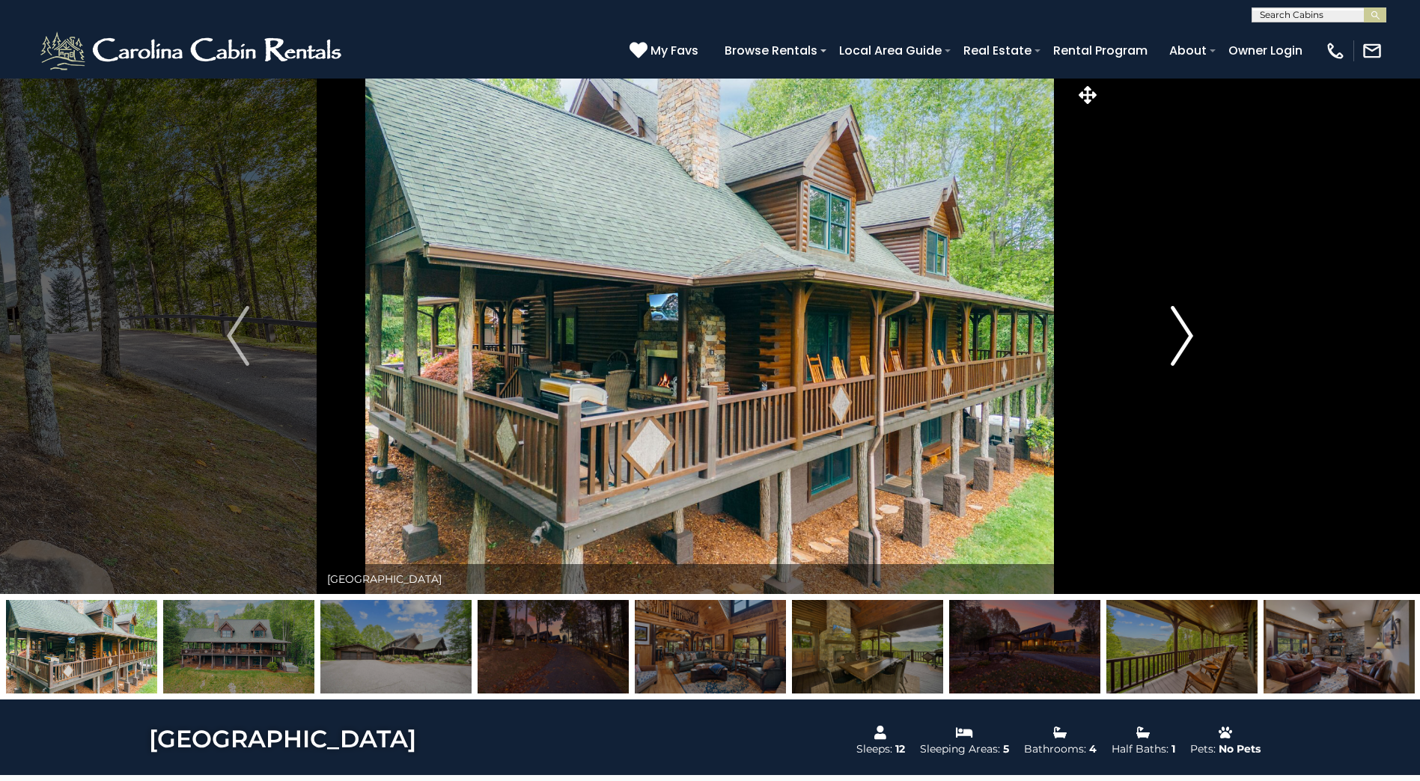
click at [1187, 336] on img "Next" at bounding box center [1181, 336] width 22 height 60
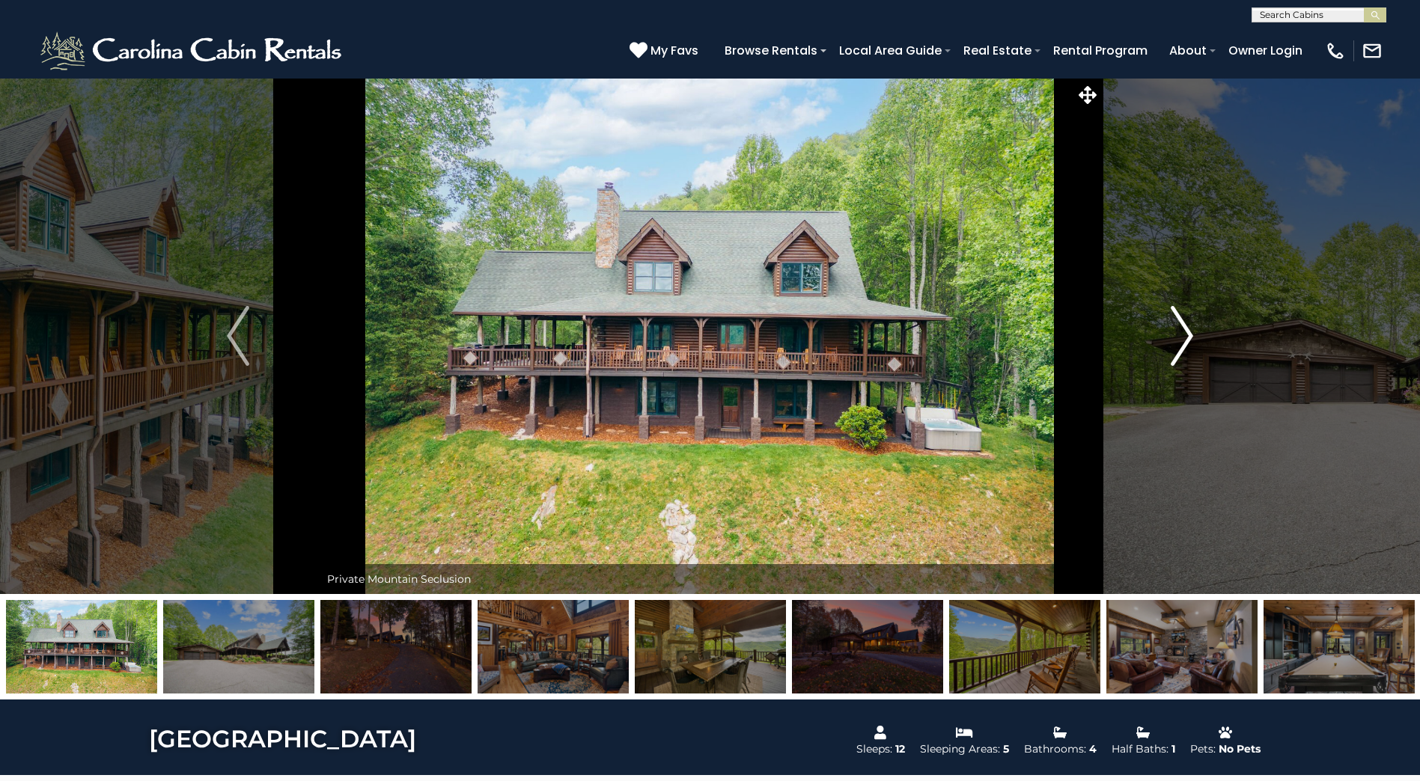
click at [1187, 336] on img "Next" at bounding box center [1181, 336] width 22 height 60
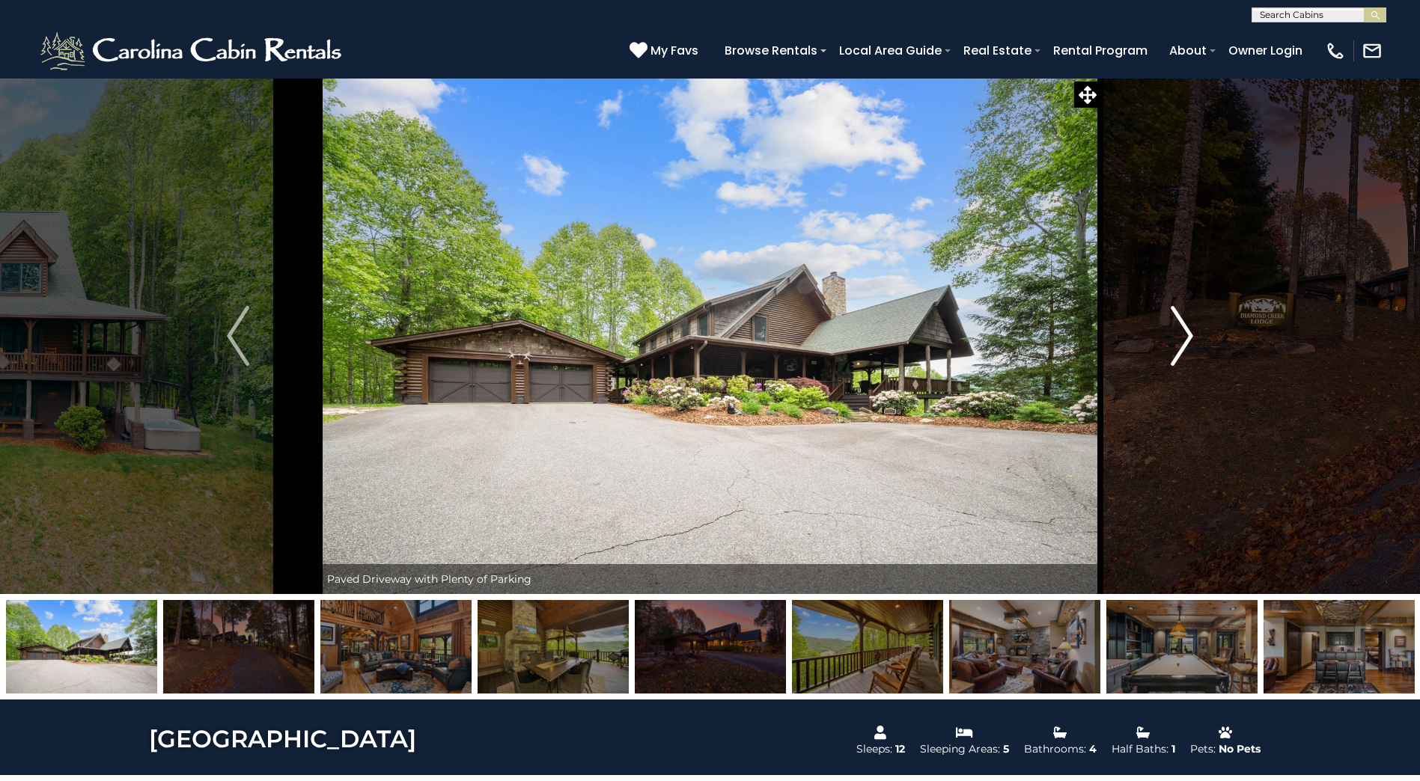
click at [1187, 336] on img "Next" at bounding box center [1181, 336] width 22 height 60
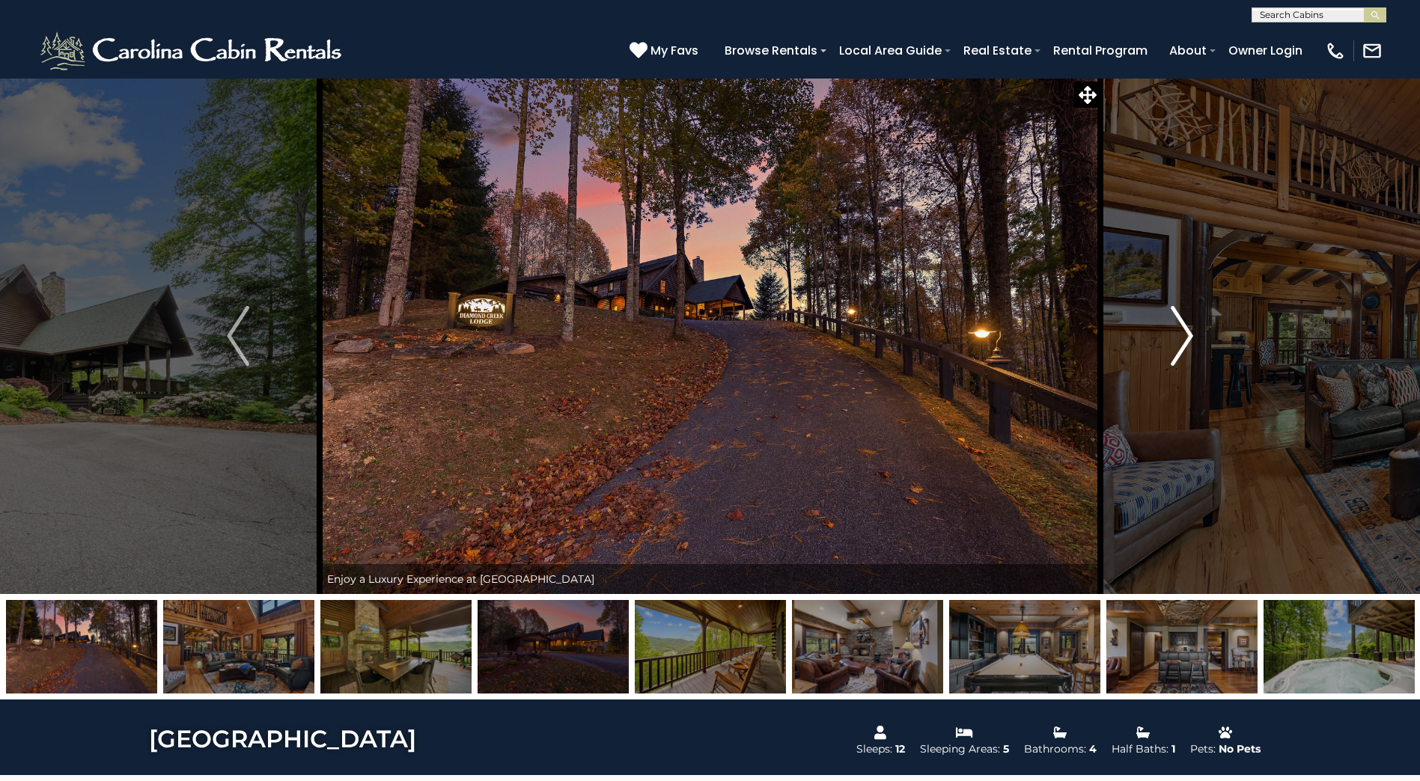
click at [1187, 336] on img "Next" at bounding box center [1181, 336] width 22 height 60
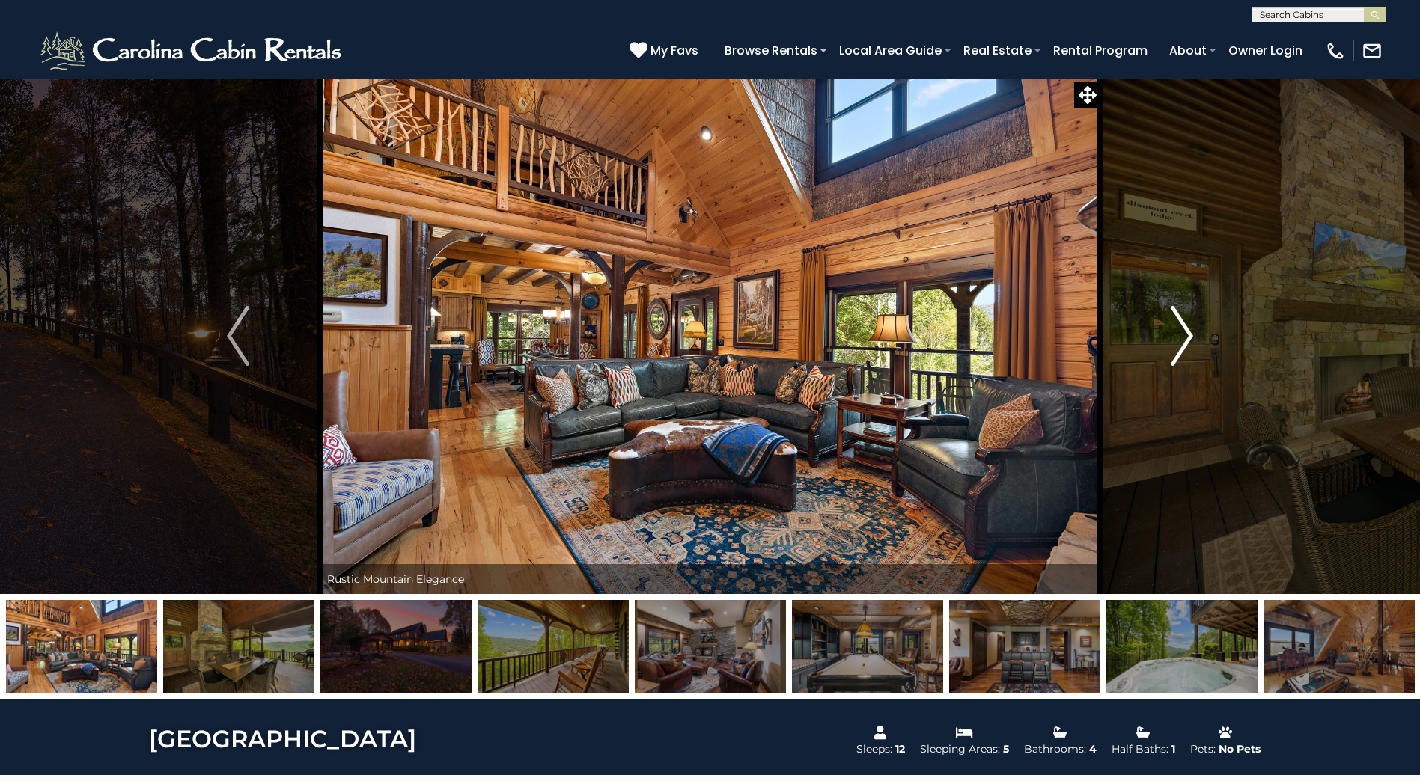
click at [1187, 336] on img "Next" at bounding box center [1181, 336] width 22 height 60
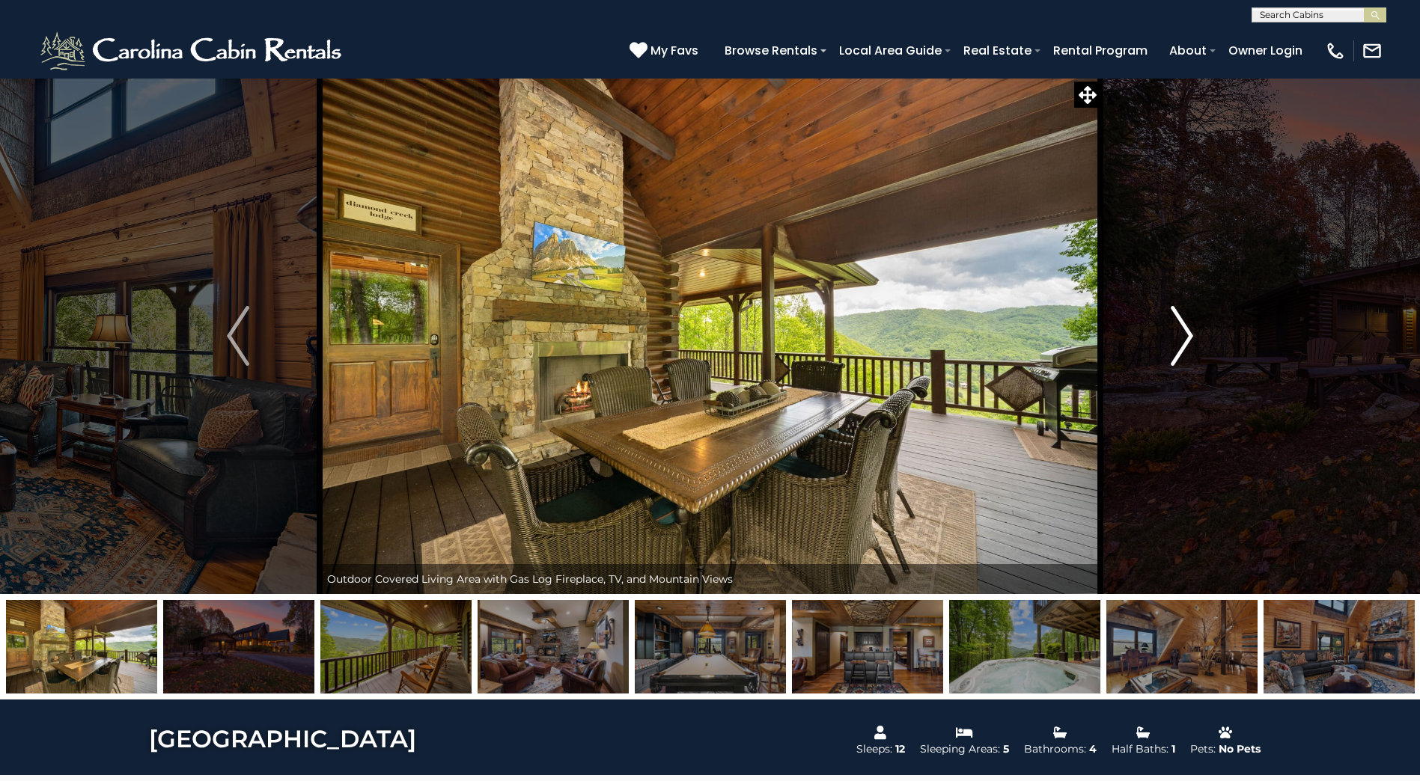
click at [1187, 336] on img "Next" at bounding box center [1181, 336] width 22 height 60
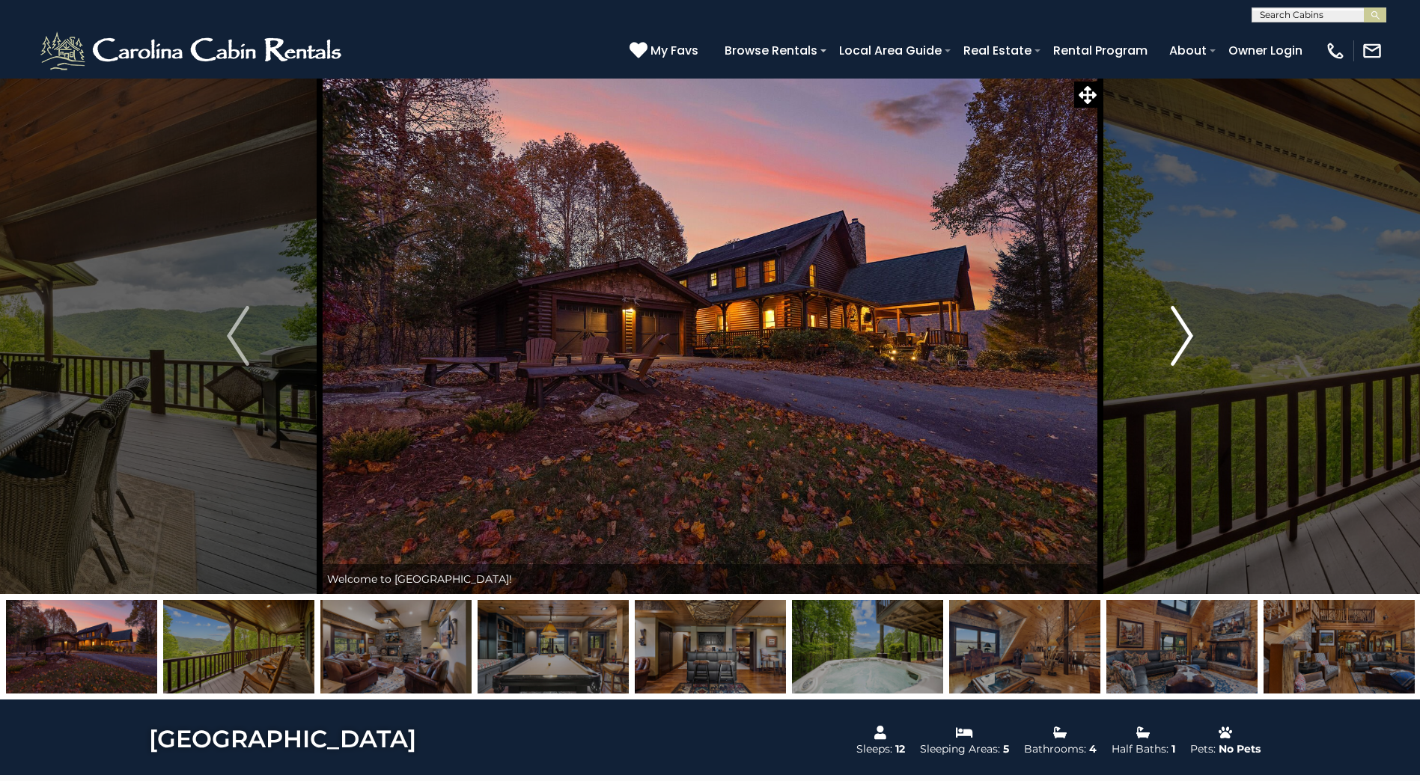
click at [1187, 336] on img "Next" at bounding box center [1181, 336] width 22 height 60
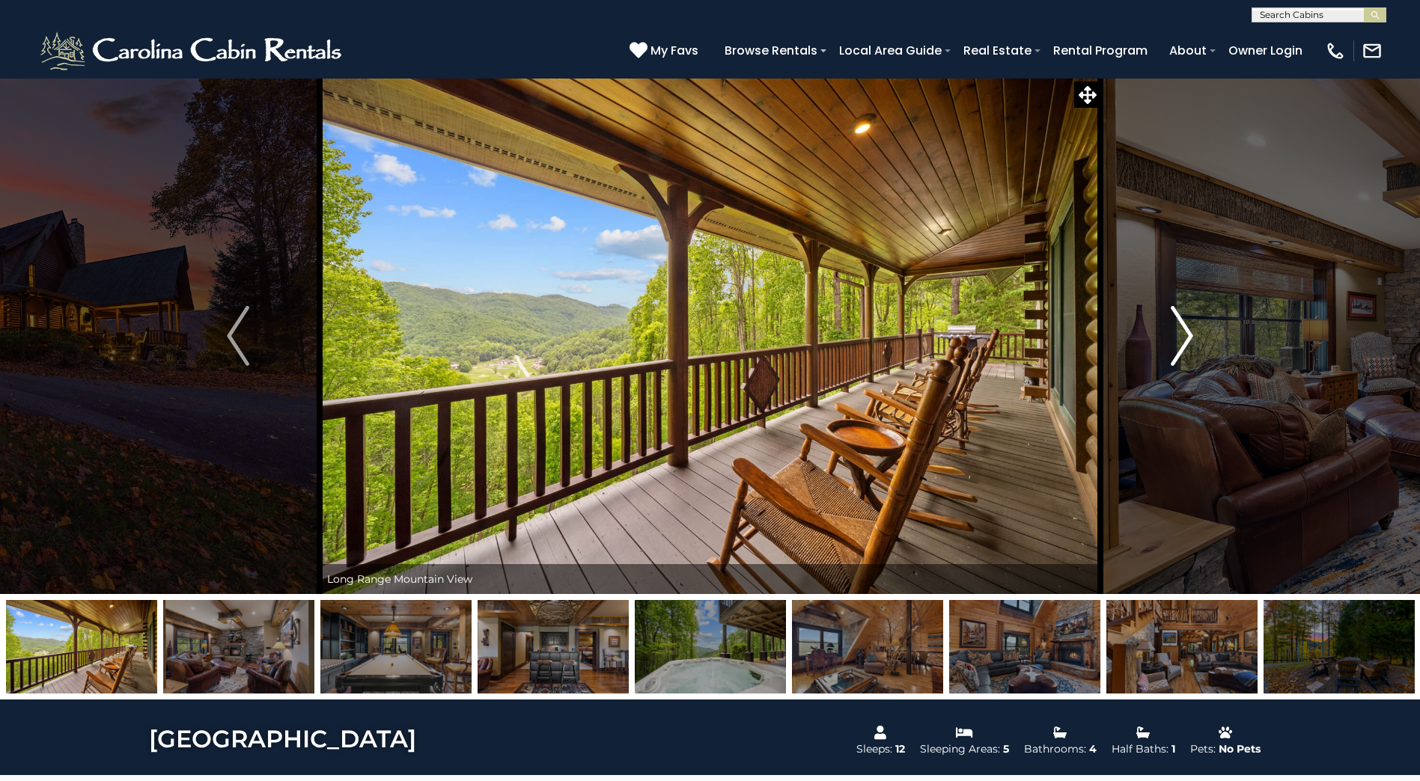
click at [1187, 336] on img "Next" at bounding box center [1181, 336] width 22 height 60
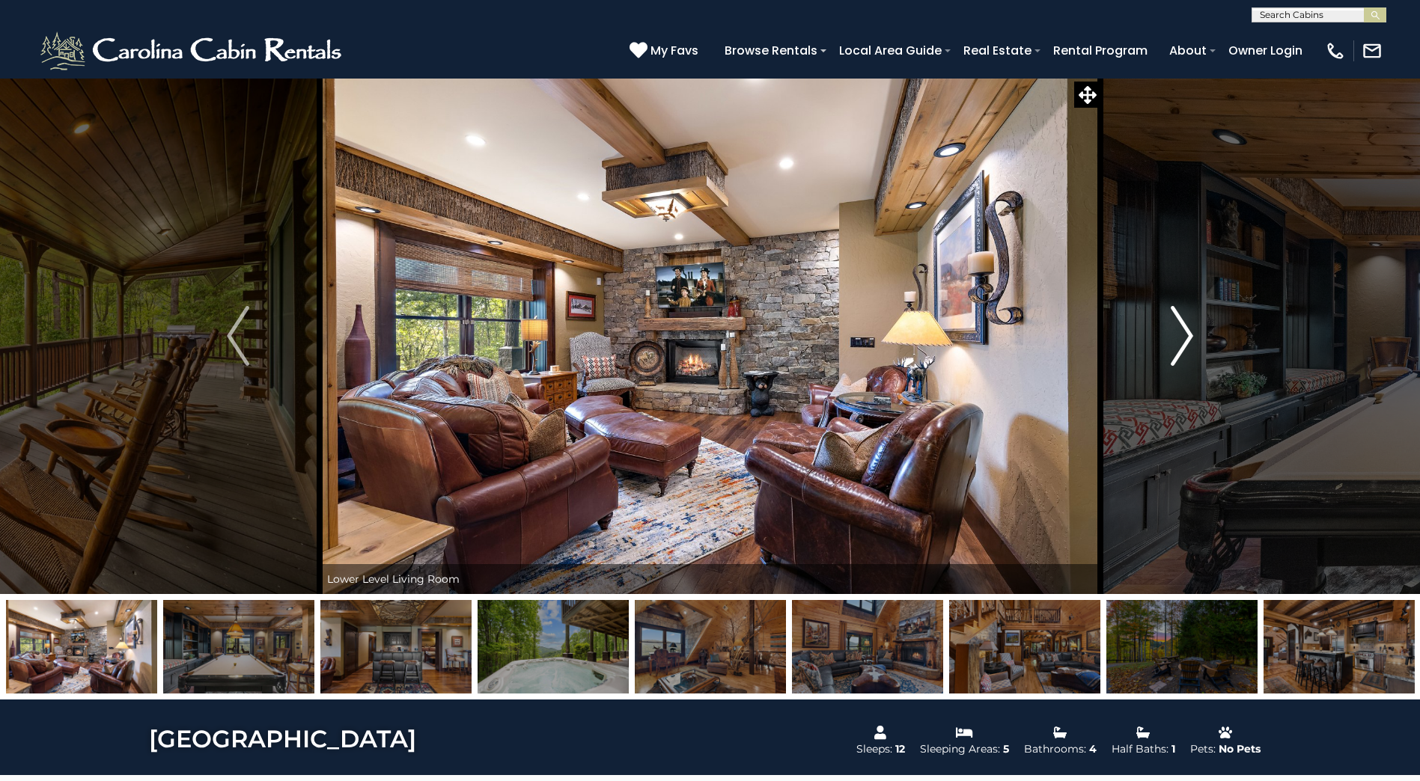
click at [1187, 336] on img "Next" at bounding box center [1181, 336] width 22 height 60
